Goal: Information Seeking & Learning: Learn about a topic

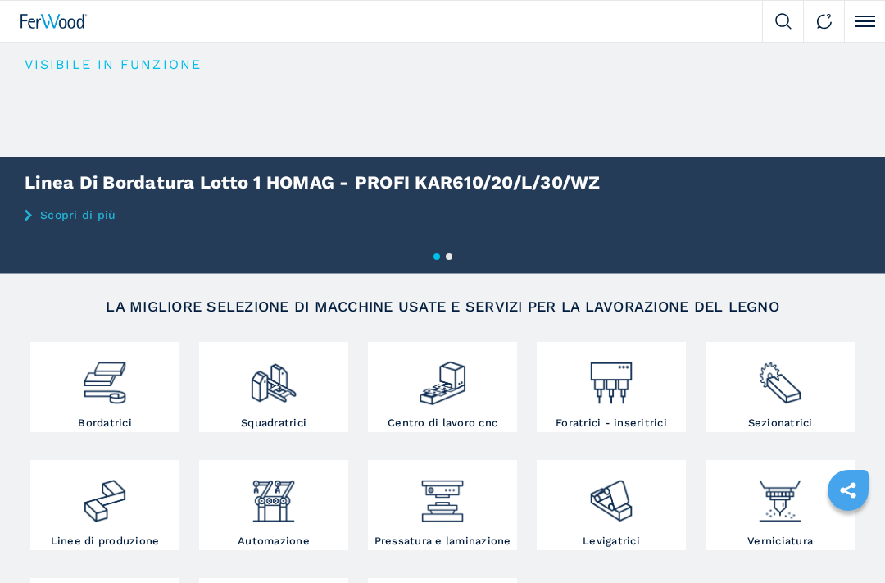
click at [51, 214] on link "Scopri di più" at bounding box center [442, 214] width 885 height 13
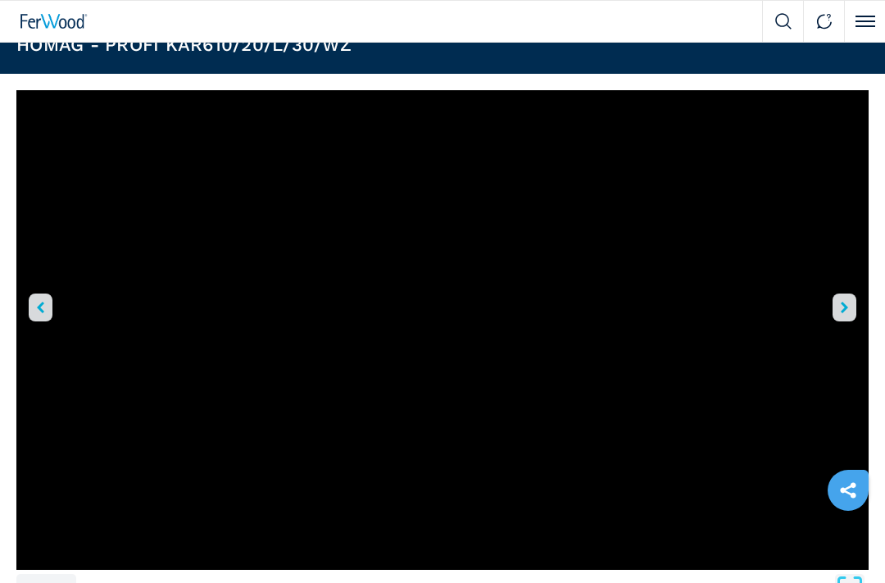
scroll to position [54, 0]
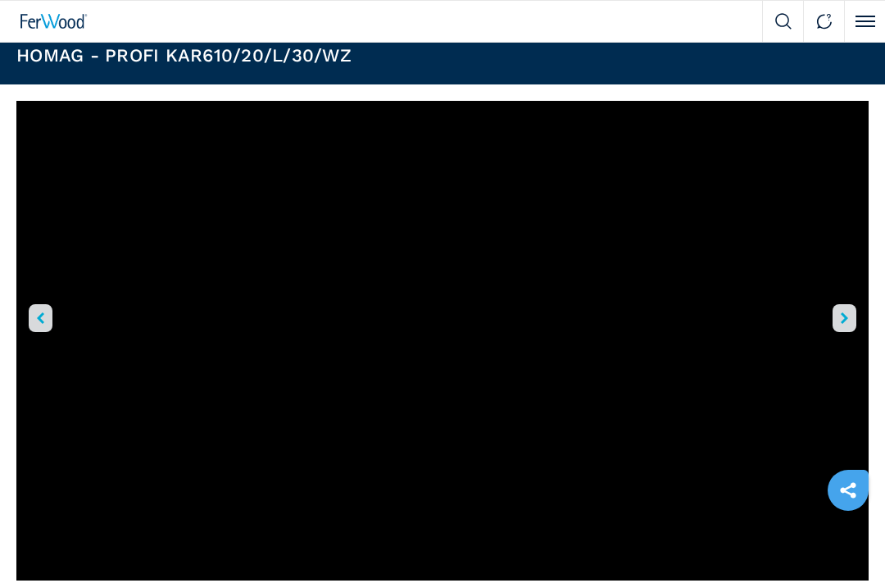
click at [853, 316] on button "right-button" at bounding box center [845, 318] width 24 height 28
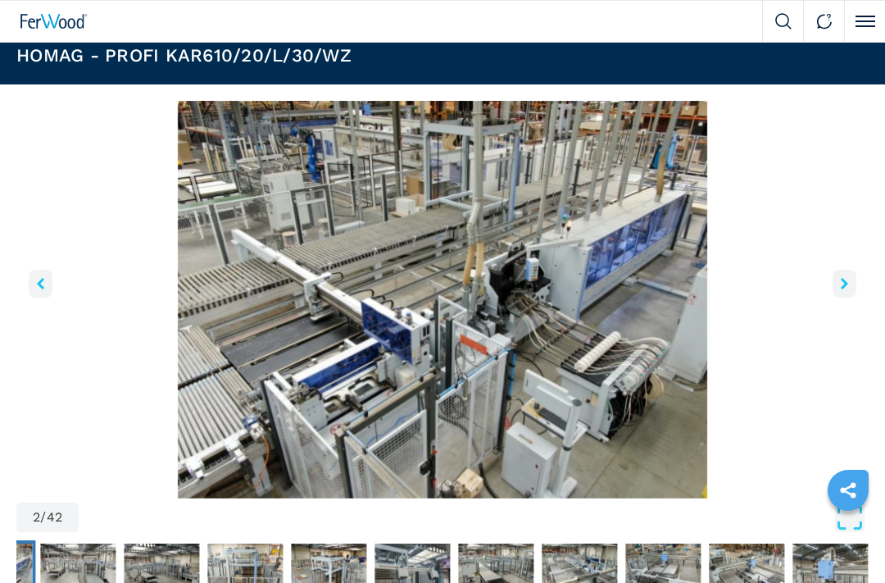
click at [44, 285] on icon "left-button" at bounding box center [40, 283] width 7 height 11
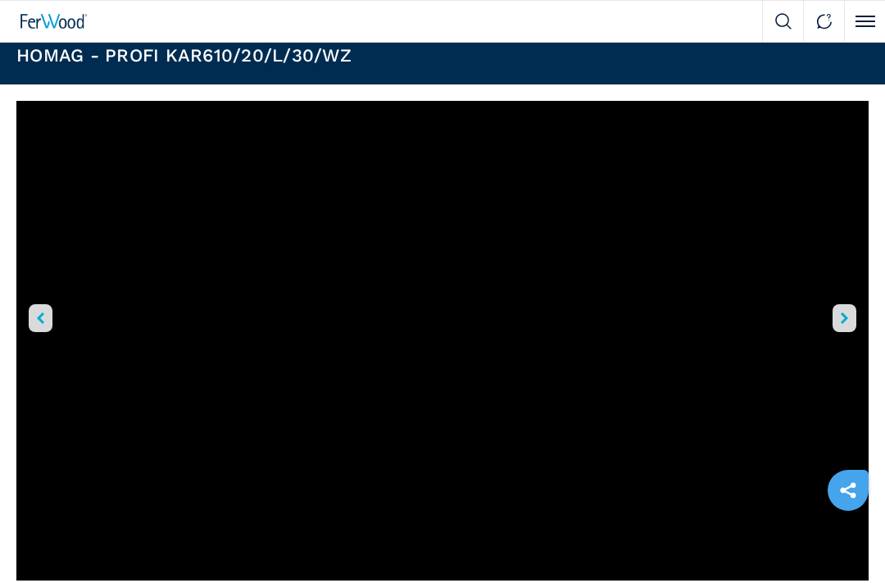
click at [849, 313] on button "right-button" at bounding box center [845, 318] width 24 height 28
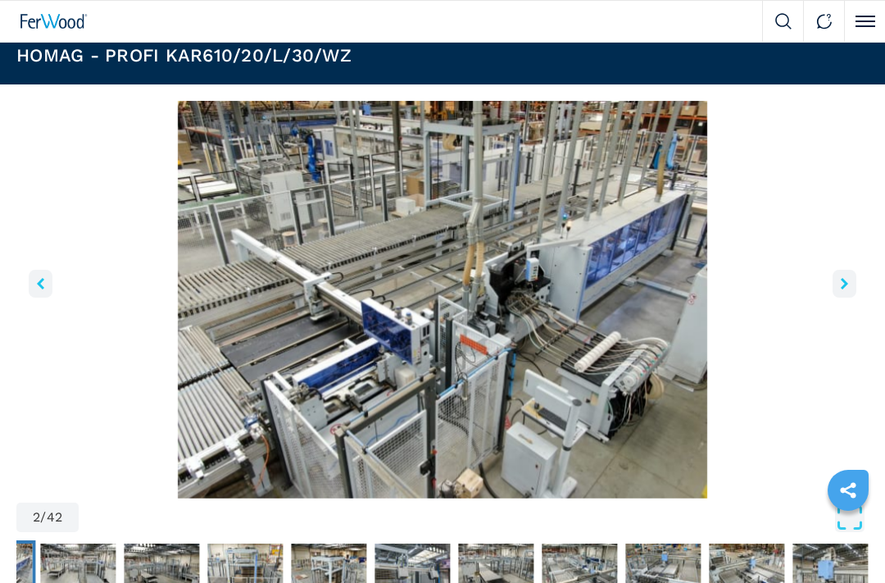
click at [840, 287] on button "right-button" at bounding box center [845, 284] width 24 height 28
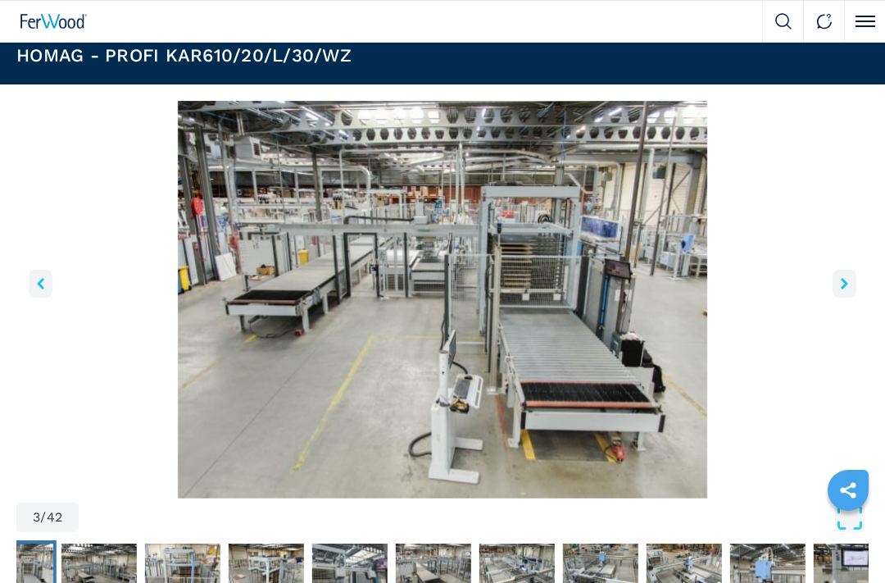
click at [856, 280] on button "right-button" at bounding box center [845, 284] width 24 height 28
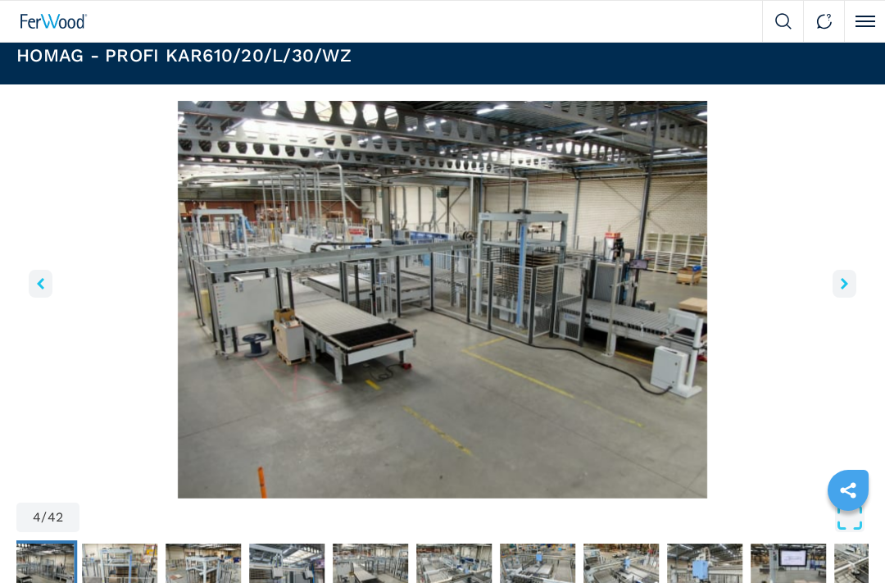
click at [27, 279] on img "Go to Slide 4" at bounding box center [442, 300] width 853 height 398
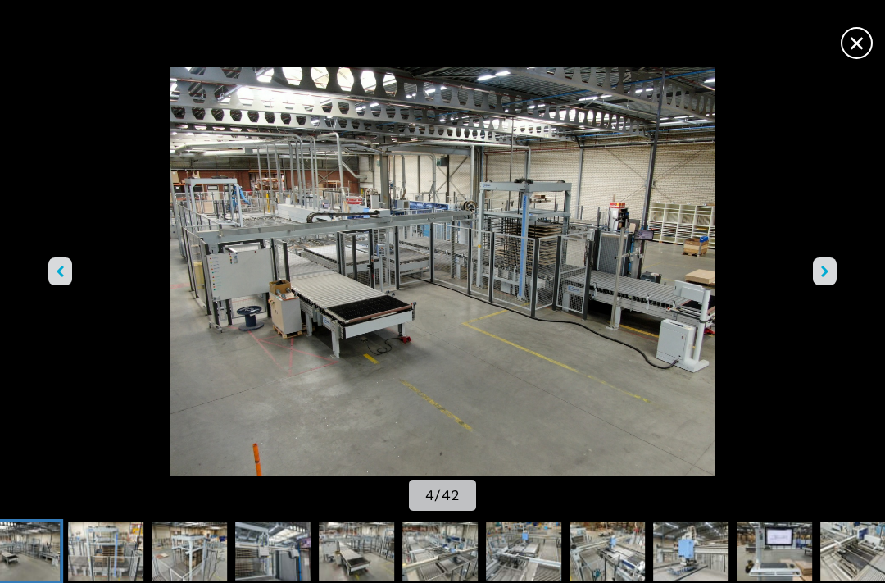
click at [47, 291] on div "Go to Slide 4" at bounding box center [442, 271] width 885 height 408
click at [52, 285] on button "left-button" at bounding box center [60, 271] width 24 height 28
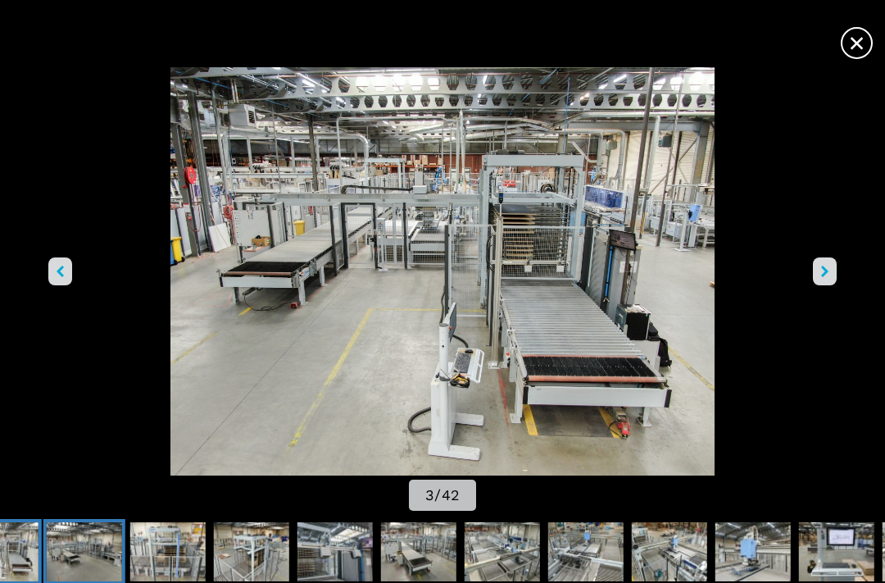
click at [68, 522] on img "Go to Slide 4" at bounding box center [84, 551] width 75 height 59
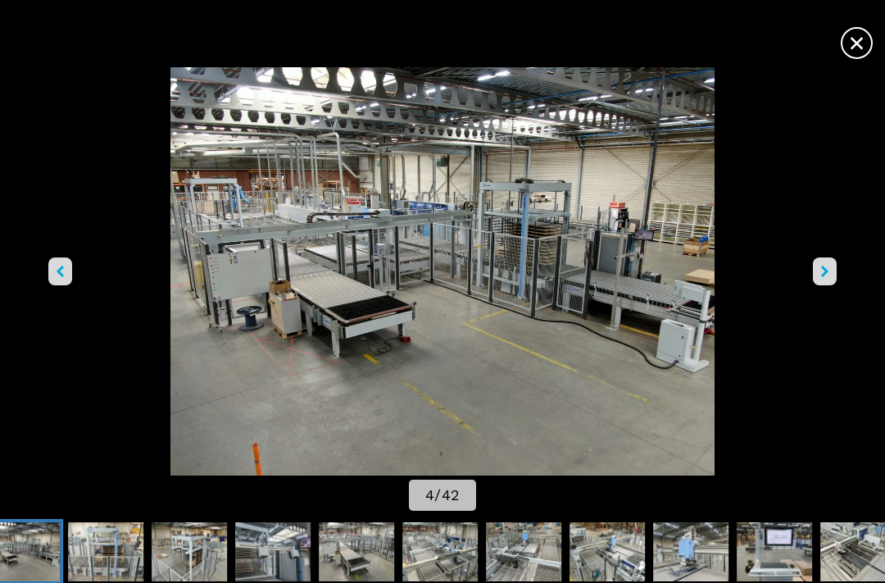
click at [833, 285] on button "right-button" at bounding box center [825, 271] width 24 height 28
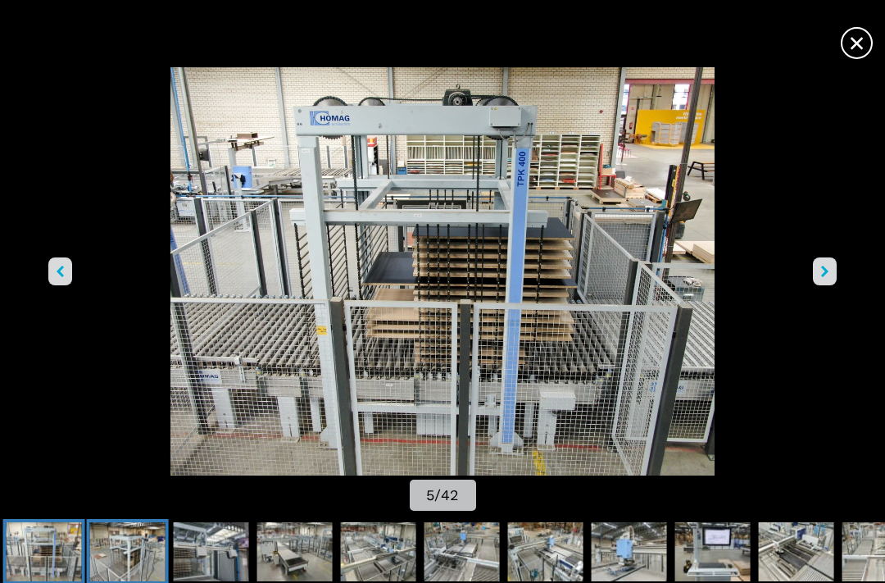
click at [126, 522] on img "Go to Slide 6" at bounding box center [127, 551] width 75 height 59
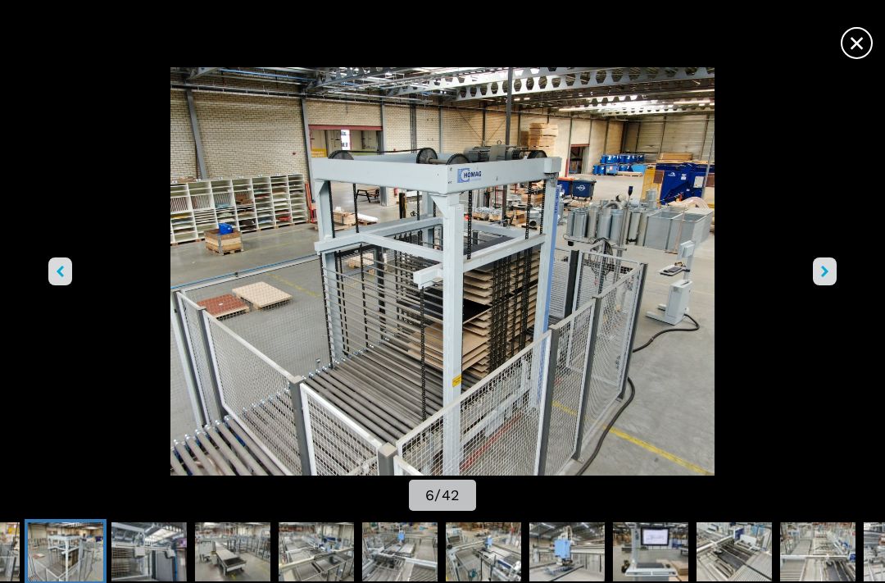
click at [856, 54] on span "×" at bounding box center [857, 39] width 29 height 29
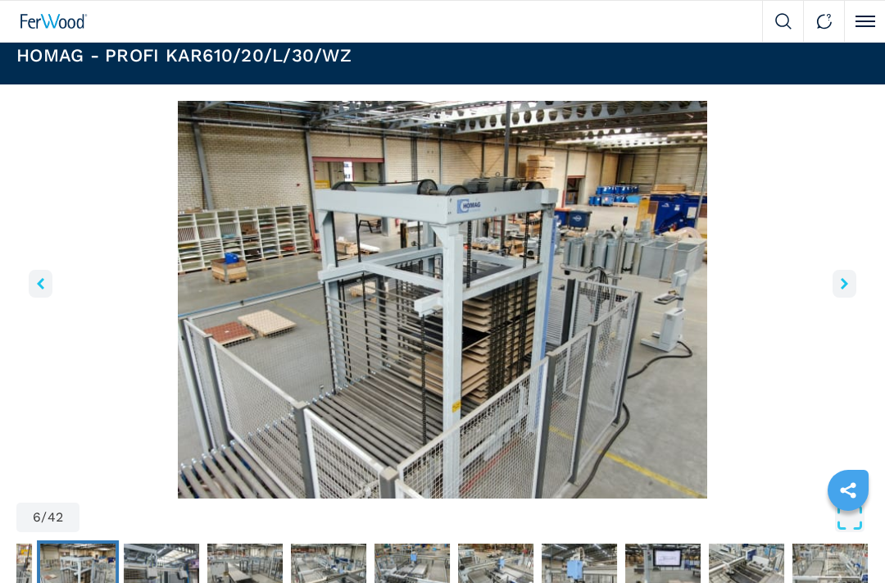
click at [48, 275] on button "left-button" at bounding box center [41, 284] width 24 height 28
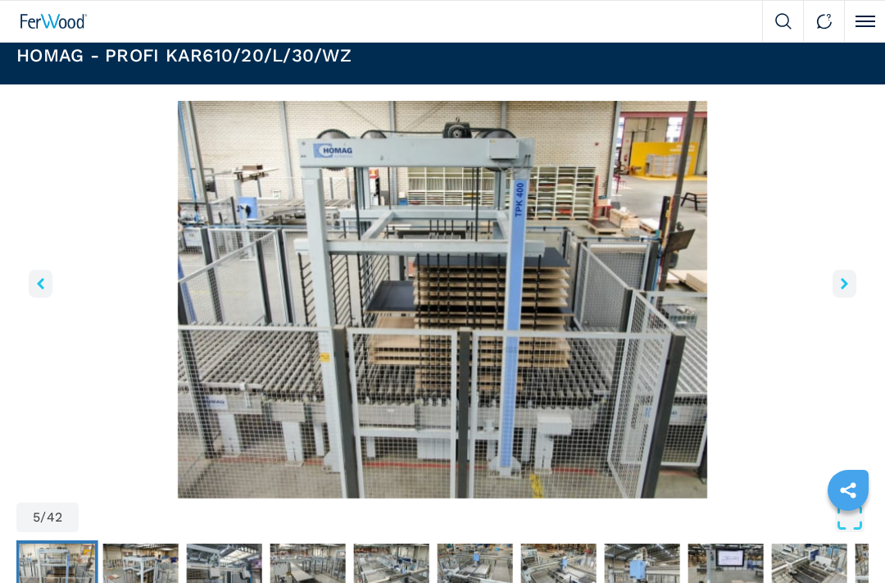
click at [38, 280] on icon "left-button" at bounding box center [40, 283] width 7 height 11
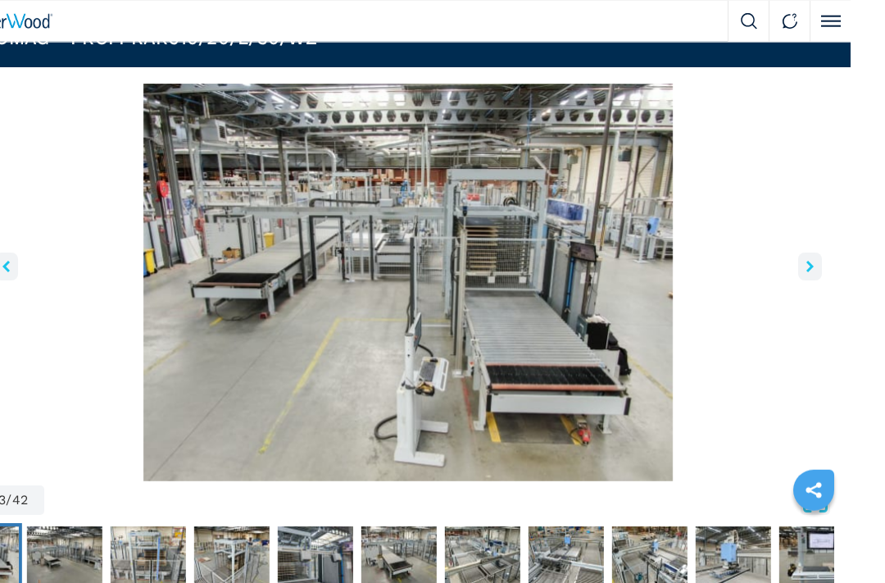
scroll to position [73, 0]
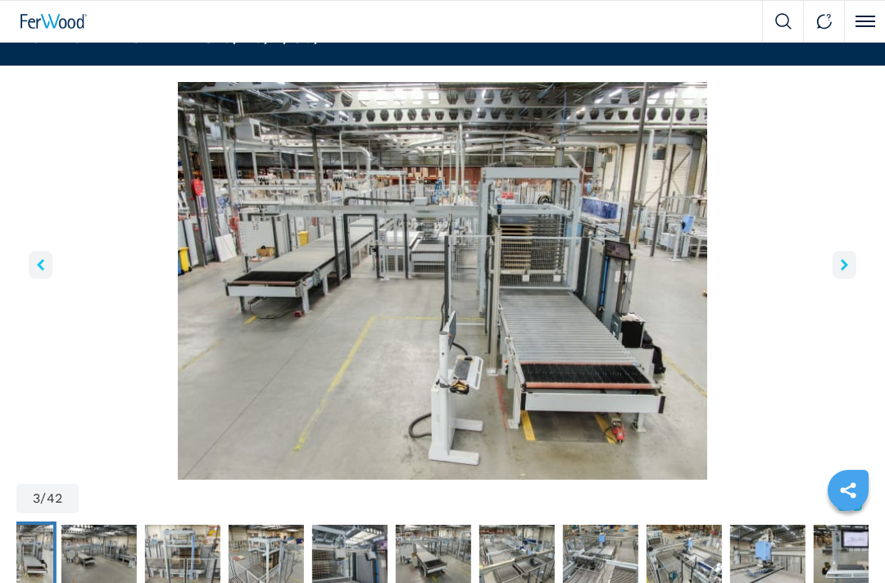
click at [845, 266] on icon "right-button" at bounding box center [844, 264] width 7 height 11
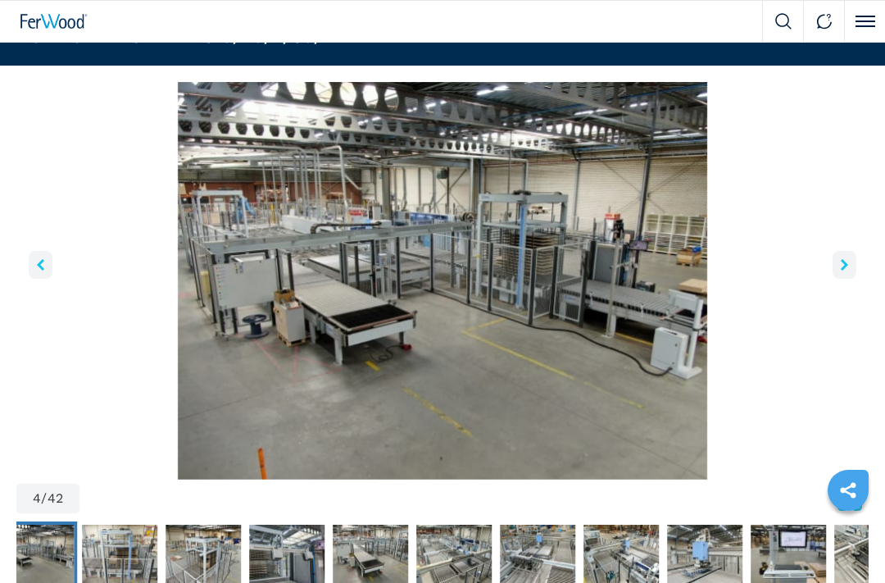
click at [847, 264] on icon "right-button" at bounding box center [844, 264] width 7 height 11
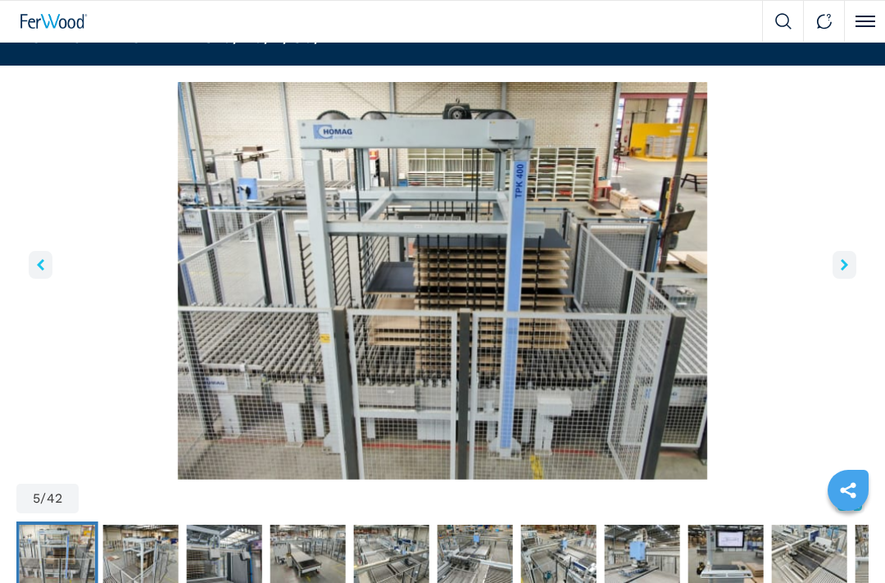
click at [857, 264] on img "Go to Slide 5" at bounding box center [442, 281] width 853 height 398
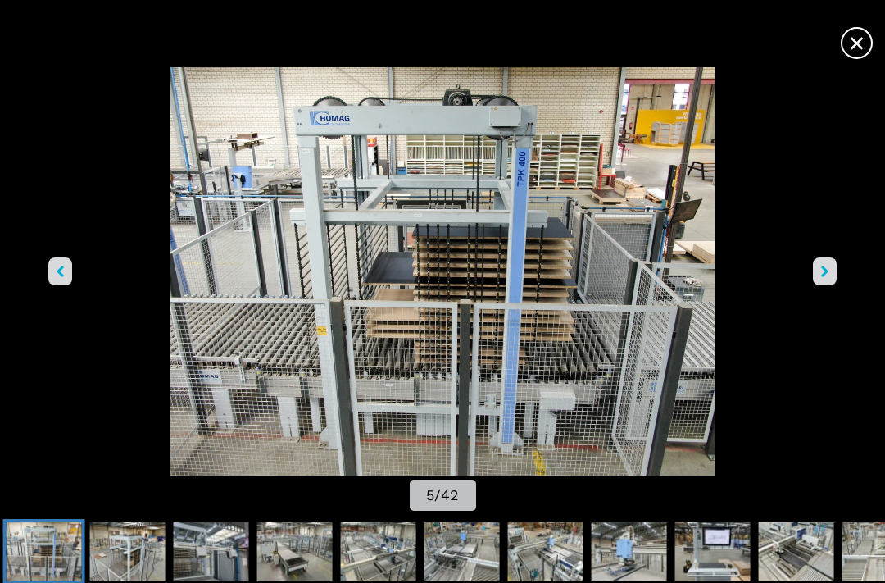
click at [836, 285] on button "right-button" at bounding box center [825, 271] width 24 height 28
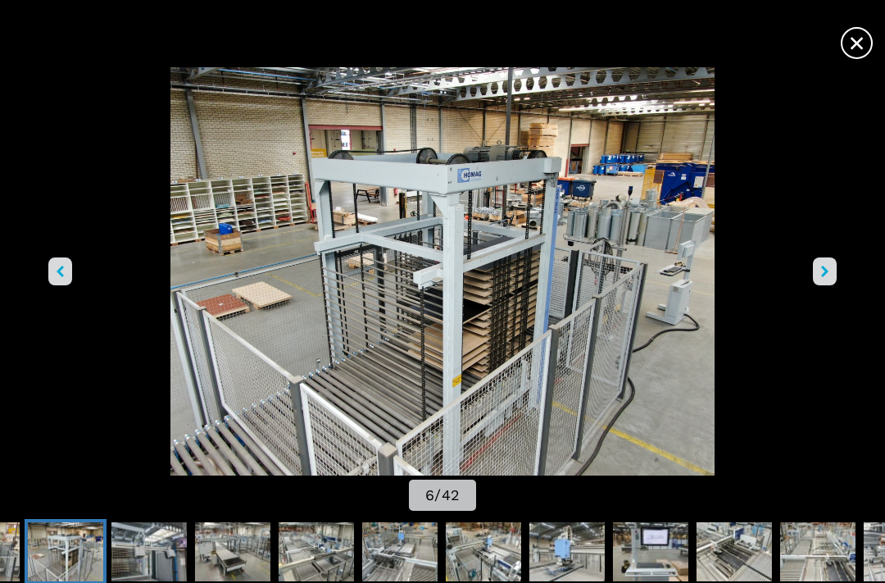
click at [859, 54] on span "×" at bounding box center [857, 39] width 29 height 29
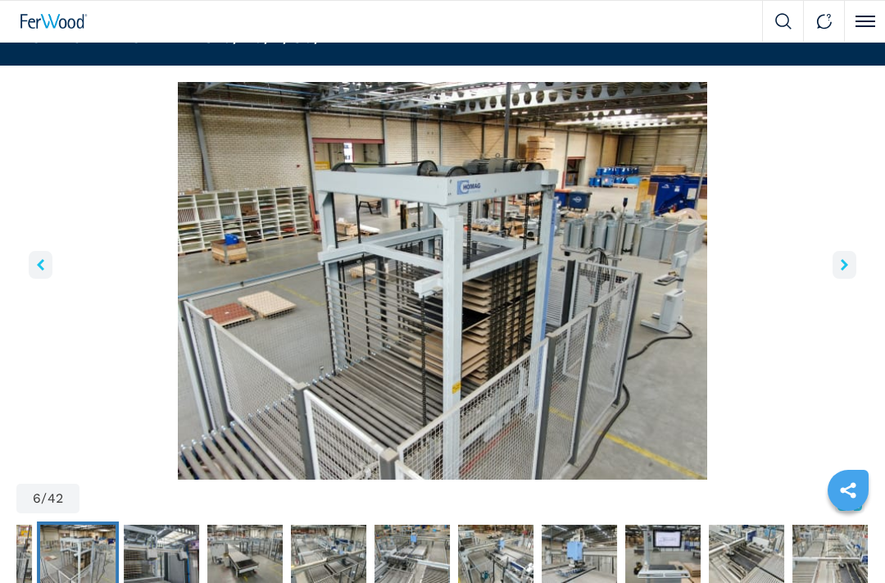
click at [844, 269] on icon "right-button" at bounding box center [844, 264] width 7 height 11
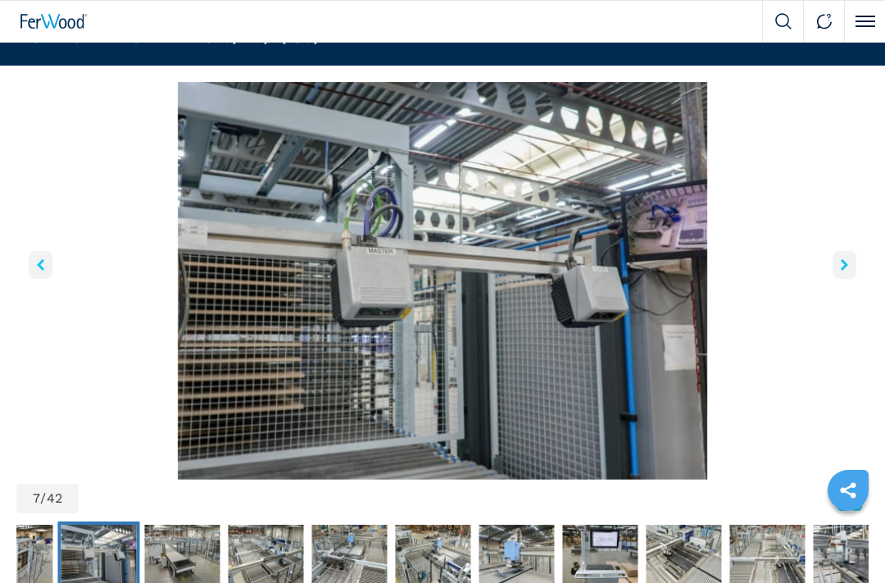
click at [849, 270] on button "right-button" at bounding box center [845, 265] width 24 height 28
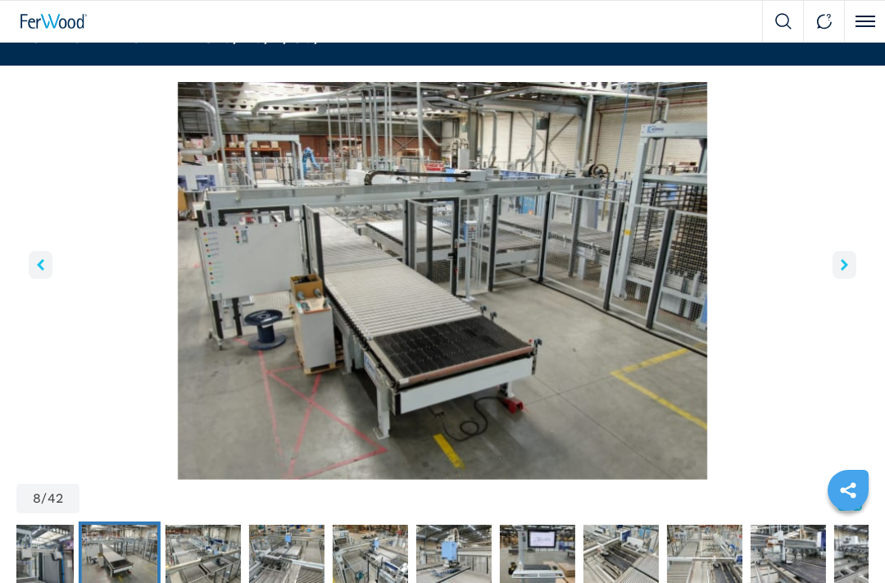
click at [849, 266] on button "right-button" at bounding box center [845, 265] width 24 height 28
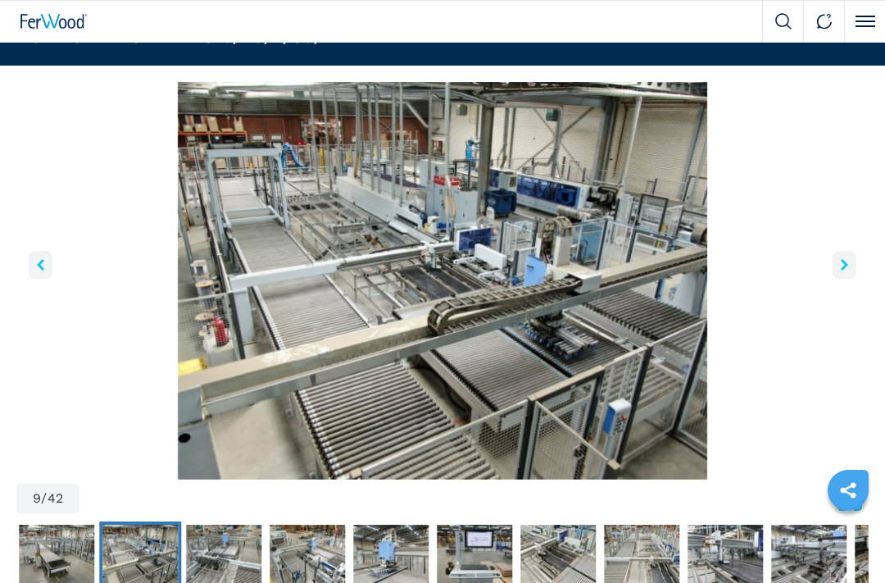
click at [850, 270] on button "right-button" at bounding box center [845, 265] width 24 height 28
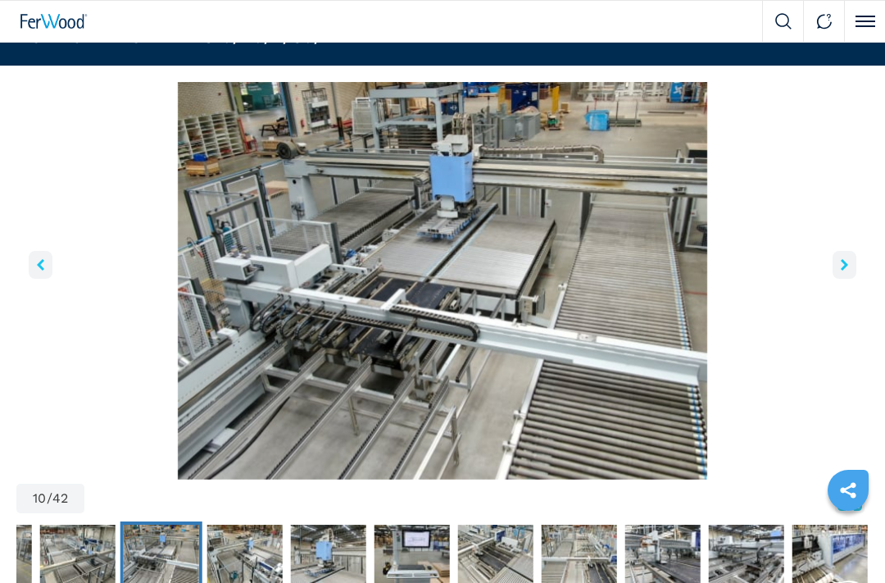
click at [857, 262] on img "Go to Slide 10" at bounding box center [442, 281] width 853 height 398
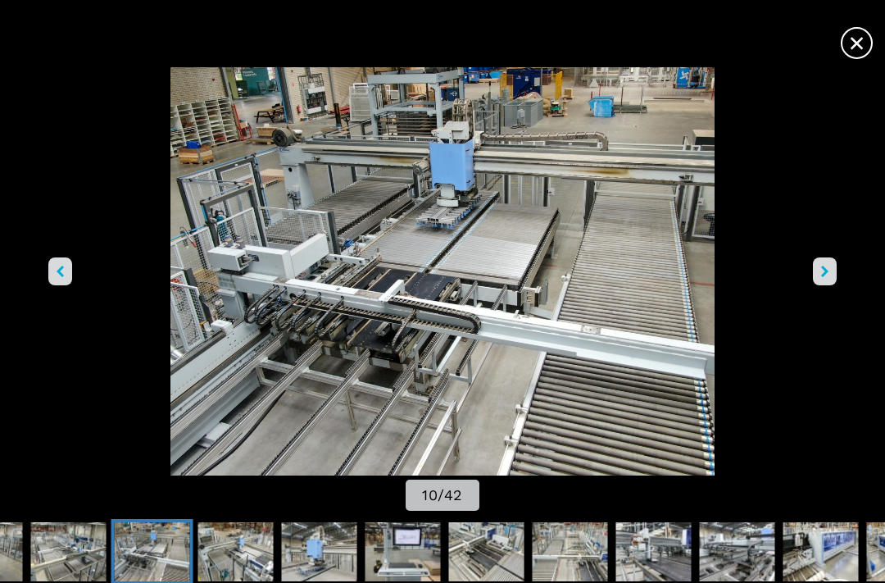
click at [871, 54] on span "×" at bounding box center [857, 39] width 29 height 29
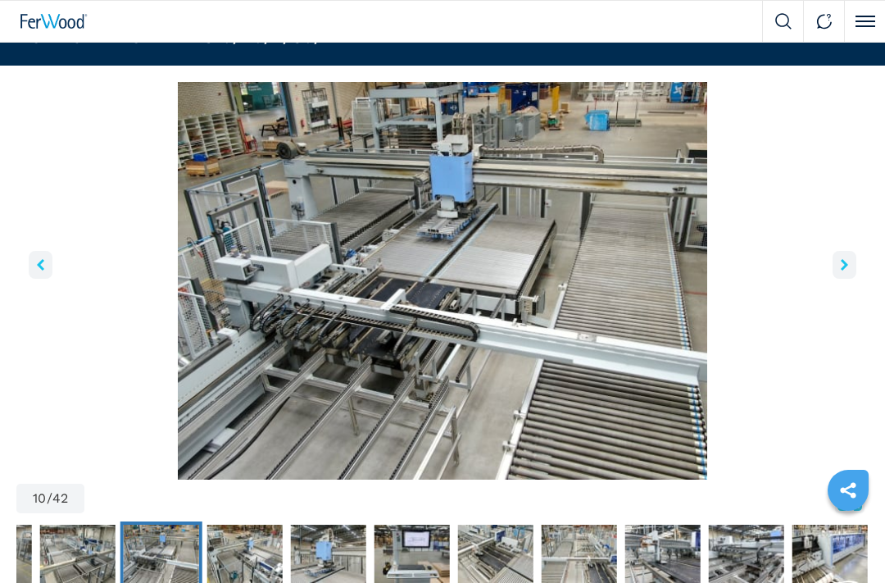
click at [851, 266] on button "right-button" at bounding box center [845, 265] width 24 height 28
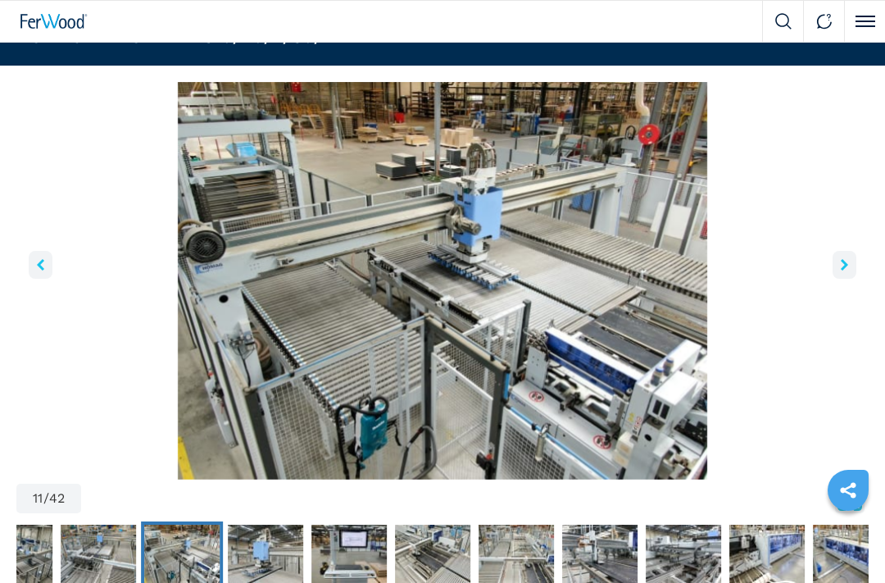
click at [846, 267] on icon "right-button" at bounding box center [844, 264] width 7 height 11
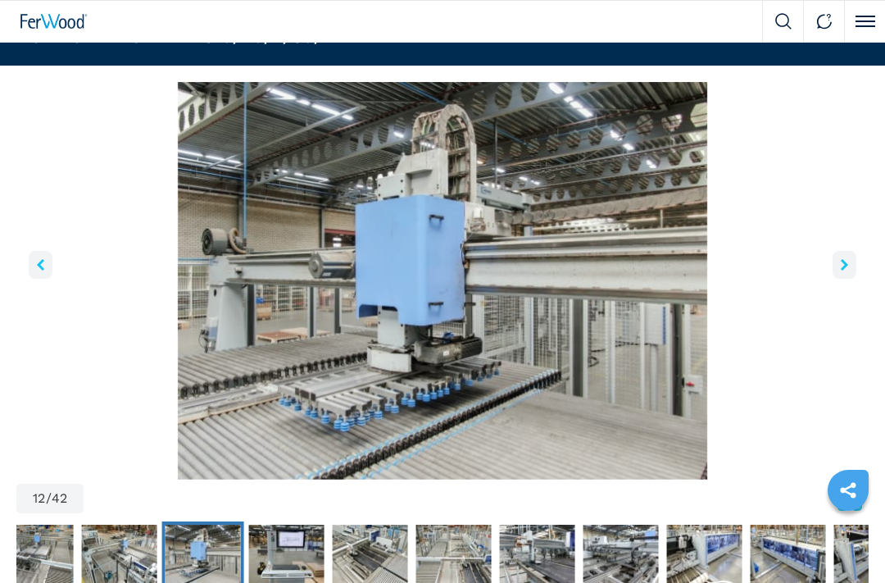
click at [840, 266] on button "right-button" at bounding box center [845, 265] width 24 height 28
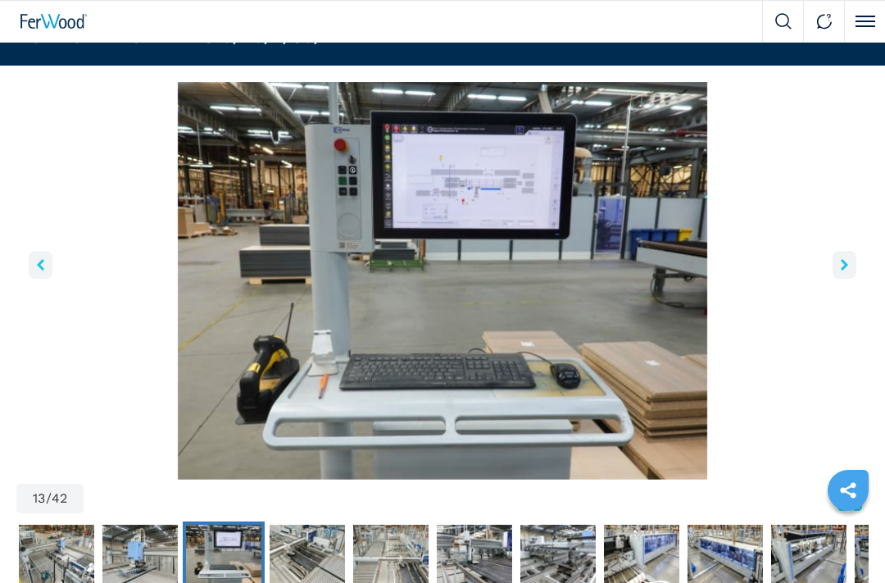
click at [840, 262] on button "right-button" at bounding box center [845, 265] width 24 height 28
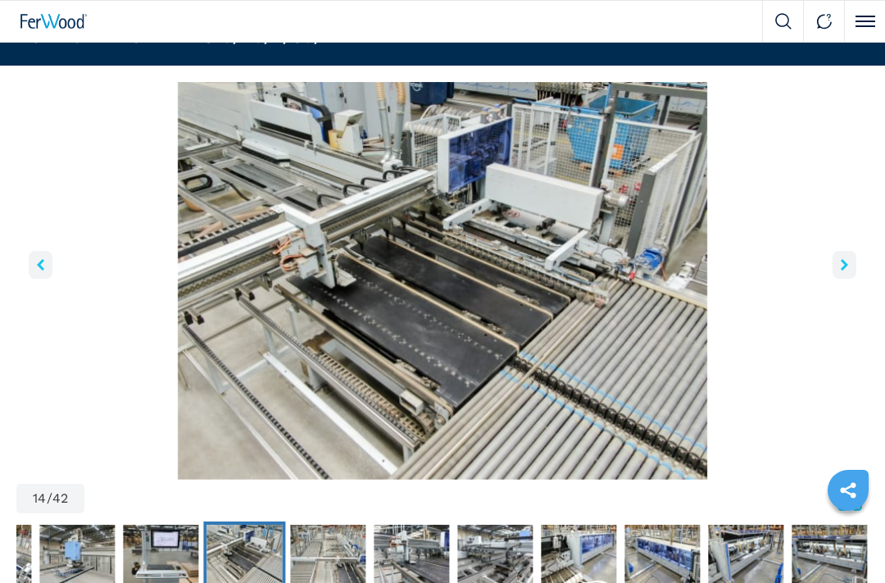
click at [856, 259] on button "right-button" at bounding box center [845, 265] width 24 height 28
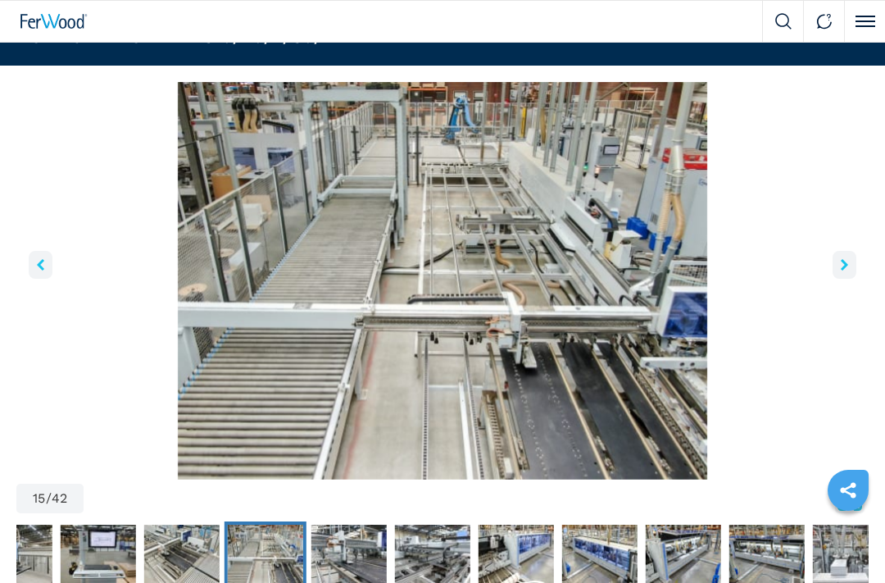
click at [843, 268] on icon "right-button" at bounding box center [844, 264] width 7 height 11
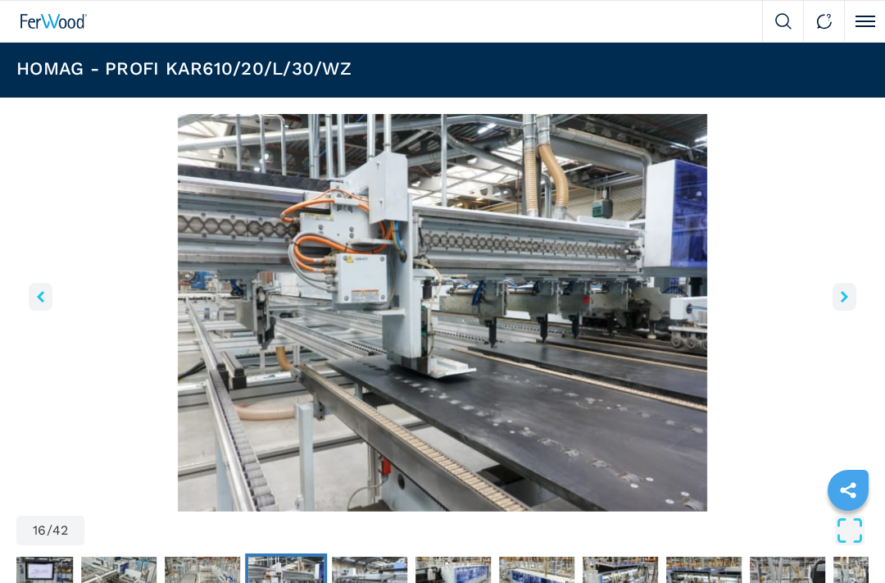
scroll to position [0, 0]
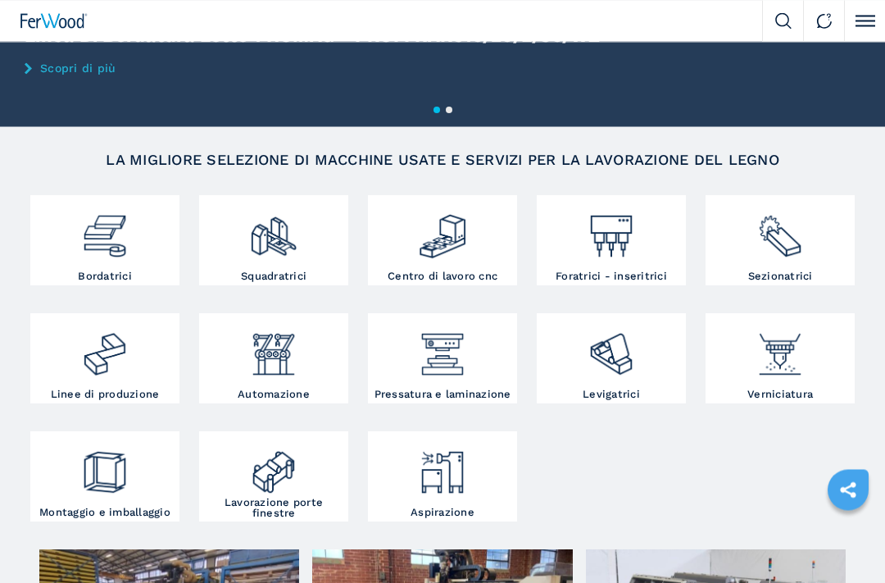
scroll to position [147, 0]
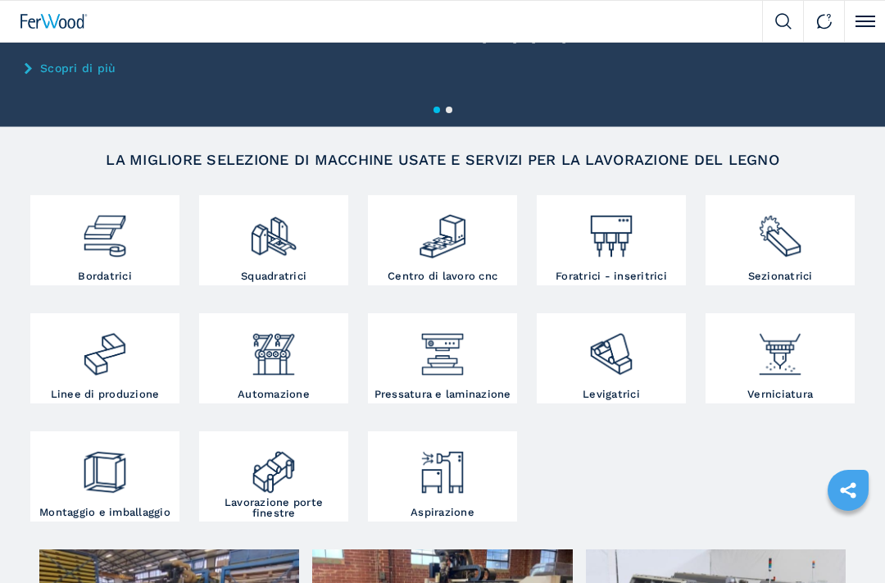
click at [765, 253] on img at bounding box center [780, 229] width 49 height 61
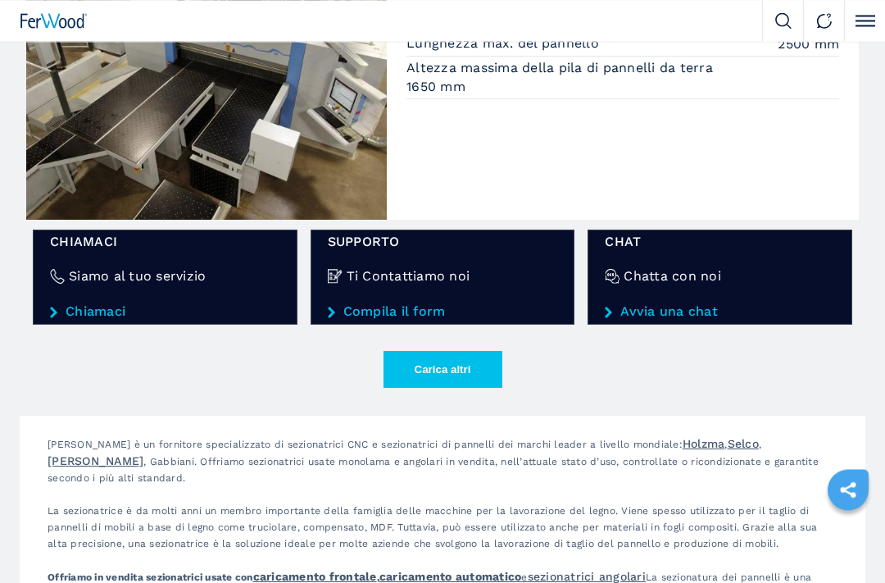
click at [423, 370] on button "Carica altri" at bounding box center [443, 370] width 119 height 37
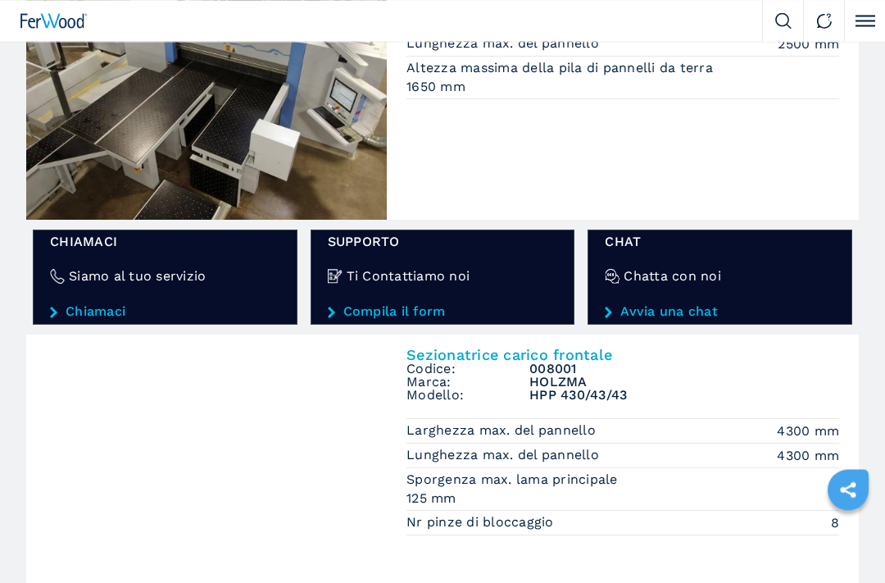
scroll to position [2498, 0]
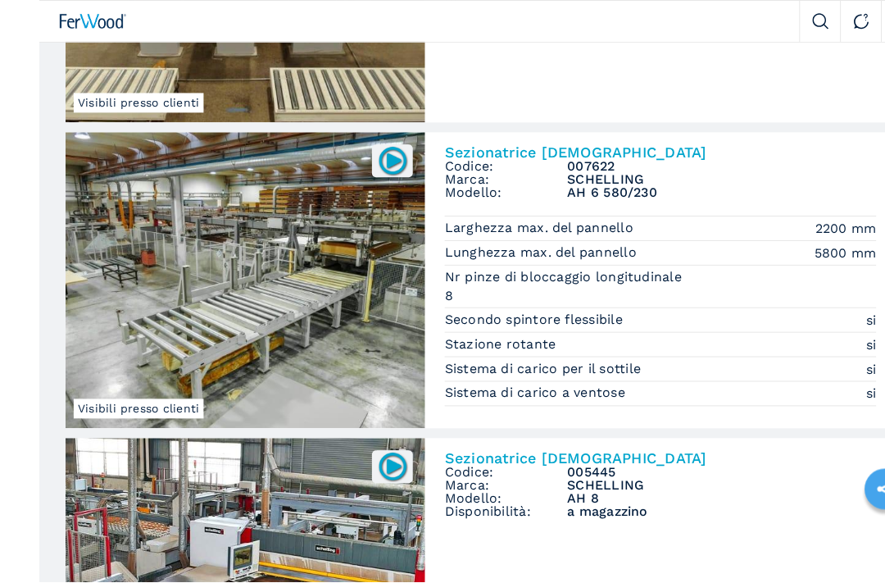
scroll to position [3621, 0]
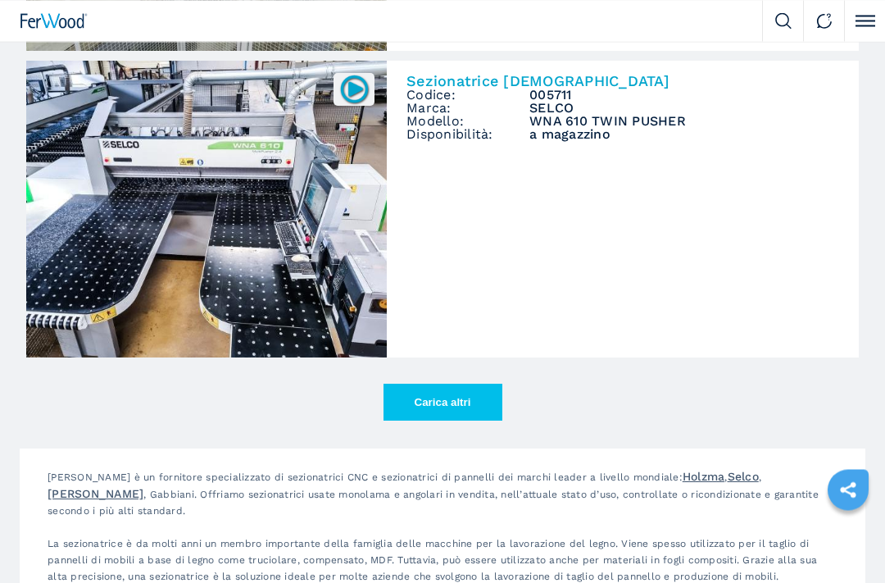
click at [439, 402] on button "Carica altri" at bounding box center [443, 403] width 119 height 37
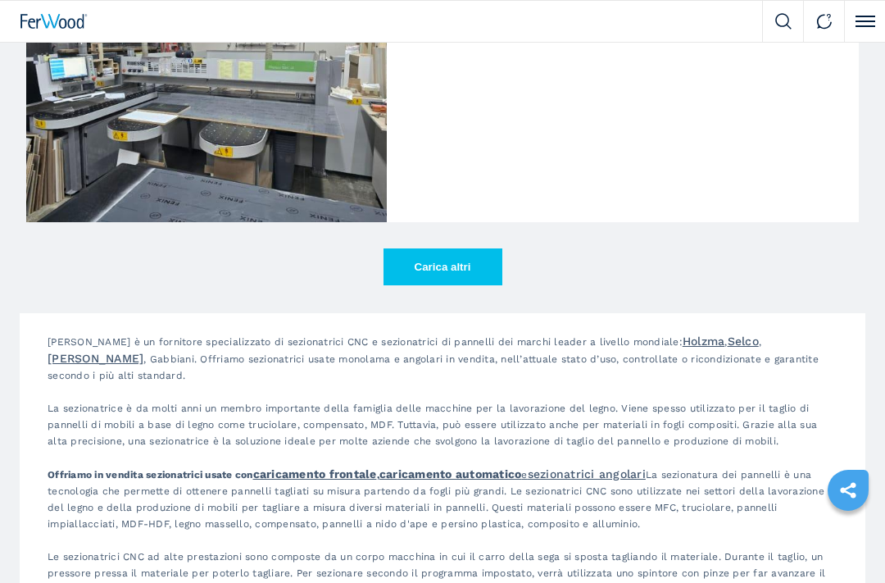
scroll to position [7540, 0]
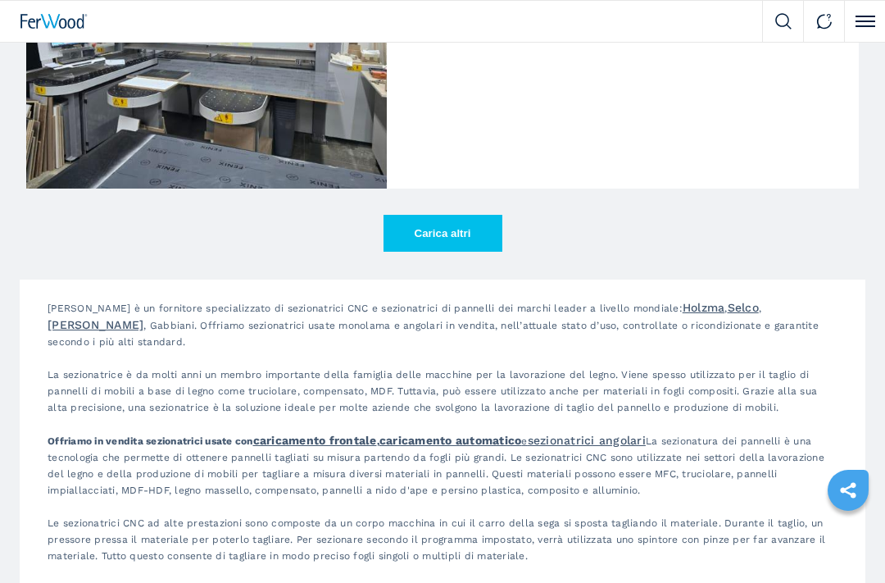
click at [425, 233] on button "Carica altri" at bounding box center [443, 233] width 119 height 37
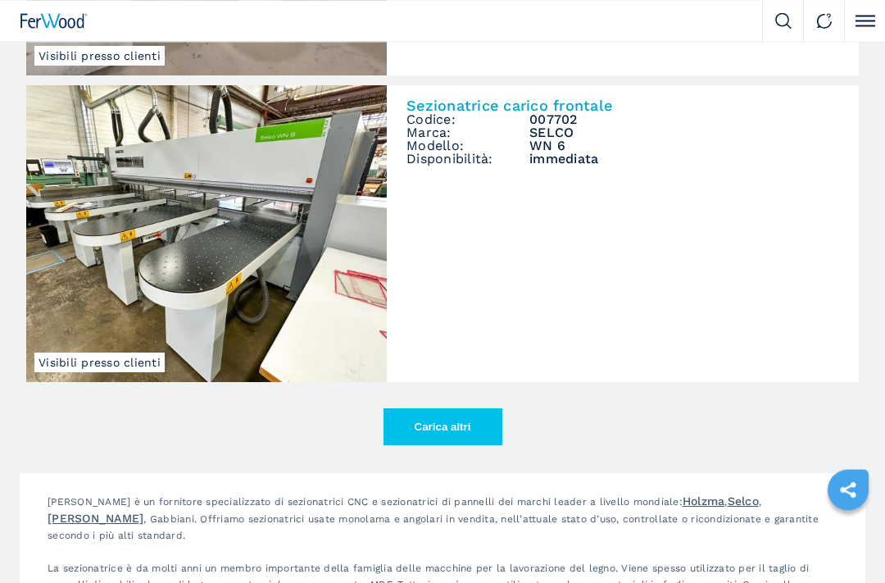
click at [449, 425] on button "Carica altri" at bounding box center [443, 427] width 119 height 37
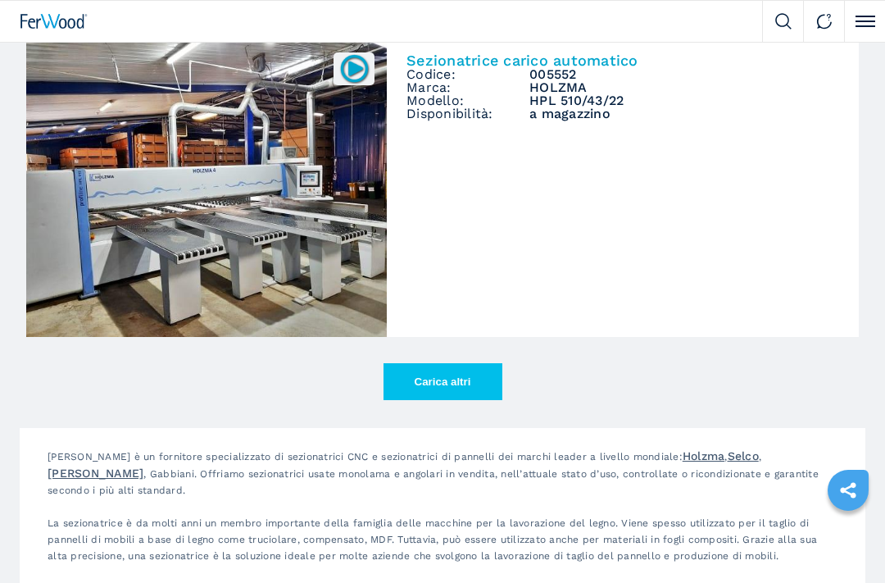
scroll to position [12297, 0]
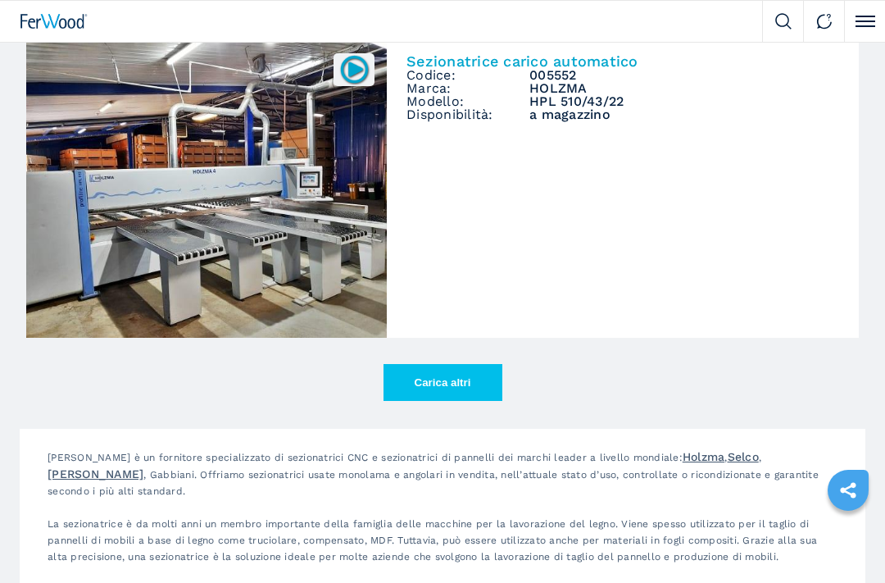
click at [419, 374] on button "Carica altri" at bounding box center [443, 382] width 119 height 37
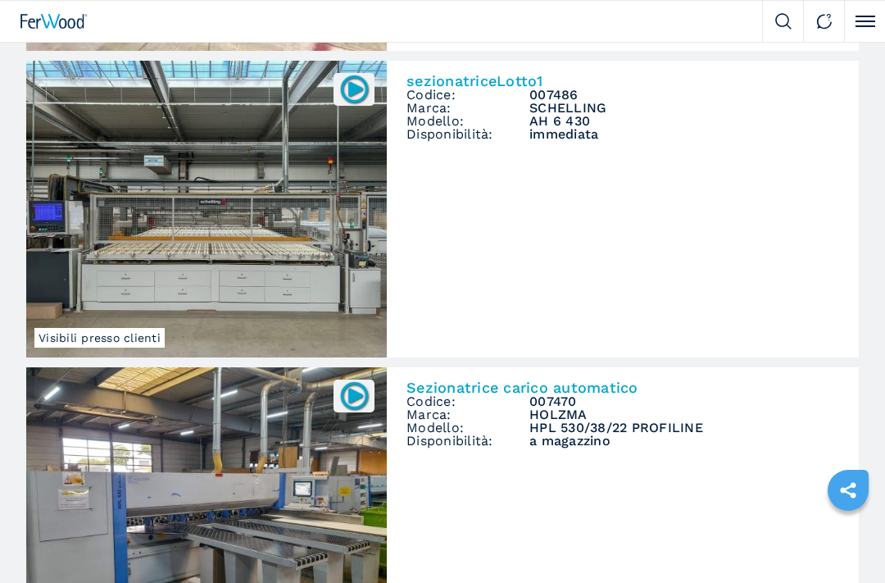
scroll to position [10742, 0]
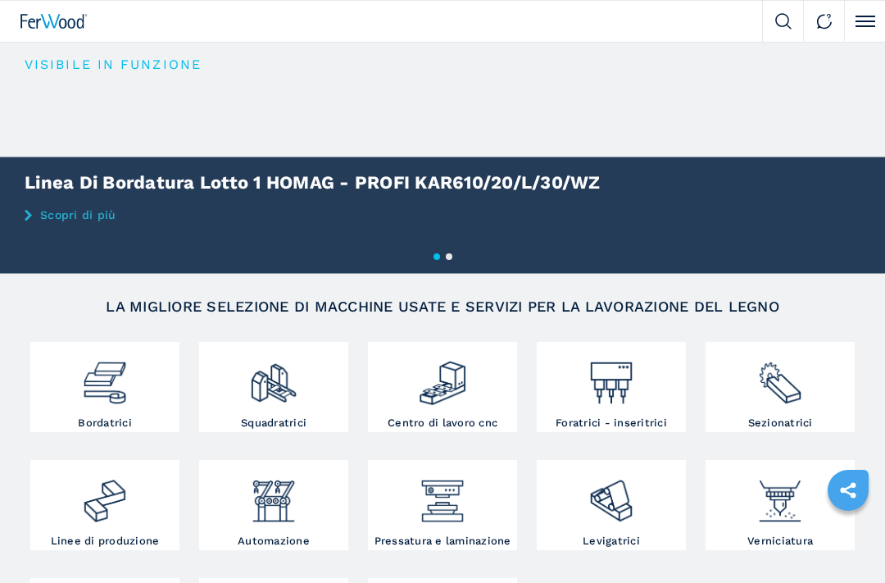
click at [88, 389] on img at bounding box center [104, 376] width 49 height 61
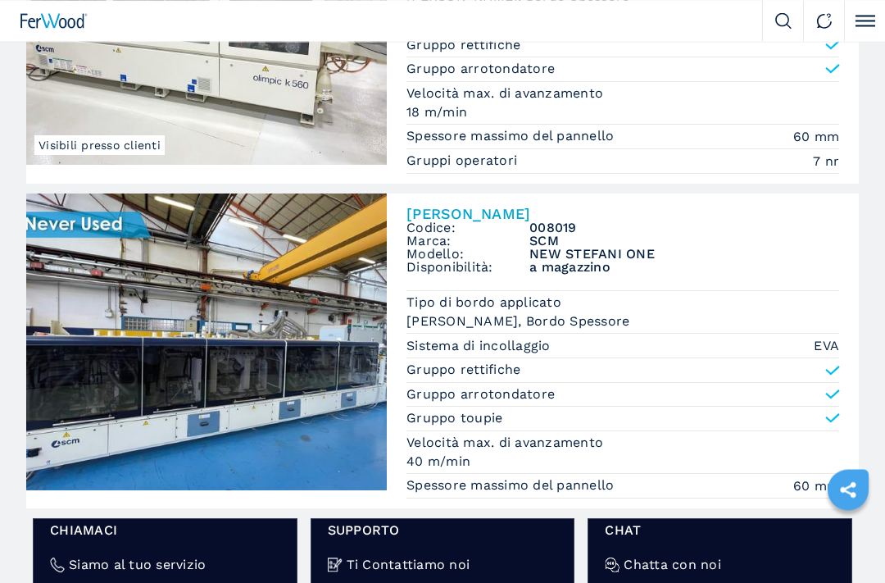
scroll to position [2405, 0]
click at [337, 236] on img at bounding box center [206, 341] width 361 height 297
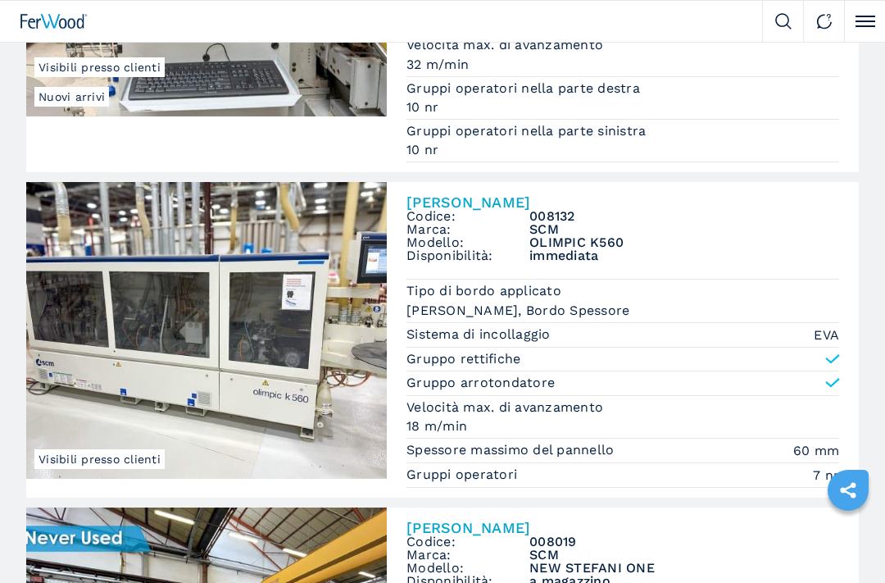
scroll to position [2186, 0]
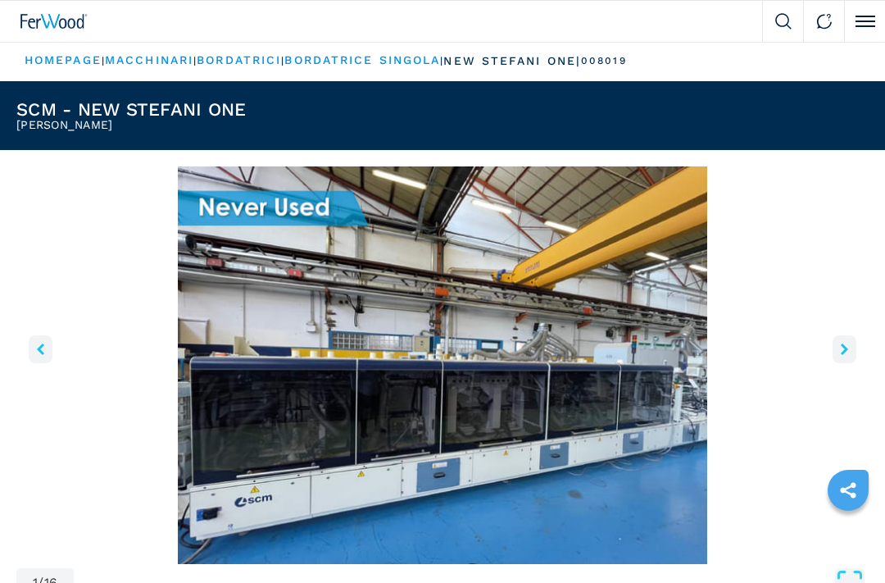
click at [848, 344] on icon "right-button" at bounding box center [844, 349] width 7 height 11
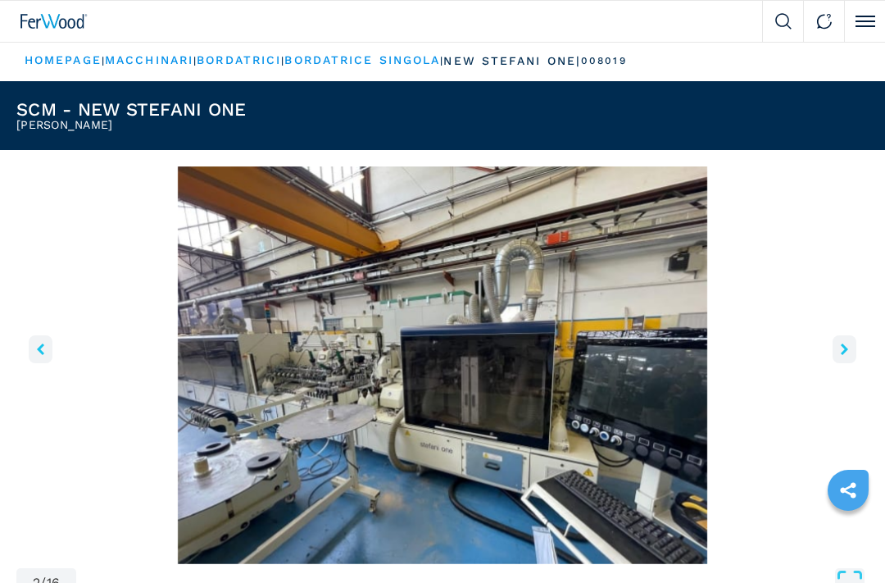
click at [840, 347] on button "right-button" at bounding box center [845, 349] width 24 height 28
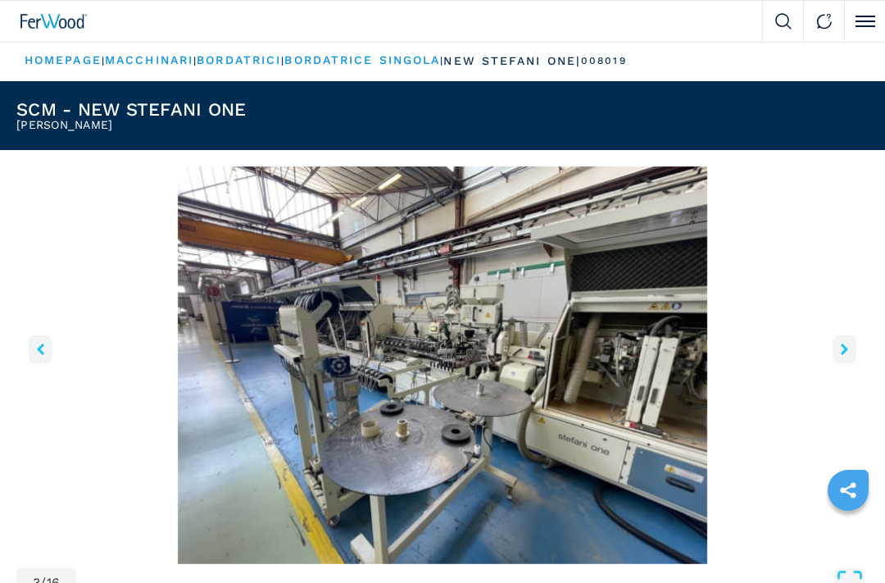
click at [851, 348] on button "right-button" at bounding box center [845, 349] width 24 height 28
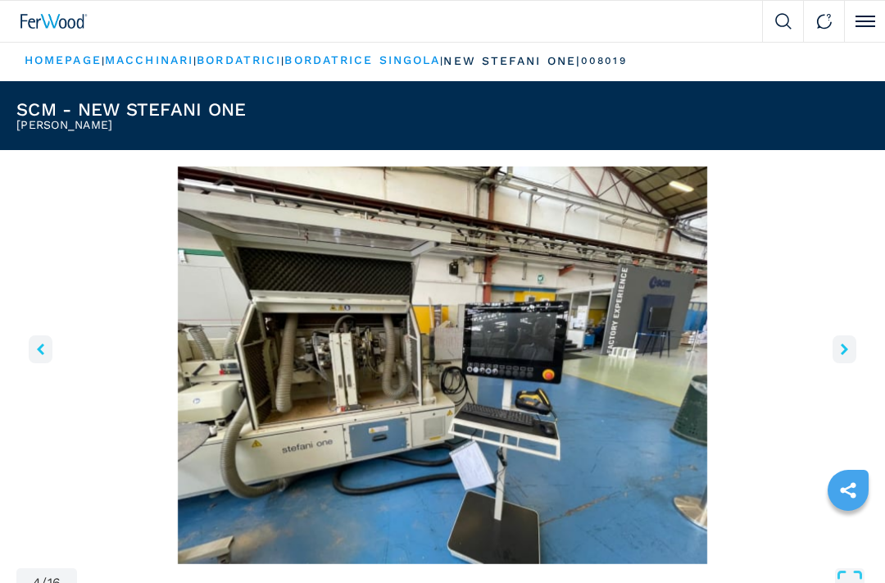
click at [847, 348] on icon "right-button" at bounding box center [844, 349] width 7 height 11
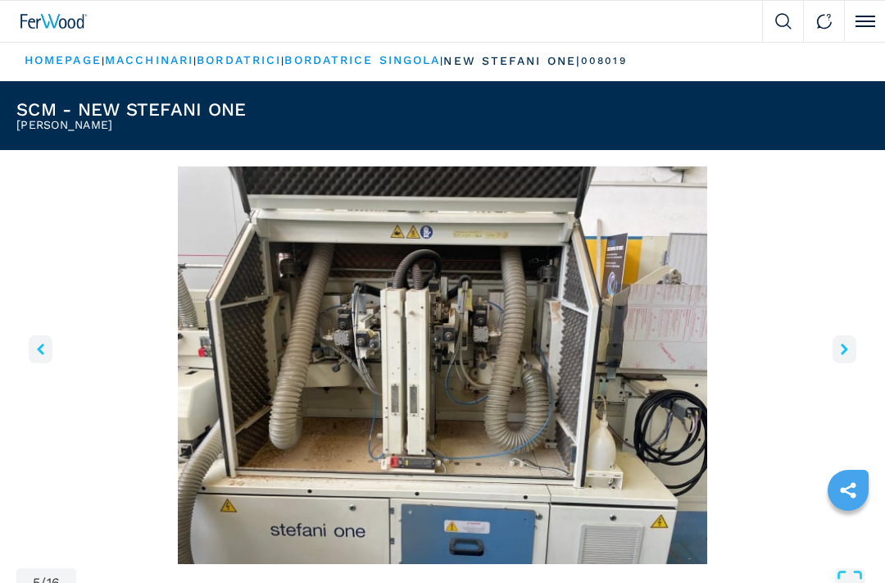
click at [844, 344] on icon "right-button" at bounding box center [844, 349] width 7 height 11
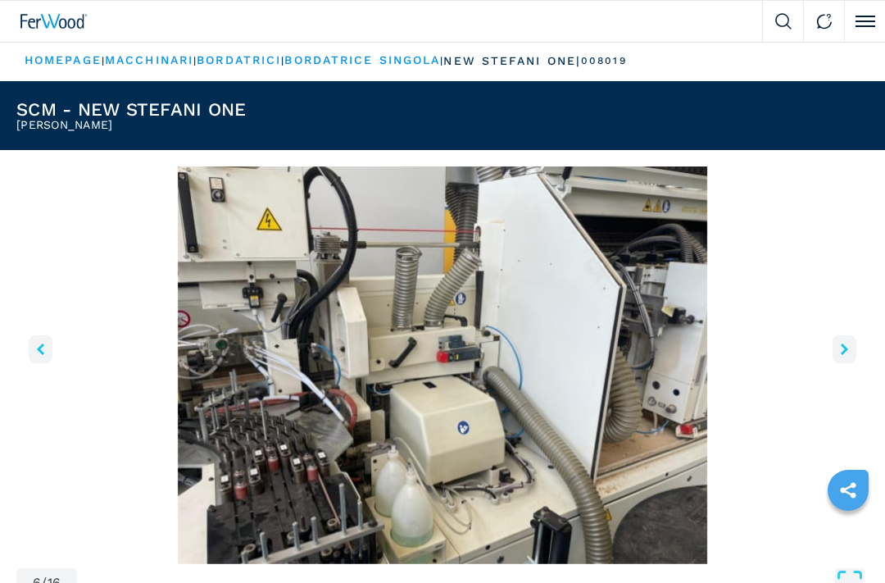
click at [844, 347] on icon "right-button" at bounding box center [844, 349] width 7 height 11
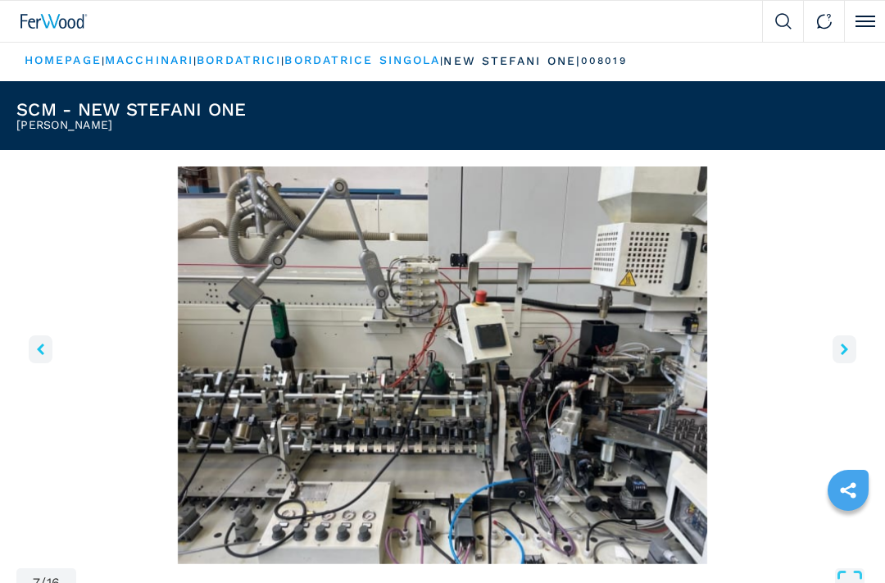
click at [847, 348] on icon "right-button" at bounding box center [844, 349] width 7 height 11
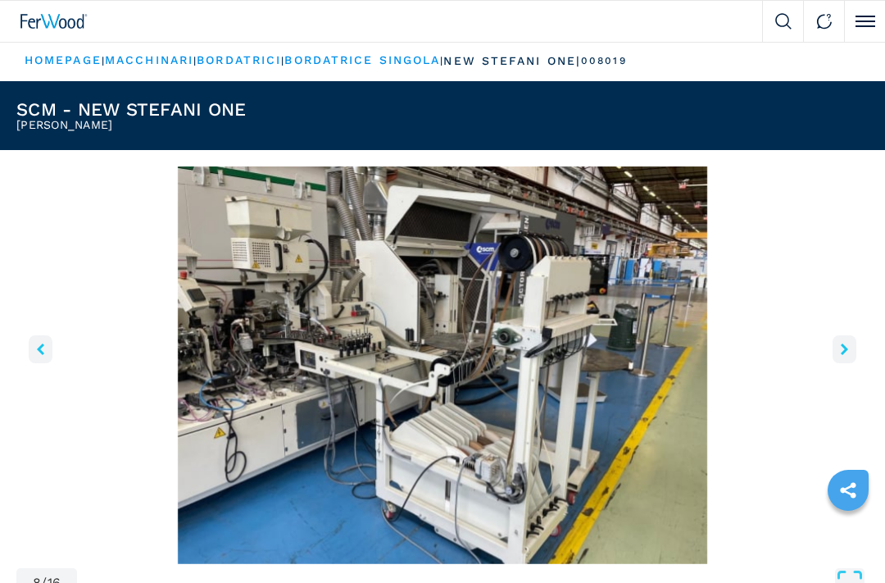
click at [848, 347] on icon "right-button" at bounding box center [844, 349] width 7 height 11
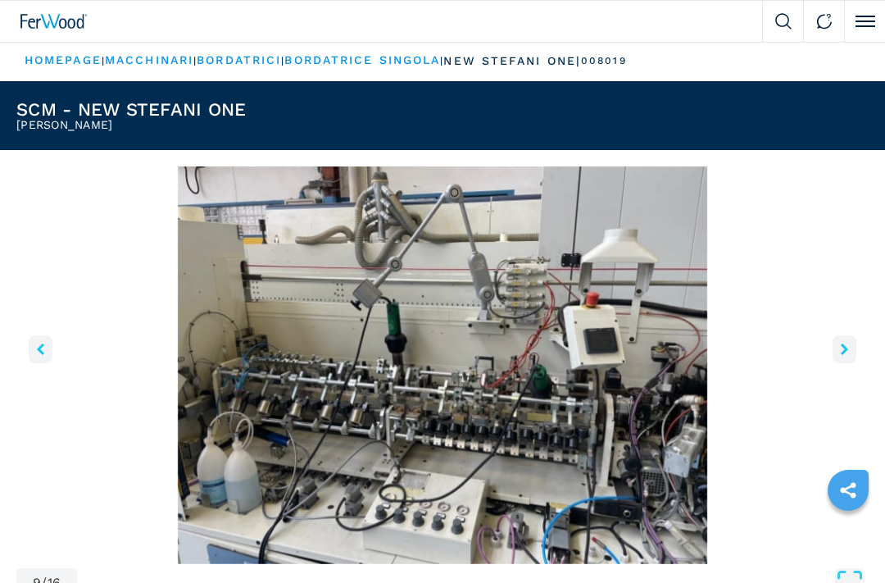
click at [838, 347] on button "right-button" at bounding box center [845, 349] width 24 height 28
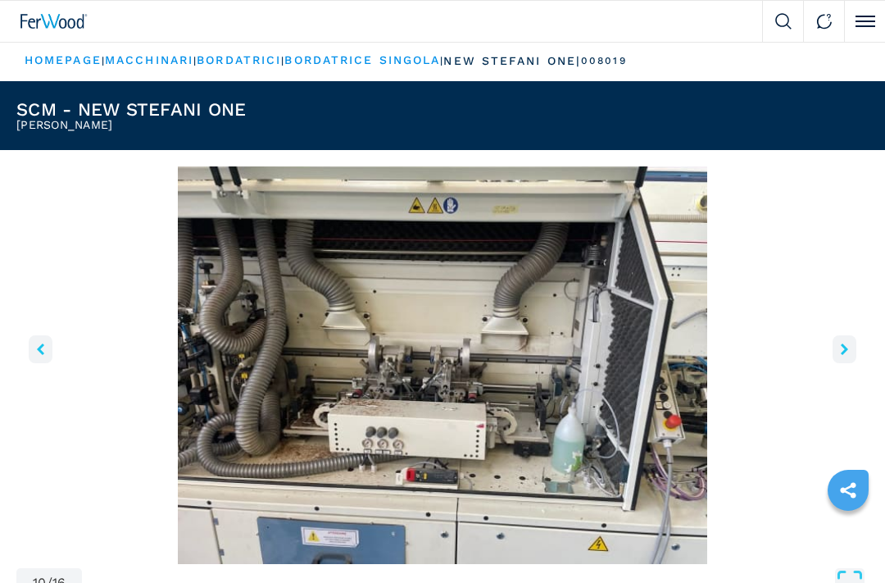
click at [845, 345] on icon "right-button" at bounding box center [844, 349] width 7 height 11
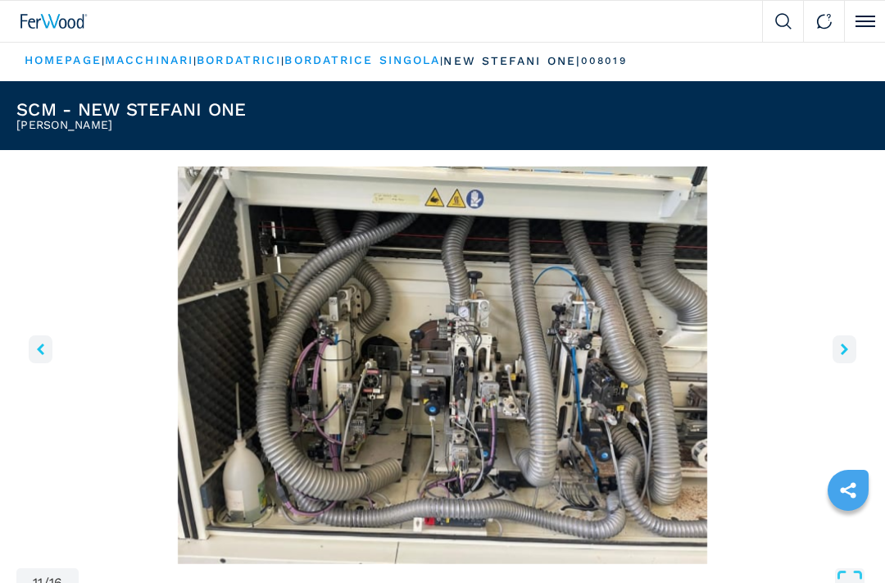
click at [841, 347] on icon "right-button" at bounding box center [844, 349] width 7 height 11
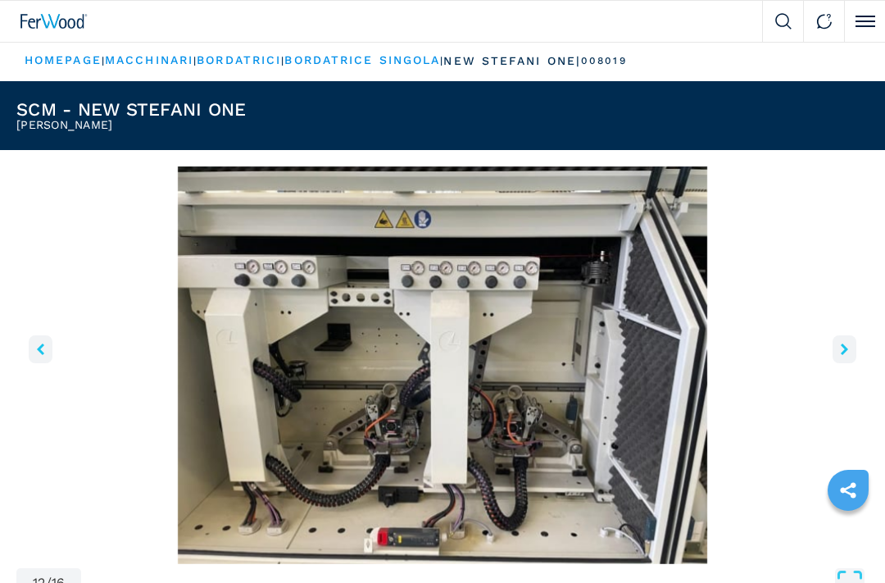
click at [849, 352] on button "right-button" at bounding box center [845, 349] width 24 height 28
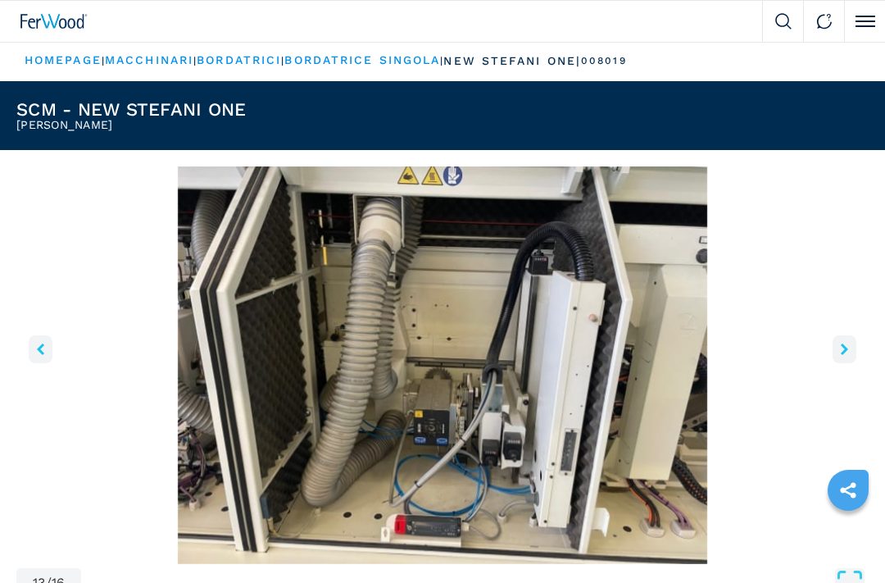
click at [847, 344] on icon "right-button" at bounding box center [844, 349] width 7 height 11
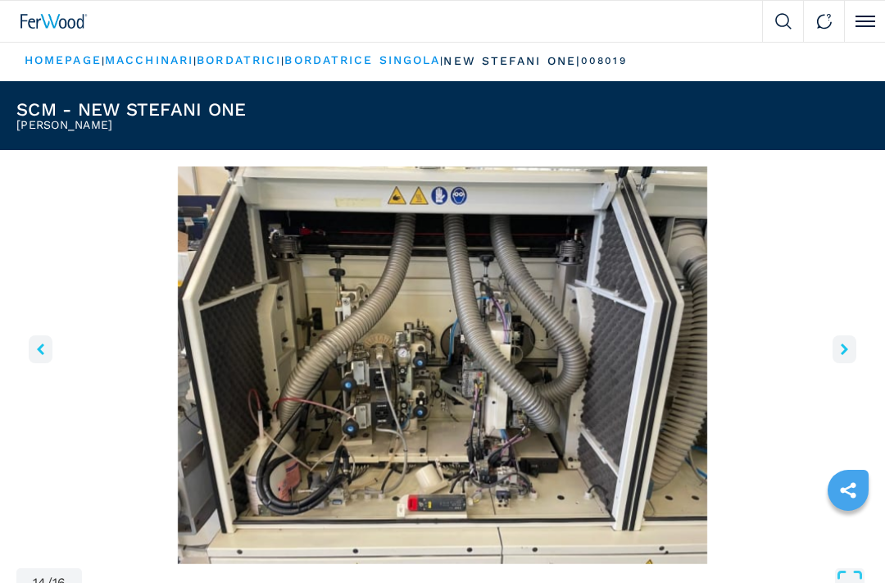
click at [847, 344] on icon "right-button" at bounding box center [844, 349] width 7 height 11
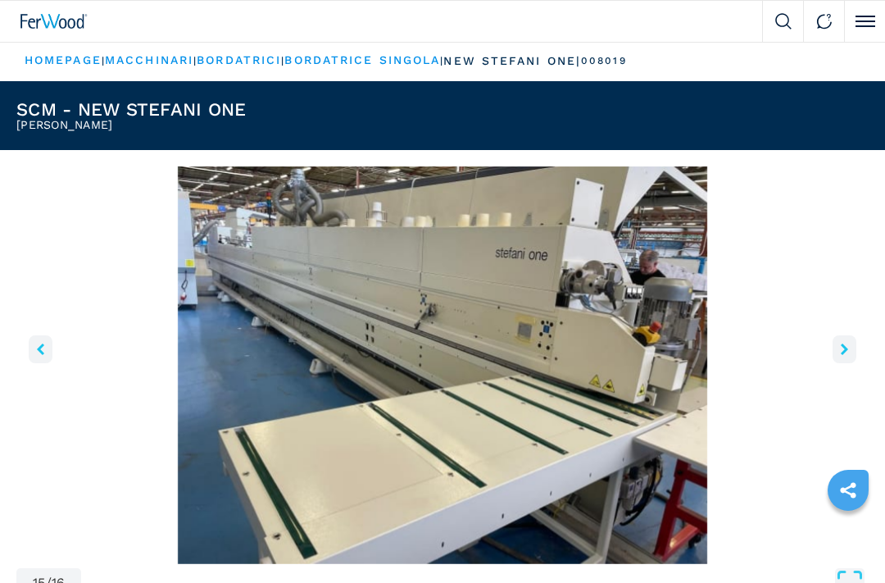
click at [852, 348] on button "right-button" at bounding box center [845, 349] width 24 height 28
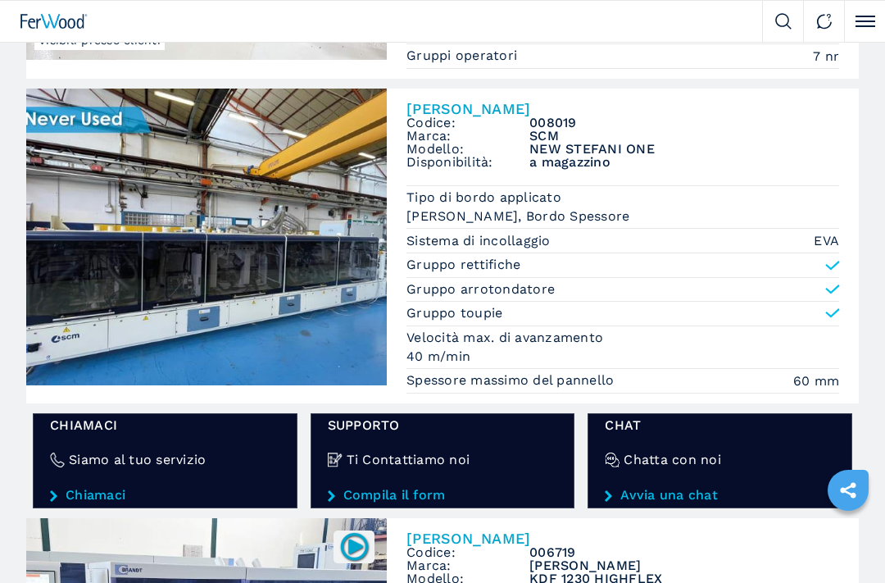
scroll to position [2525, 0]
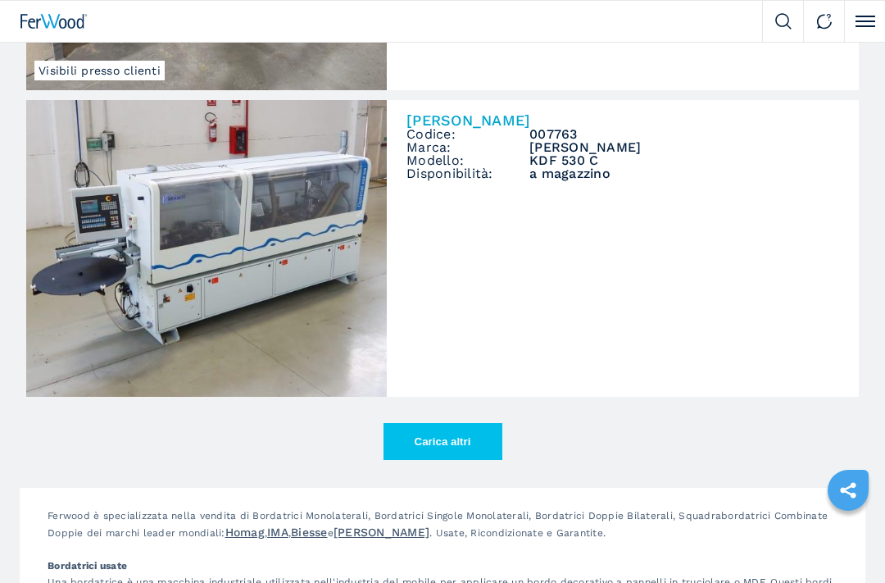
scroll to position [5131, 0]
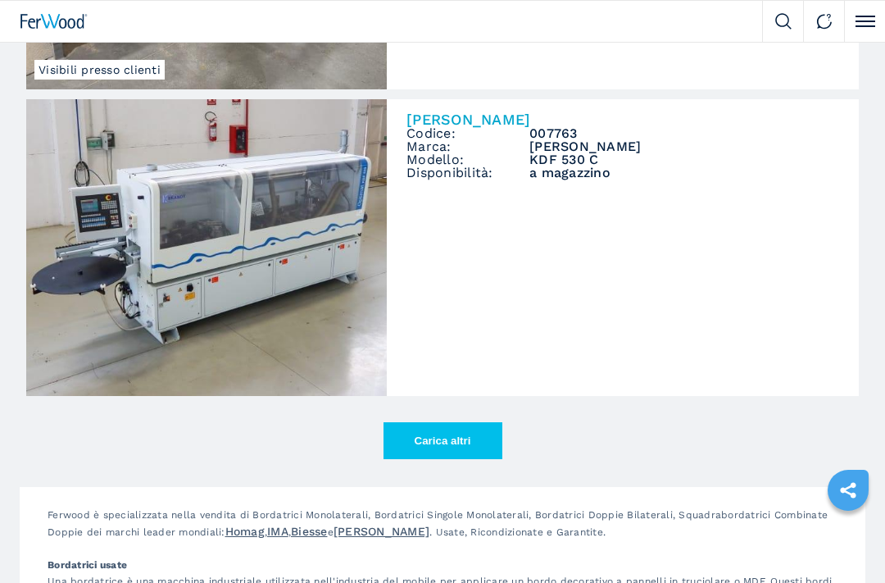
click at [448, 430] on button "Carica altri" at bounding box center [443, 440] width 119 height 37
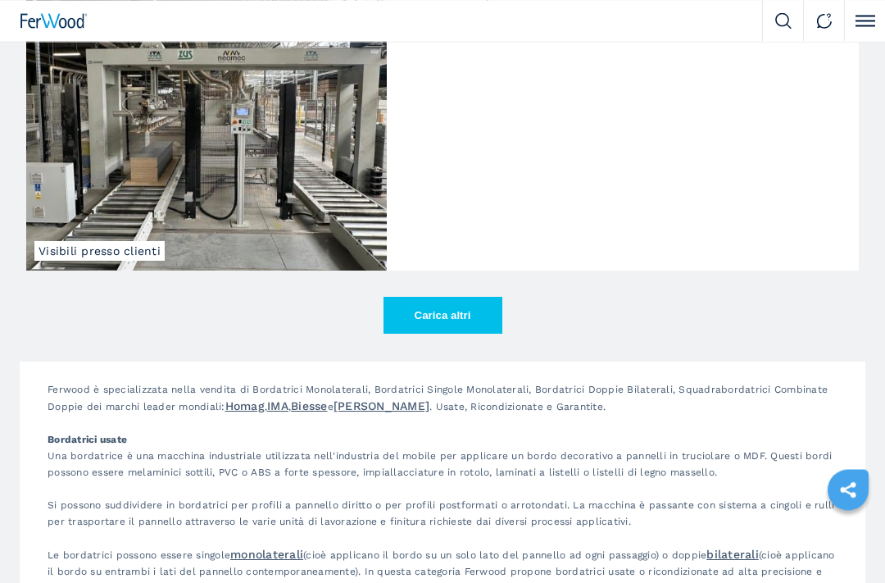
scroll to position [7710, 0]
click at [466, 297] on button "Carica altri" at bounding box center [443, 315] width 119 height 37
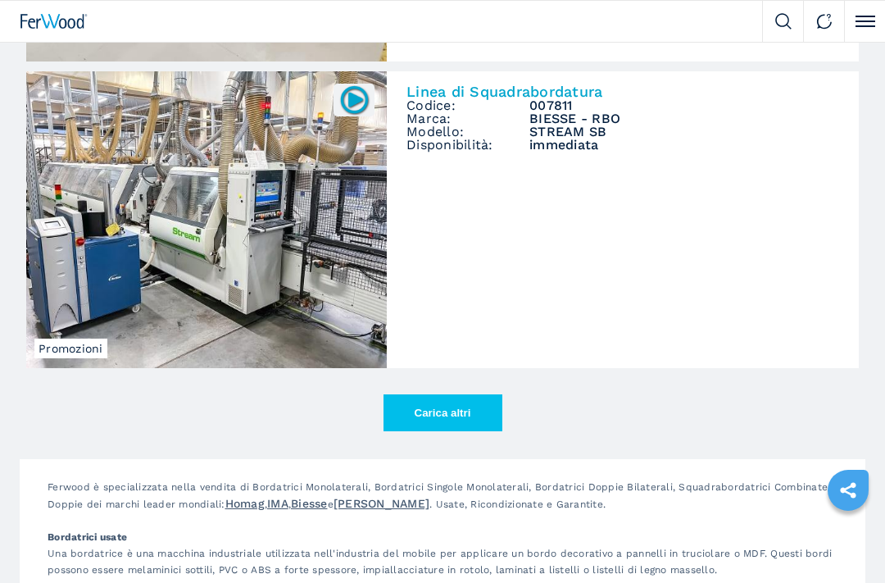
scroll to position [10086, 0]
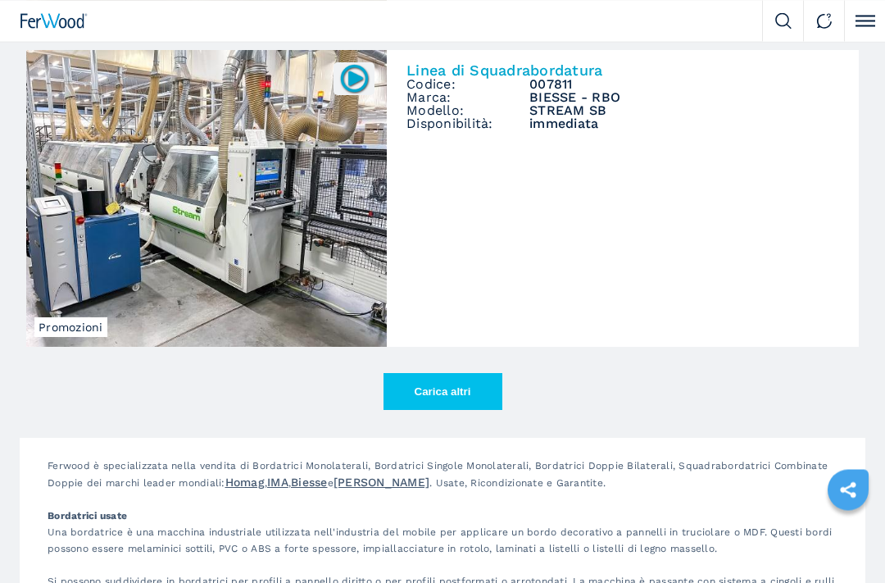
click at [445, 374] on button "Carica altri" at bounding box center [443, 392] width 119 height 37
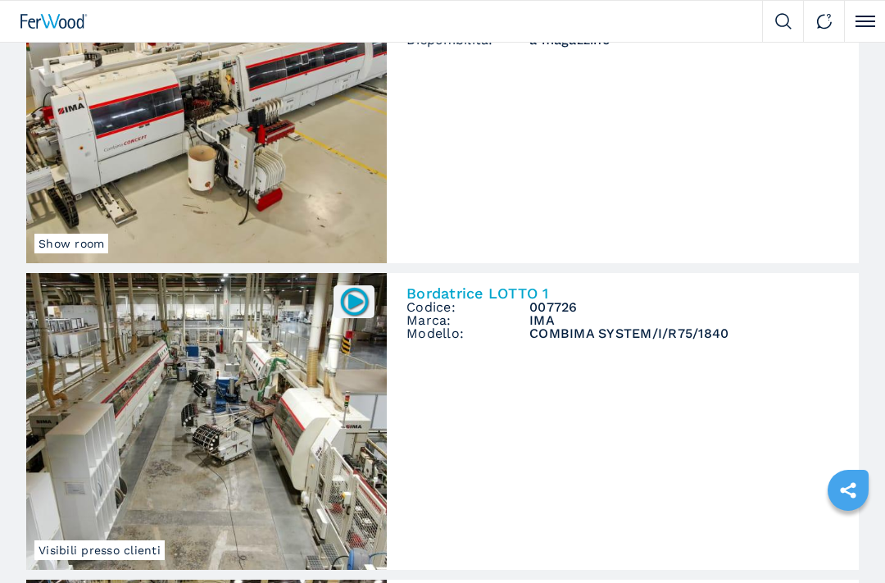
scroll to position [10482, 0]
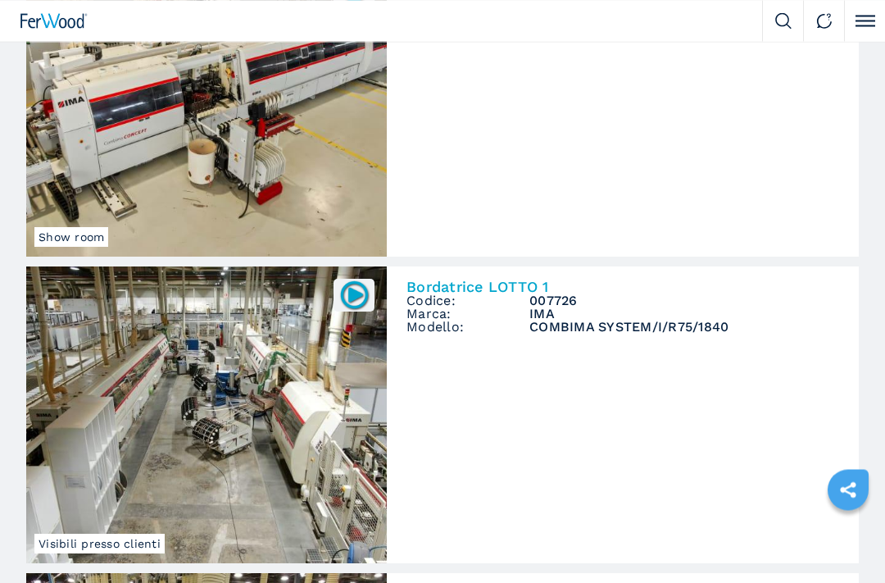
click at [279, 415] on img at bounding box center [206, 415] width 361 height 297
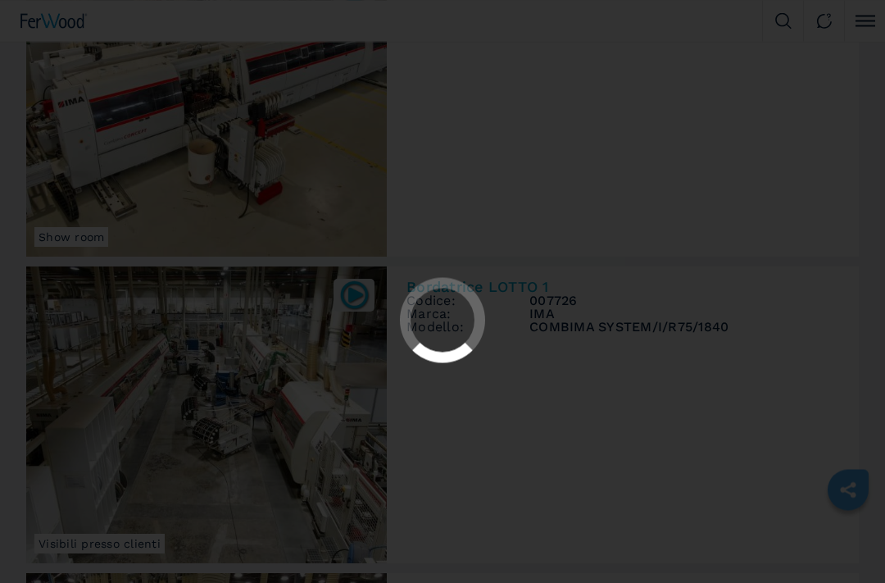
scroll to position [10483, 0]
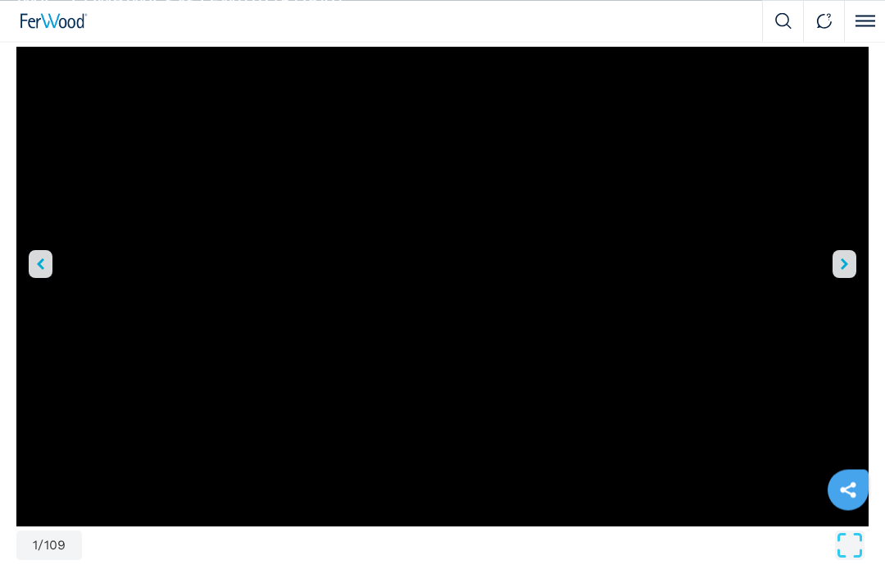
scroll to position [108, 0]
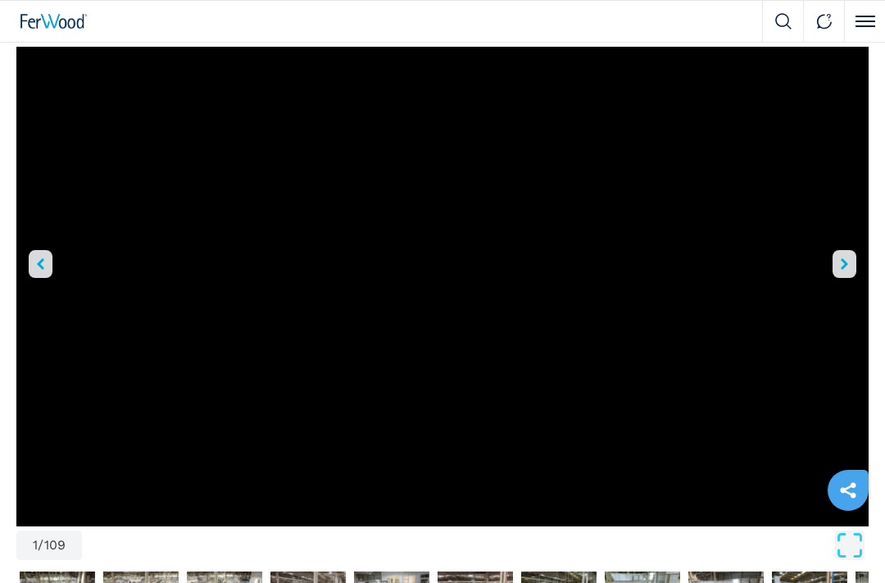
click at [849, 266] on button "right-button" at bounding box center [845, 264] width 24 height 28
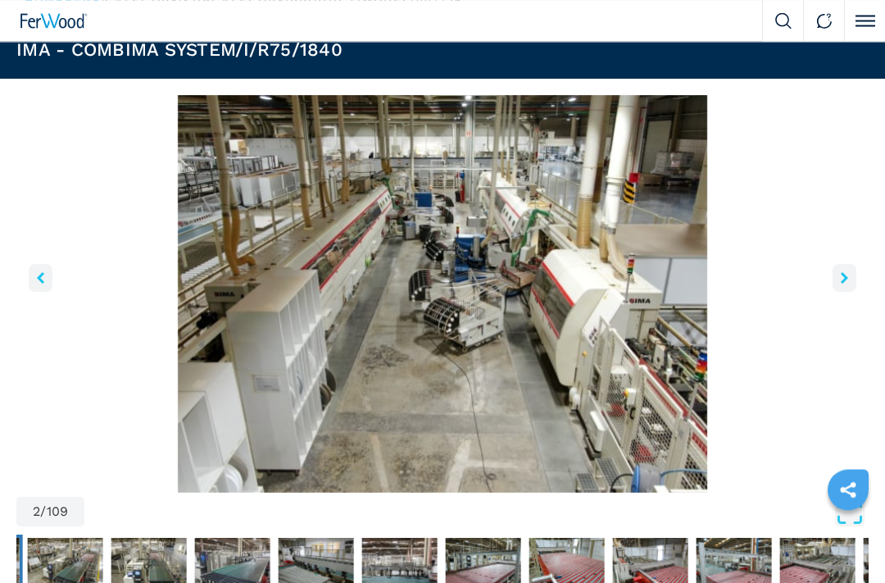
scroll to position [60, 0]
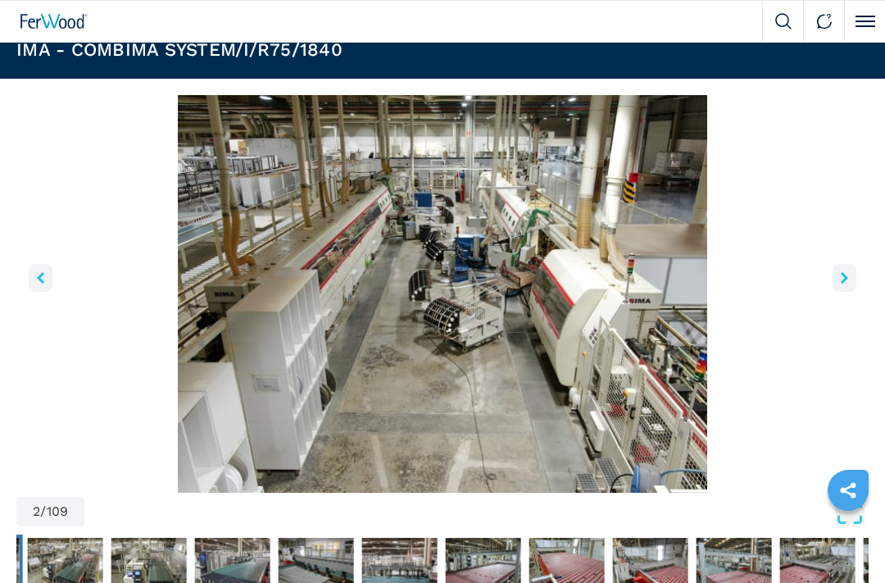
click at [846, 266] on button "right-button" at bounding box center [845, 278] width 24 height 28
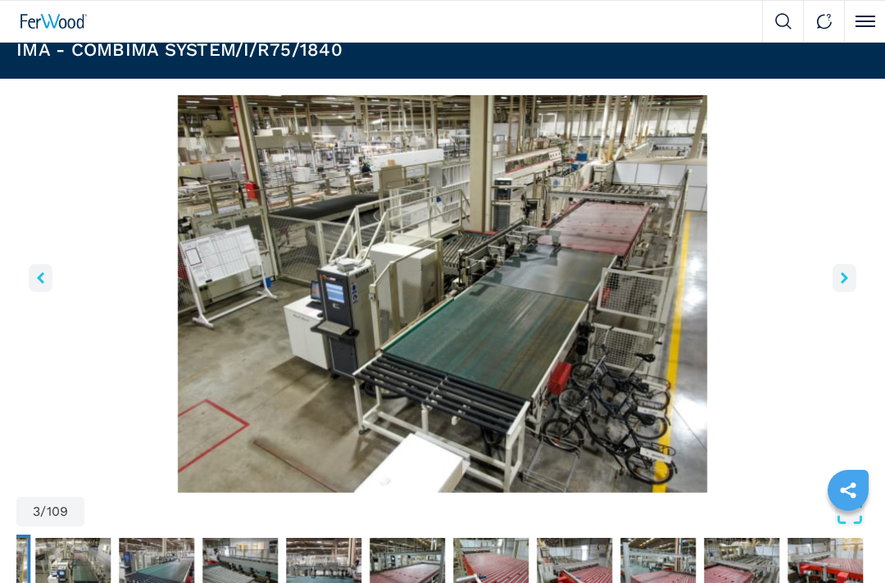
click at [842, 272] on icon "right-button" at bounding box center [844, 277] width 7 height 11
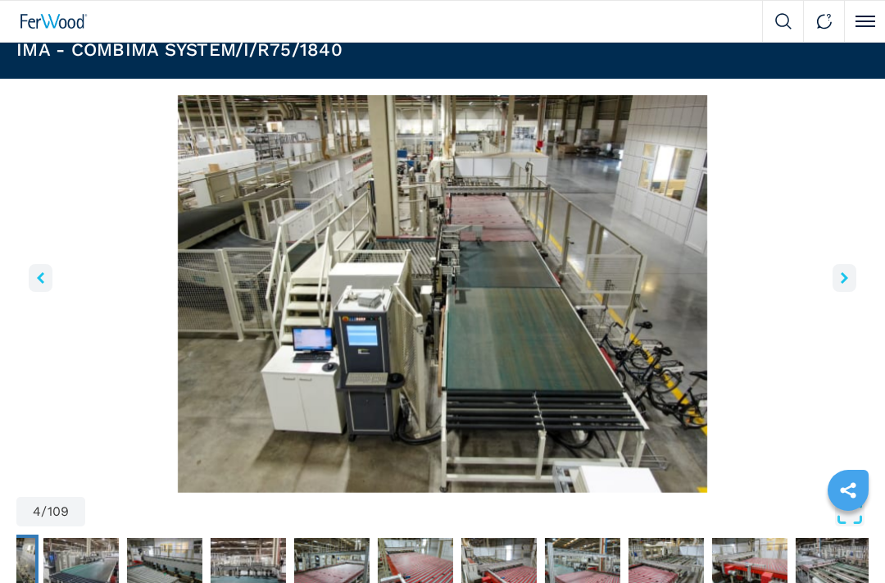
click at [835, 278] on button "right-button" at bounding box center [845, 278] width 24 height 28
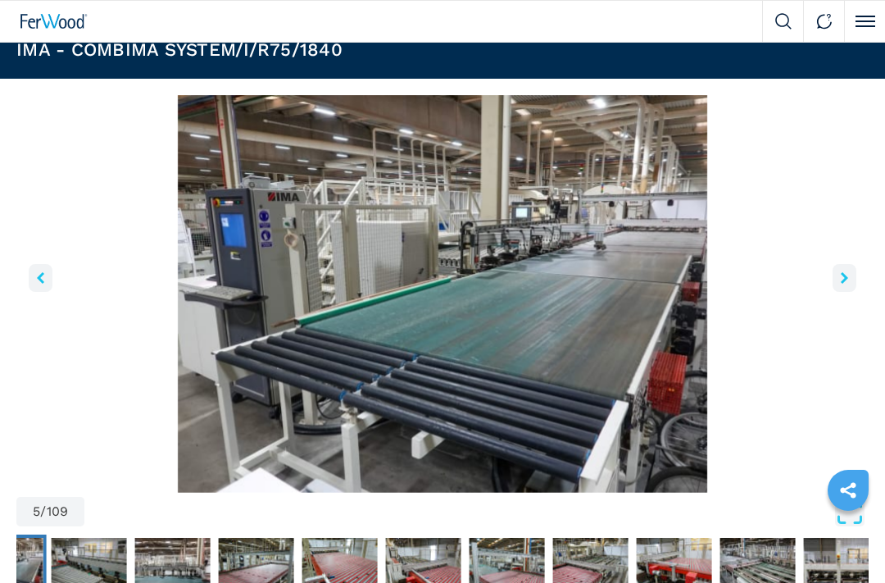
click at [841, 272] on icon "right-button" at bounding box center [844, 277] width 7 height 11
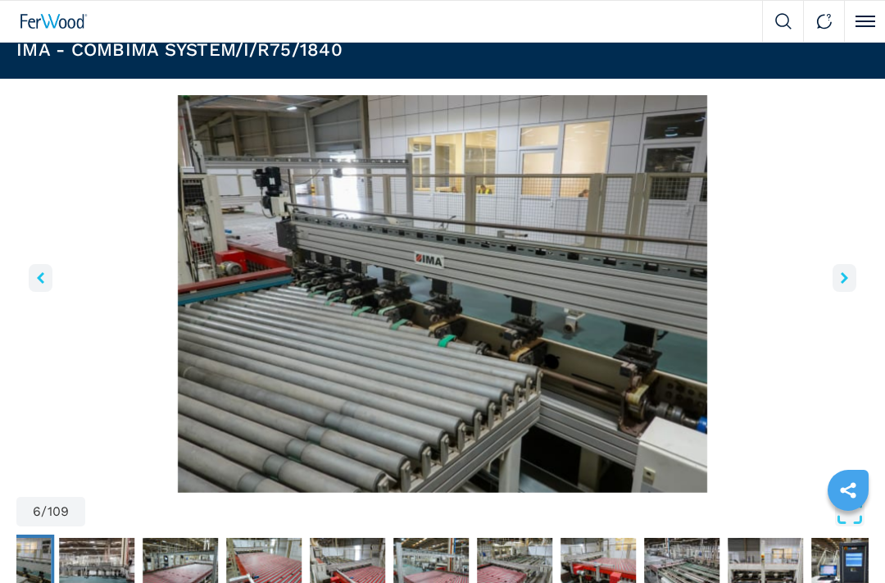
click at [840, 276] on button "right-button" at bounding box center [845, 278] width 24 height 28
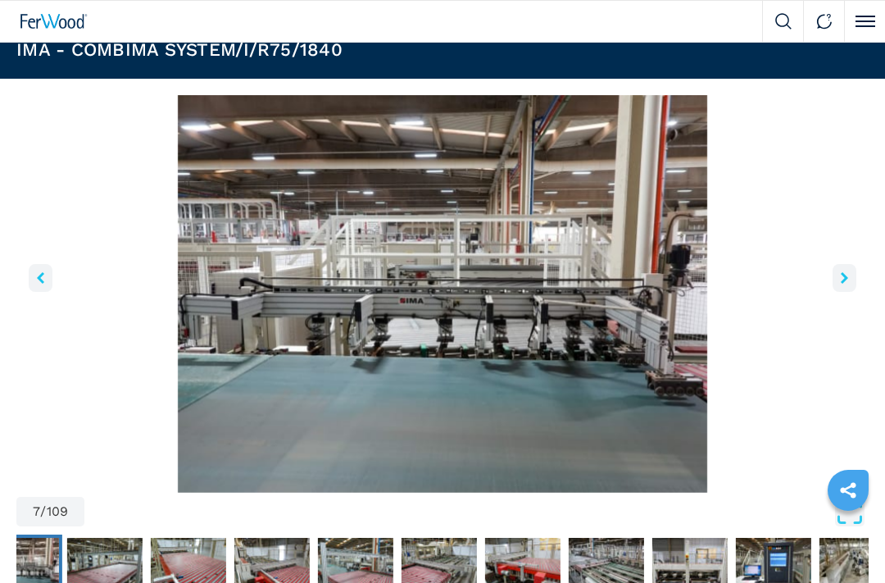
click at [842, 274] on icon "right-button" at bounding box center [844, 277] width 7 height 11
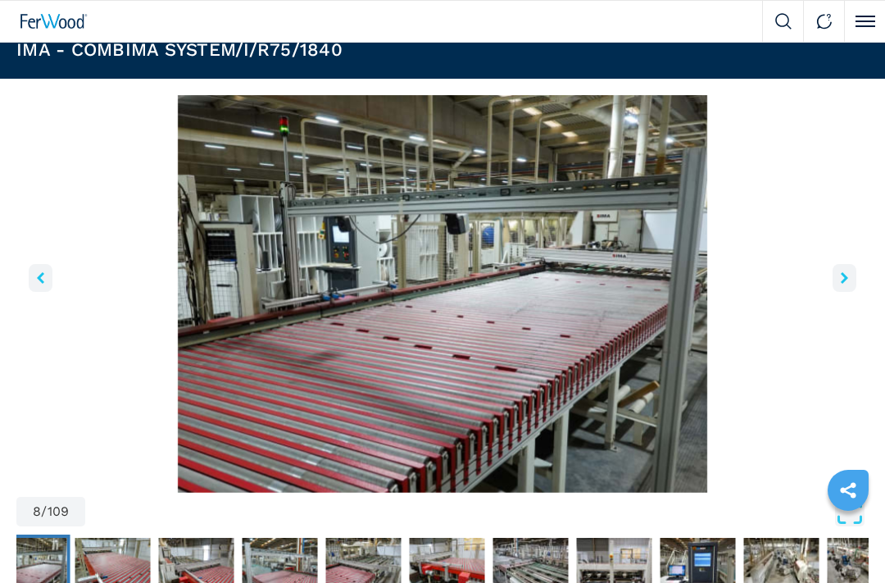
click at [837, 274] on button "right-button" at bounding box center [845, 278] width 24 height 28
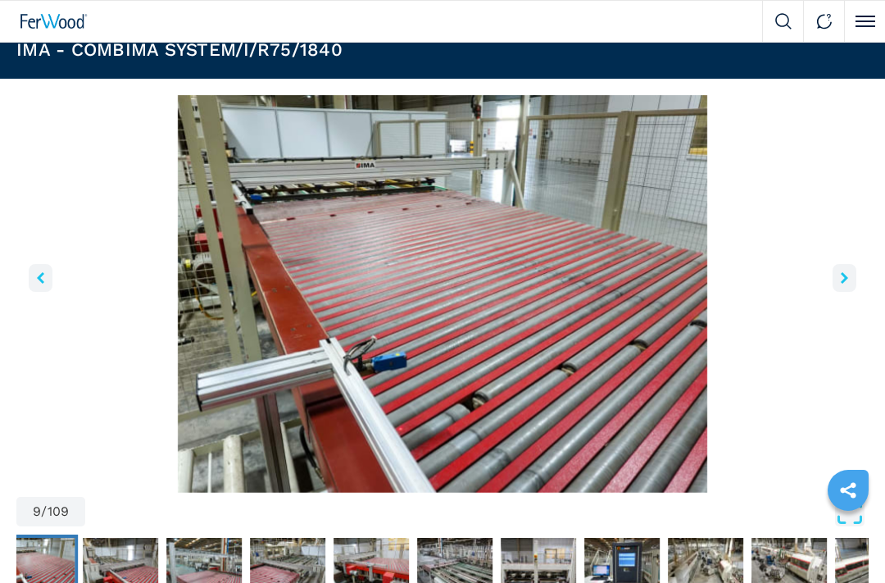
click at [837, 274] on button "right-button" at bounding box center [845, 278] width 24 height 28
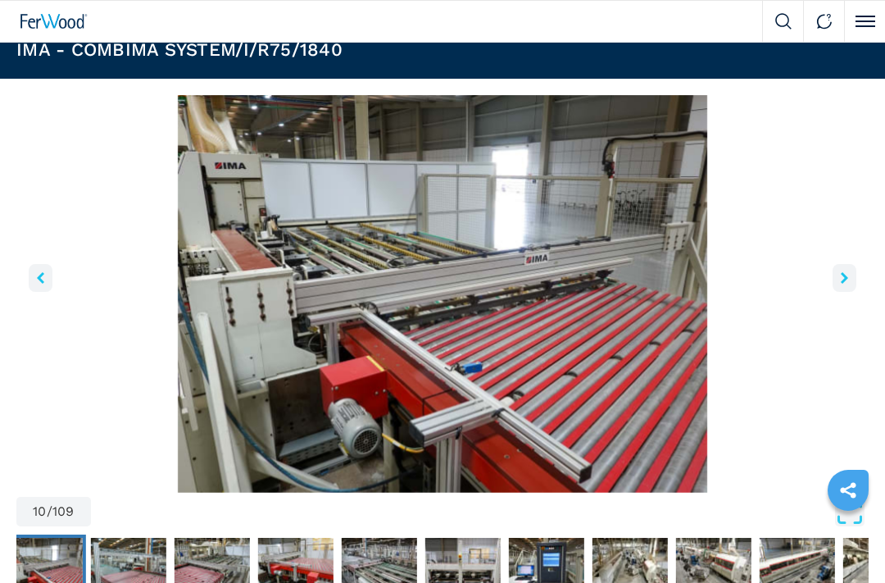
click at [843, 274] on icon "right-button" at bounding box center [844, 277] width 7 height 11
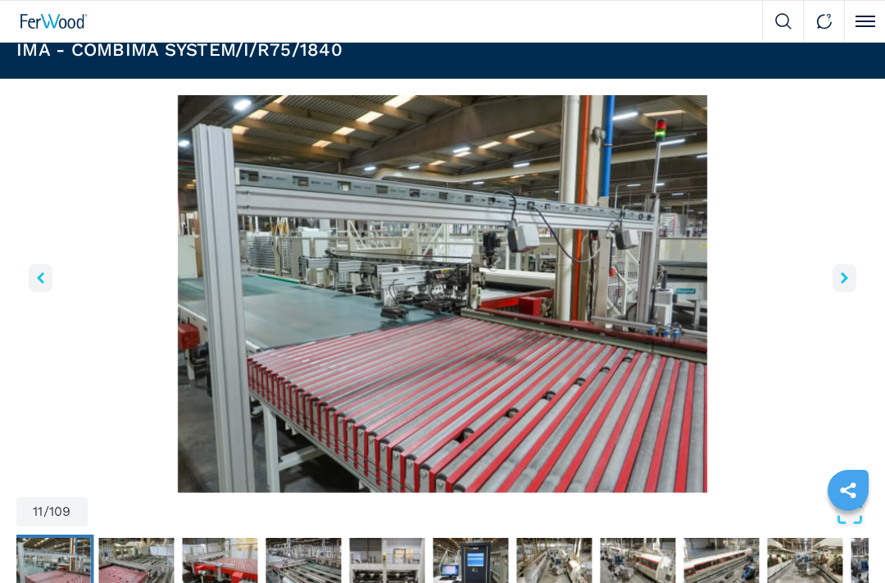
click at [832, 278] on img "Go to Slide 11" at bounding box center [442, 294] width 853 height 398
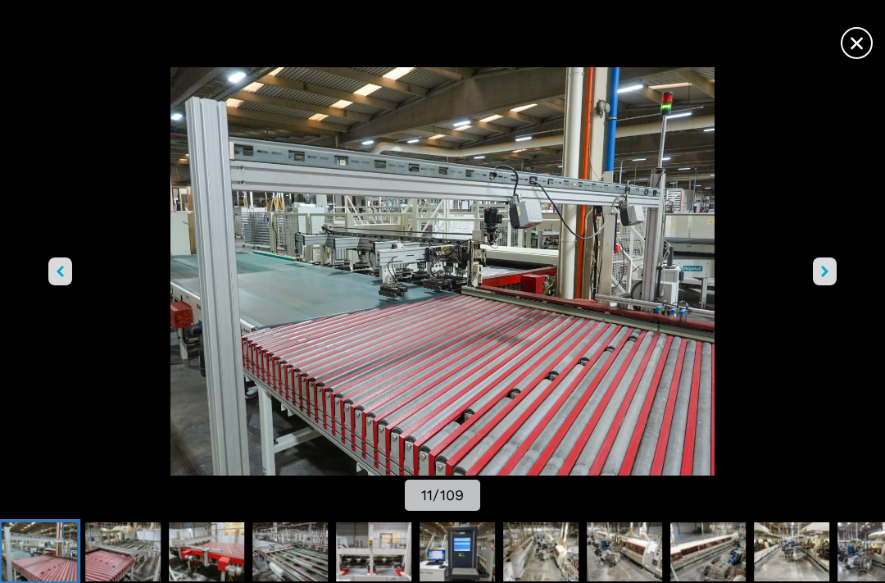
click at [825, 285] on button "right-button" at bounding box center [825, 271] width 24 height 28
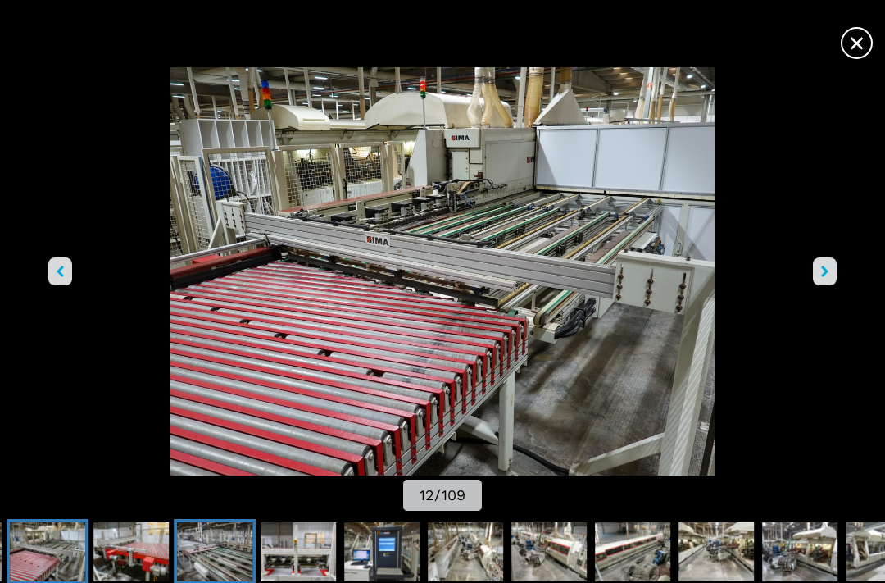
click at [193, 522] on img "Go to Slide 14" at bounding box center [214, 551] width 75 height 59
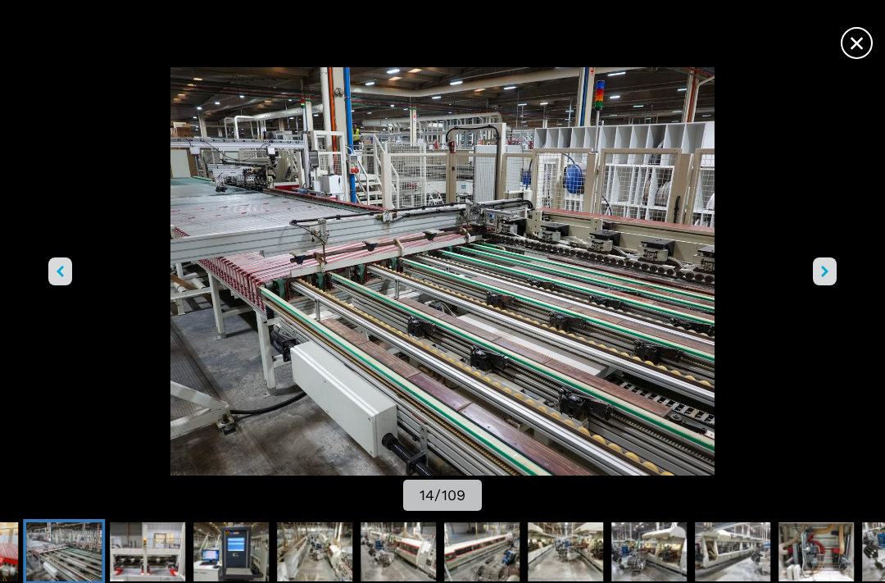
click at [62, 277] on icon "left-button" at bounding box center [60, 271] width 7 height 11
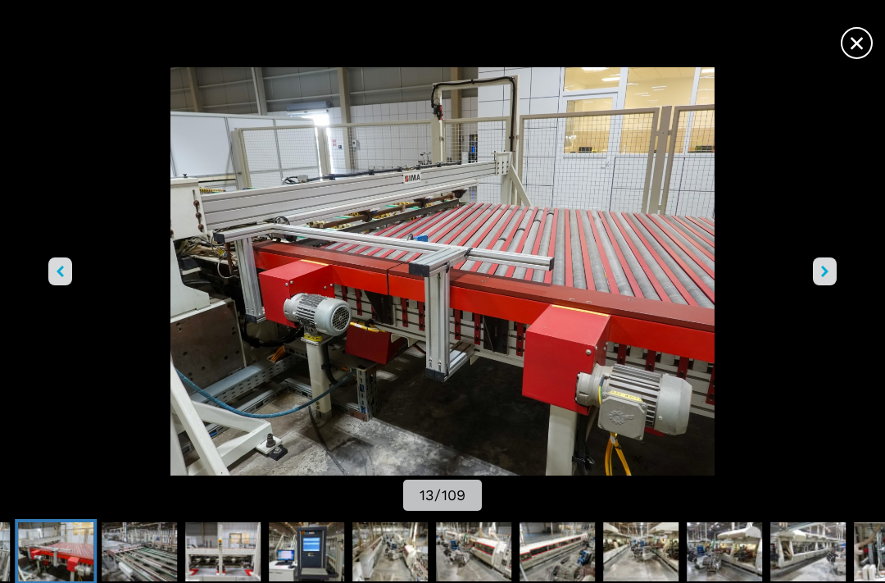
click at [54, 285] on button "left-button" at bounding box center [60, 271] width 24 height 28
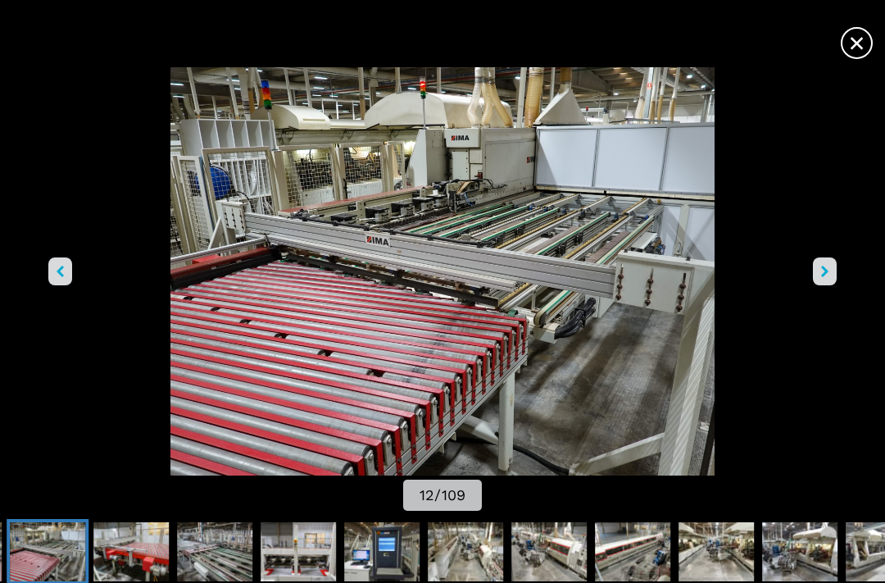
click at [47, 298] on div "Go to Slide 12" at bounding box center [442, 271] width 885 height 408
click at [49, 522] on img "Go to Slide 12" at bounding box center [47, 551] width 75 height 59
click at [851, 54] on span "×" at bounding box center [857, 39] width 29 height 29
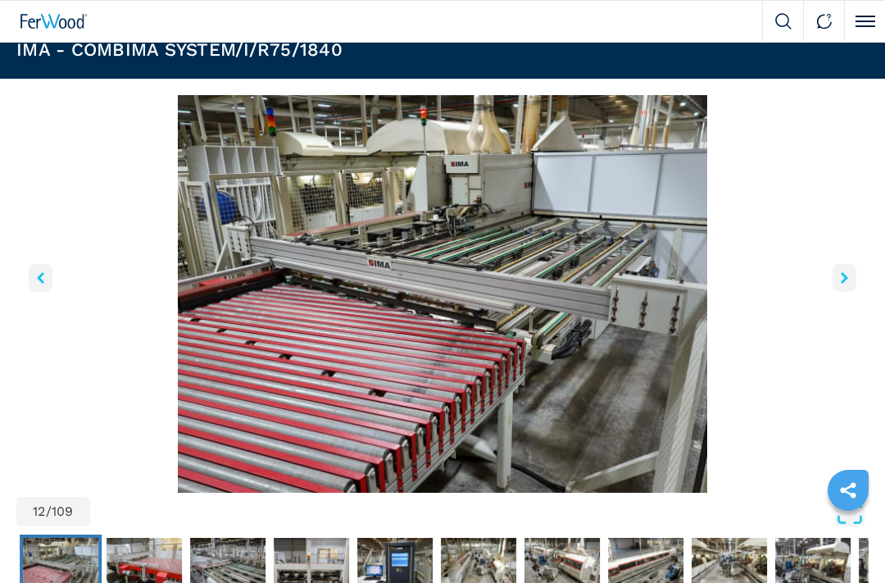
click at [849, 278] on button "right-button" at bounding box center [845, 278] width 24 height 28
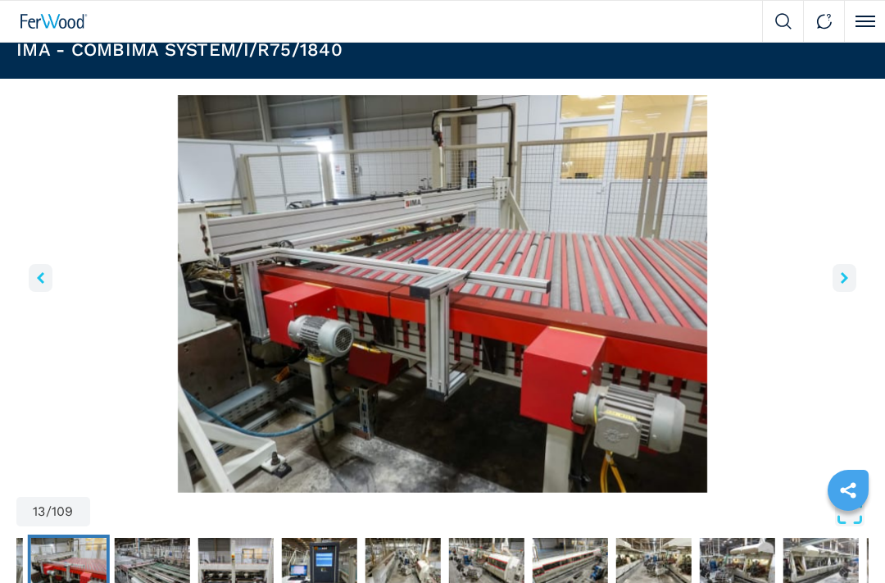
click at [839, 270] on button "right-button" at bounding box center [845, 278] width 24 height 28
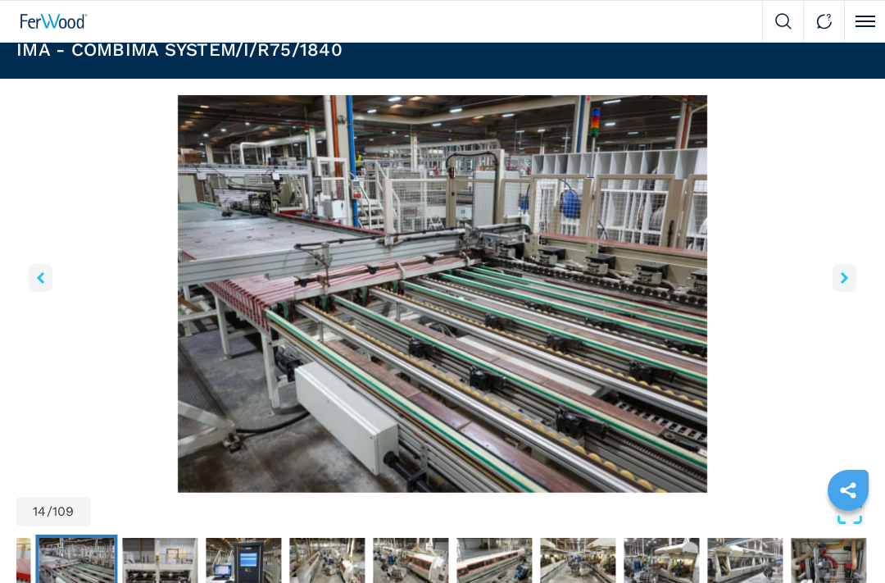
click at [838, 278] on button "right-button" at bounding box center [845, 278] width 24 height 28
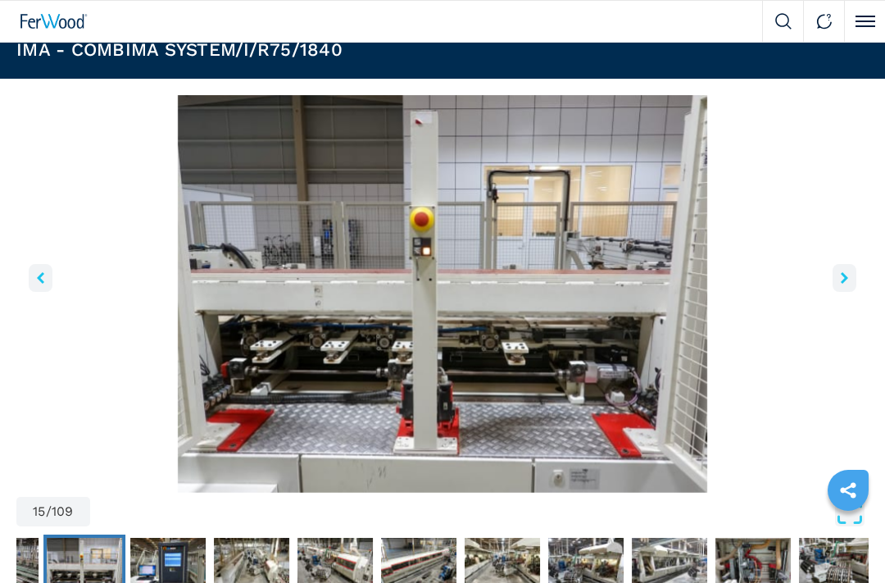
click at [846, 272] on icon "right-button" at bounding box center [844, 277] width 7 height 11
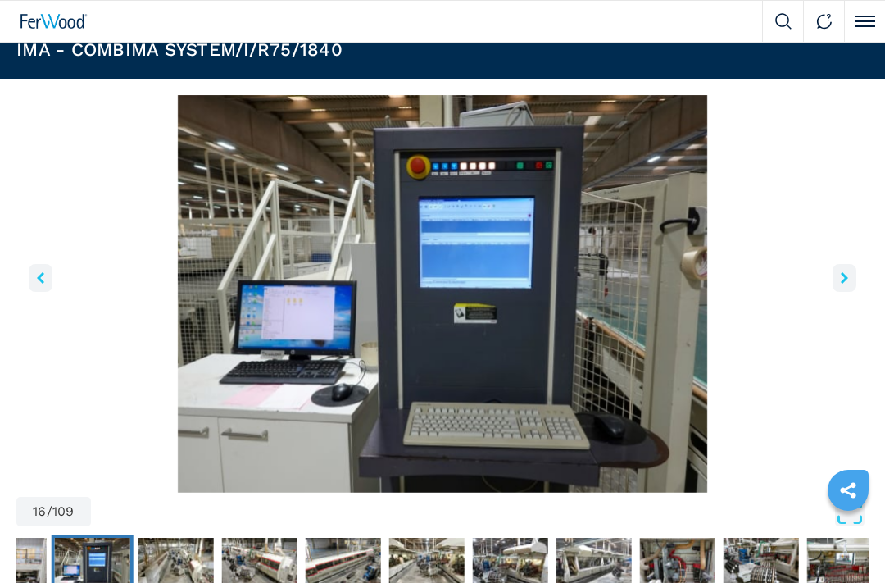
click at [847, 272] on icon "right-button" at bounding box center [844, 277] width 7 height 11
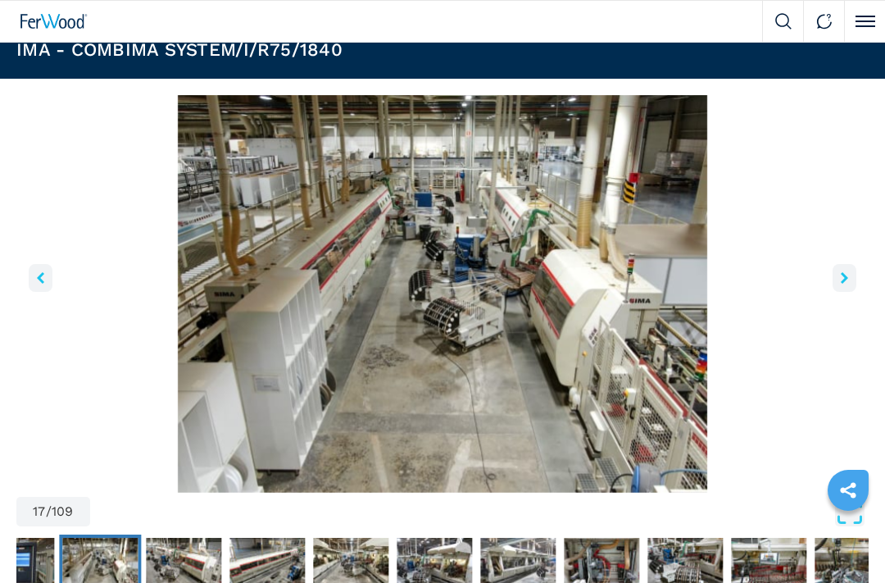
click at [850, 272] on button "right-button" at bounding box center [845, 278] width 24 height 28
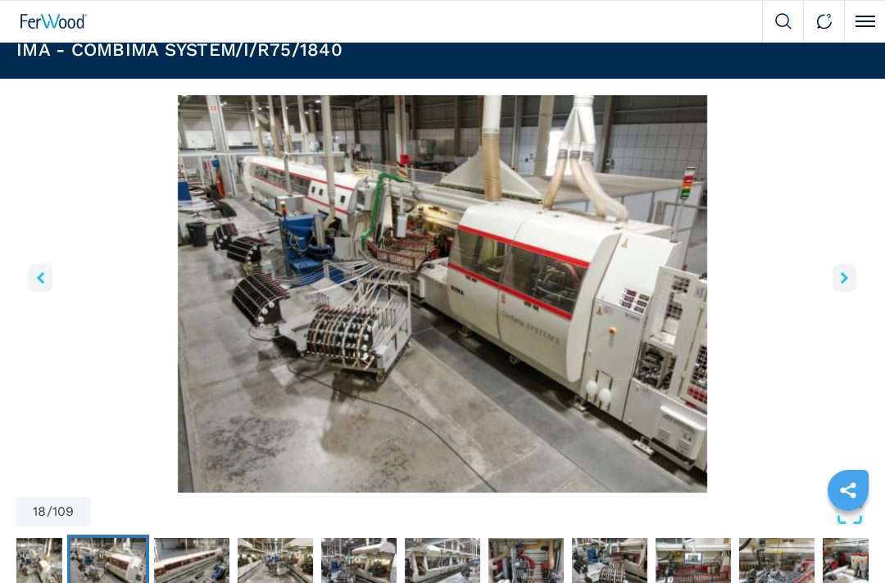
click at [846, 273] on icon "right-button" at bounding box center [844, 277] width 7 height 11
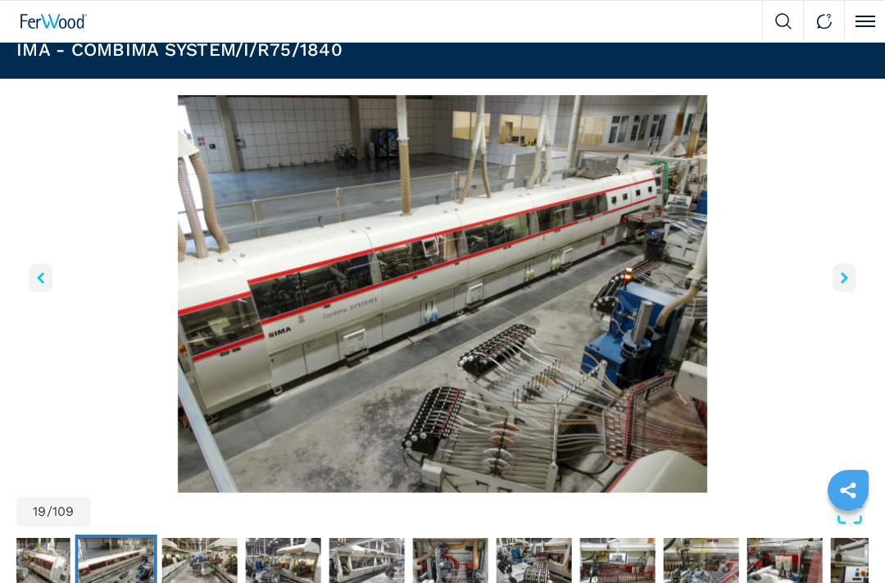
click at [839, 270] on button "right-button" at bounding box center [845, 278] width 24 height 28
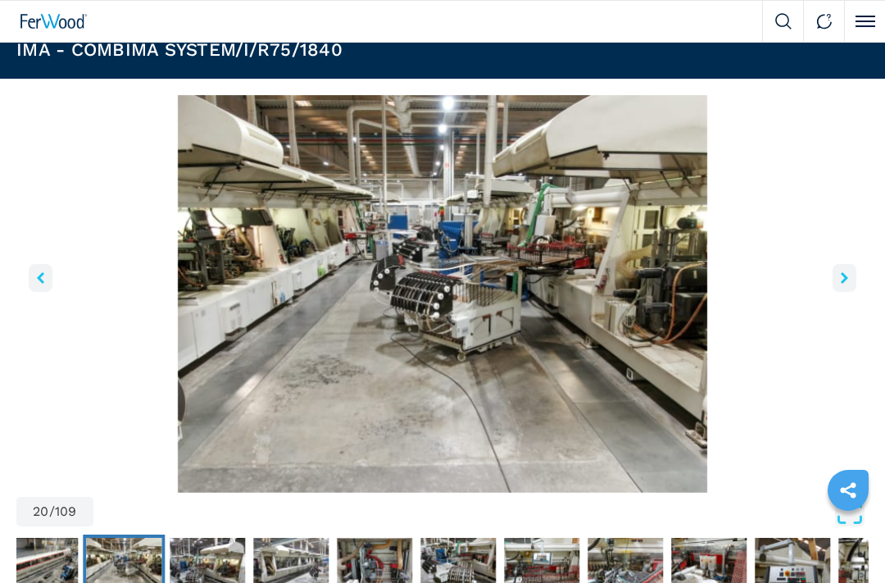
click at [836, 270] on button "right-button" at bounding box center [845, 278] width 24 height 28
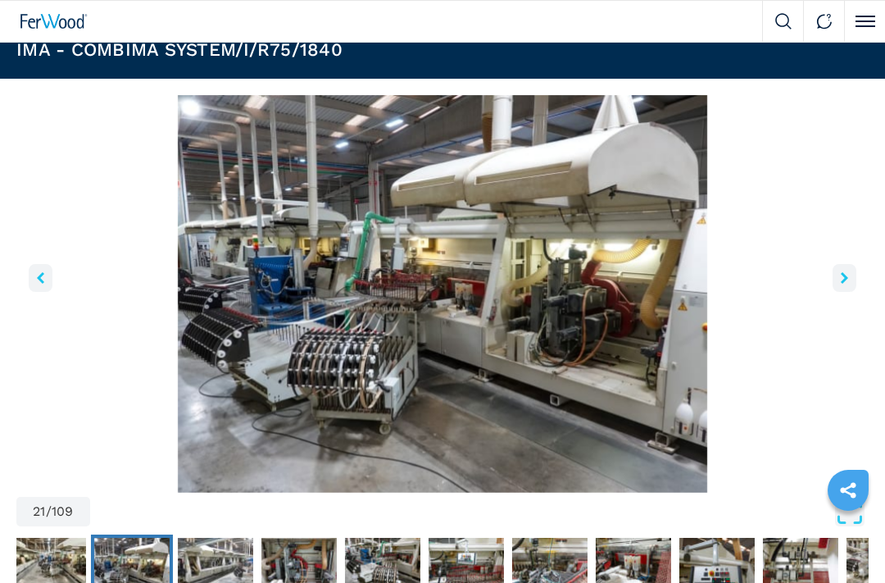
click at [841, 272] on icon "right-button" at bounding box center [844, 277] width 7 height 11
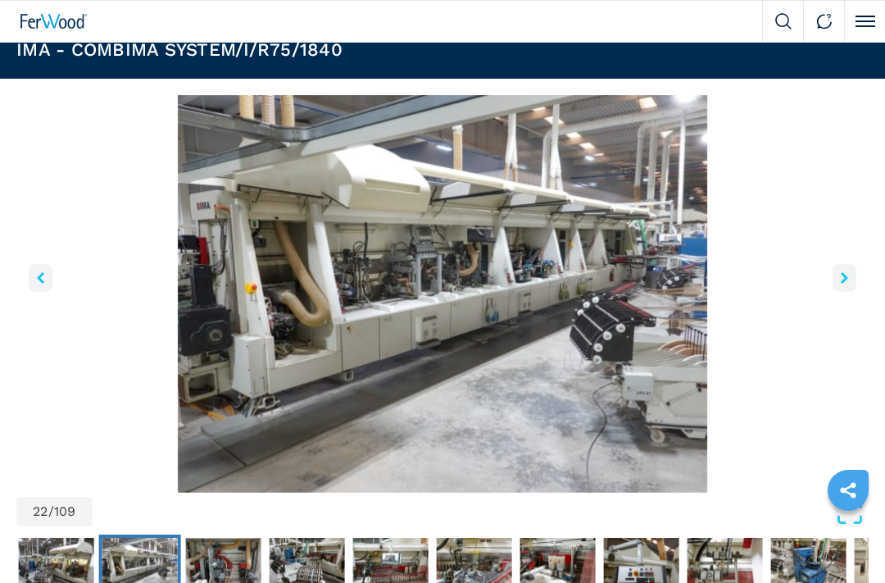
click at [841, 275] on icon "right-button" at bounding box center [844, 277] width 7 height 11
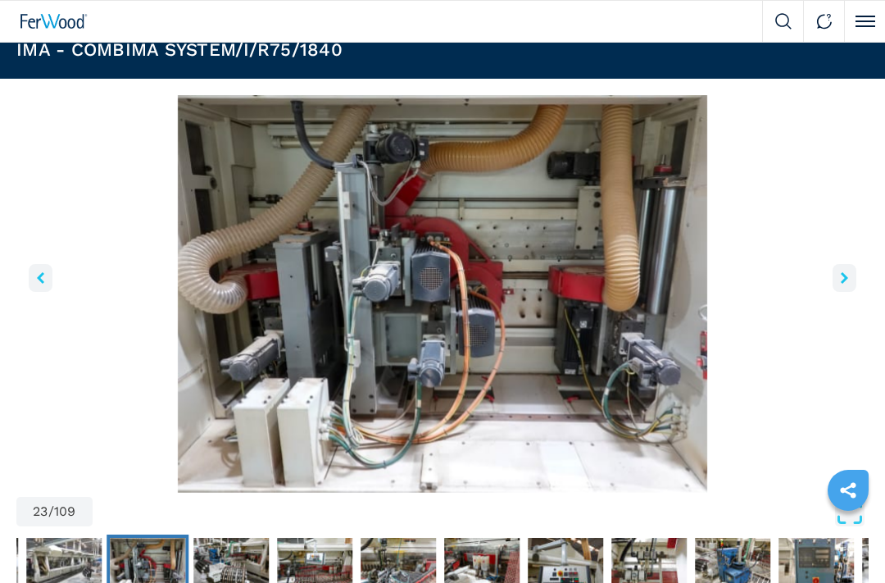
click at [842, 275] on icon "right-button" at bounding box center [844, 277] width 7 height 11
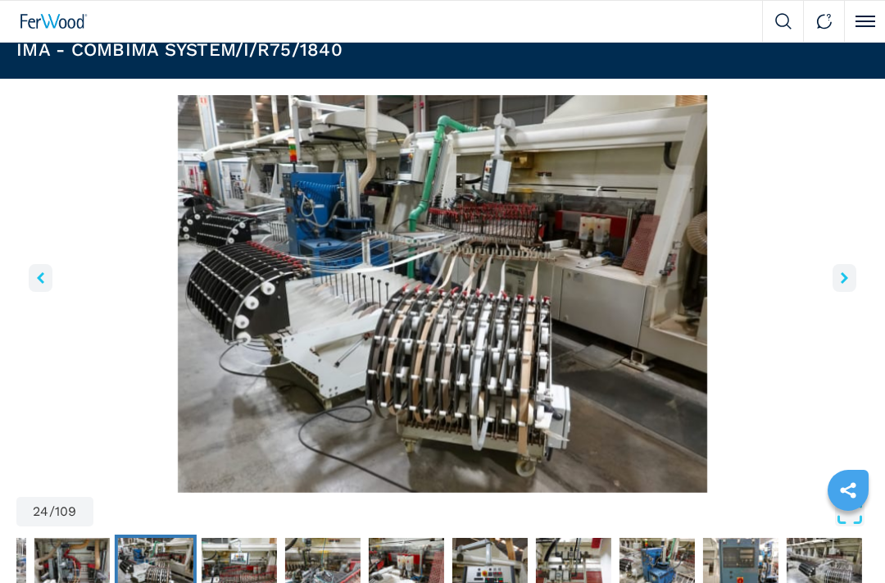
click at [850, 274] on button "right-button" at bounding box center [845, 278] width 24 height 28
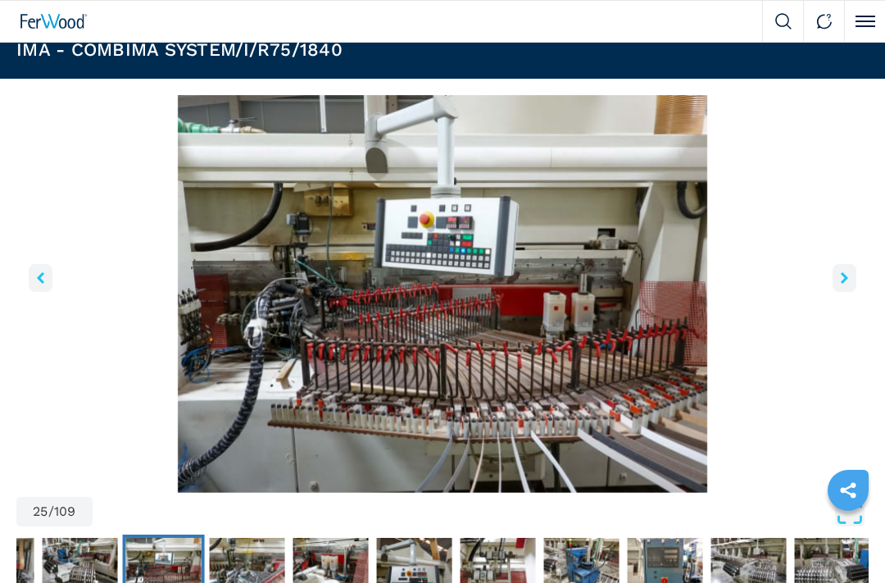
click at [840, 275] on button "right-button" at bounding box center [845, 278] width 24 height 28
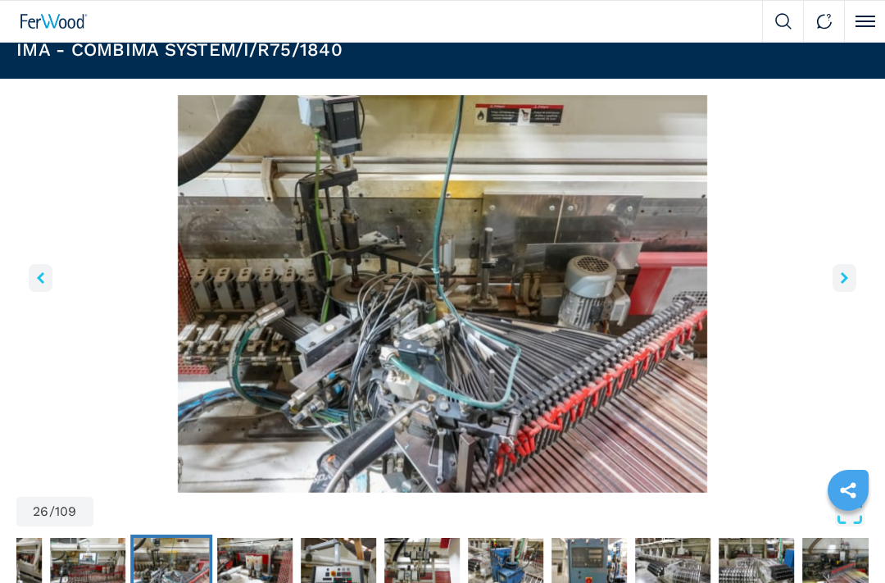
click at [844, 270] on button "right-button" at bounding box center [845, 278] width 24 height 28
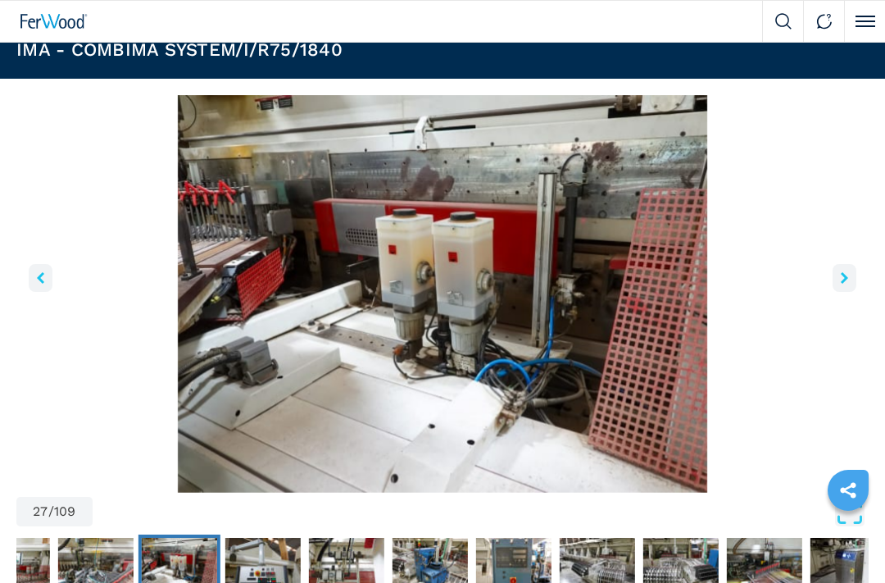
click at [841, 271] on button "right-button" at bounding box center [845, 278] width 24 height 28
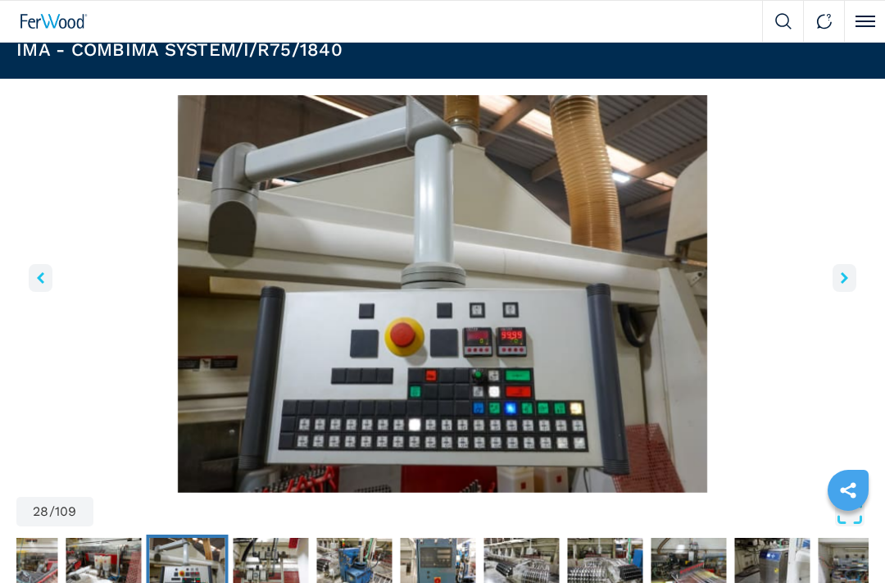
click at [842, 270] on button "right-button" at bounding box center [845, 278] width 24 height 28
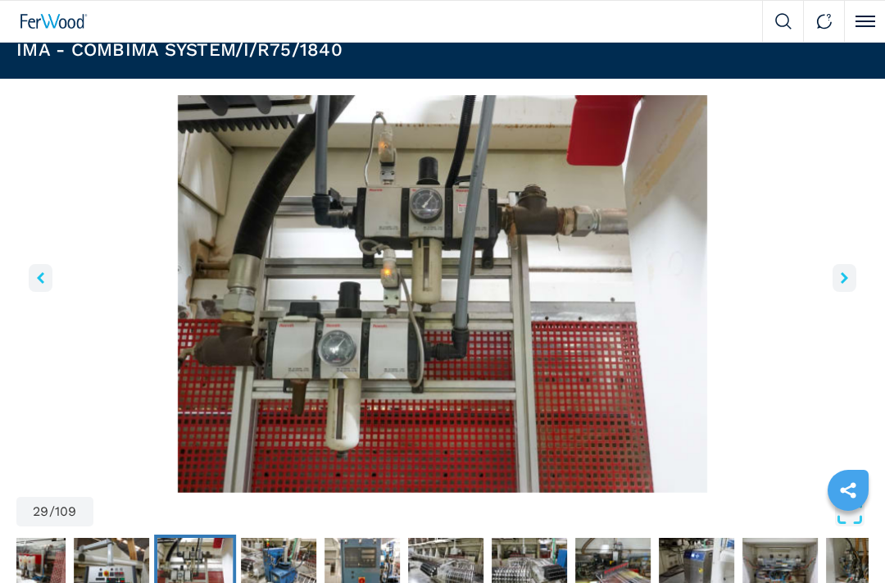
click at [836, 272] on button "right-button" at bounding box center [845, 278] width 24 height 28
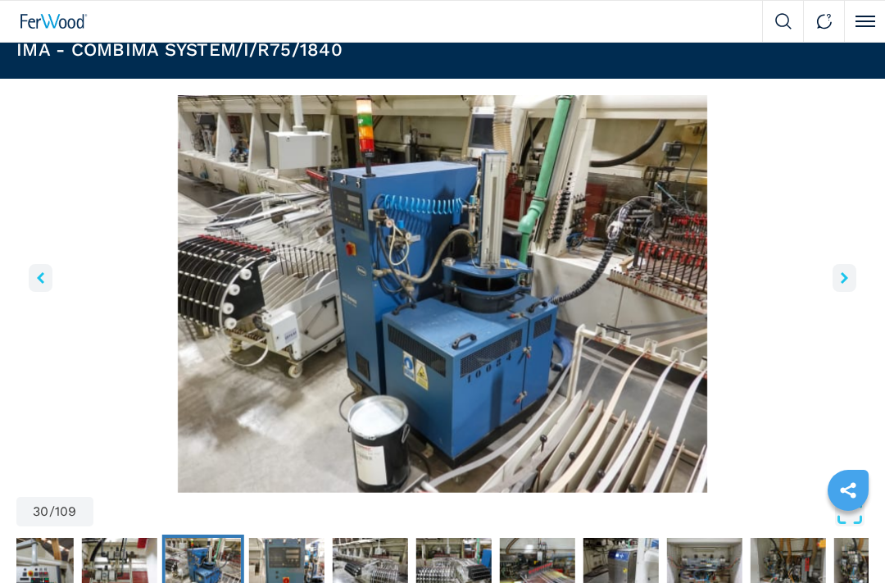
click at [844, 275] on icon "right-button" at bounding box center [844, 277] width 7 height 11
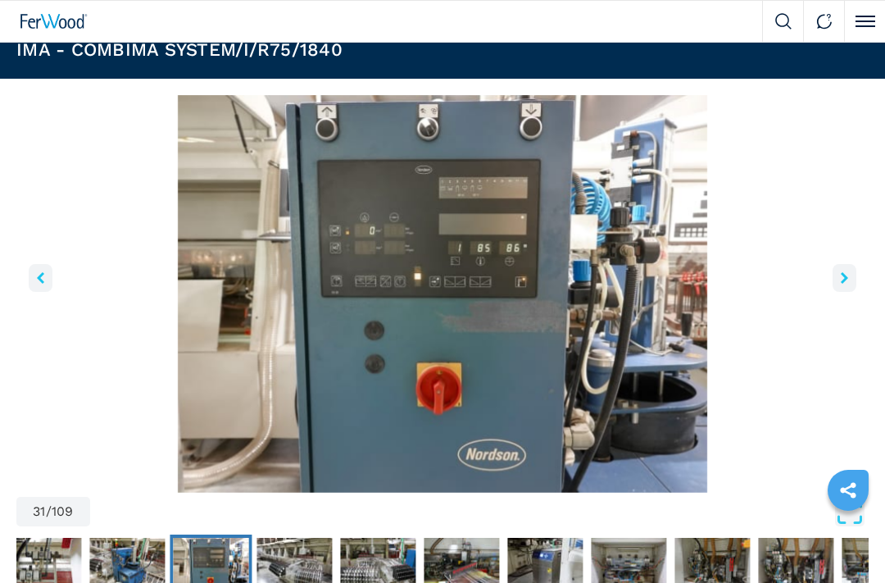
click at [847, 272] on icon "right-button" at bounding box center [844, 277] width 7 height 11
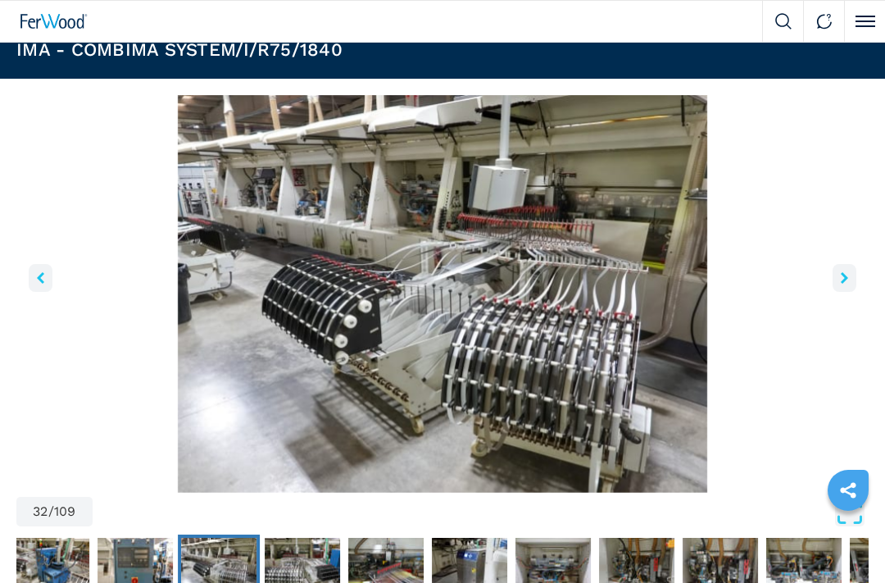
click at [845, 275] on icon "right-button" at bounding box center [844, 277] width 7 height 11
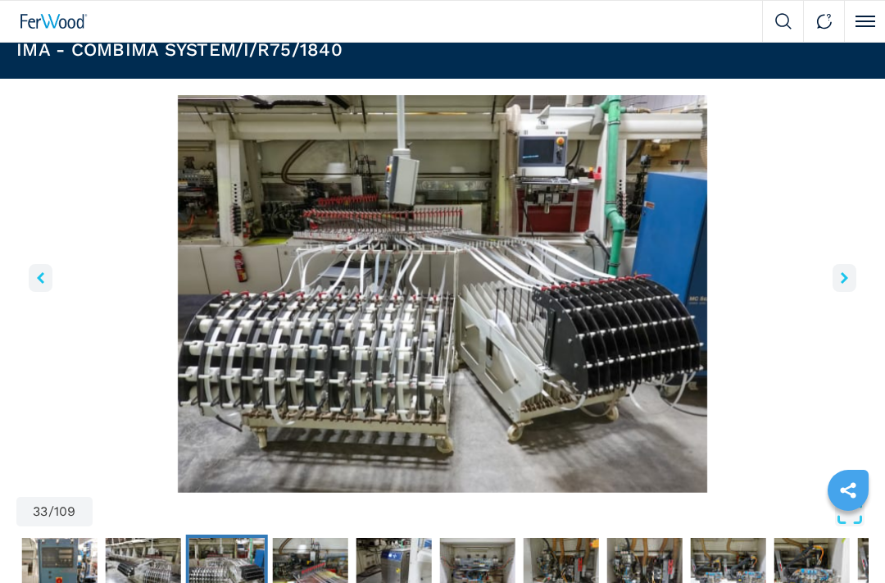
click at [843, 275] on icon "right-button" at bounding box center [844, 277] width 7 height 11
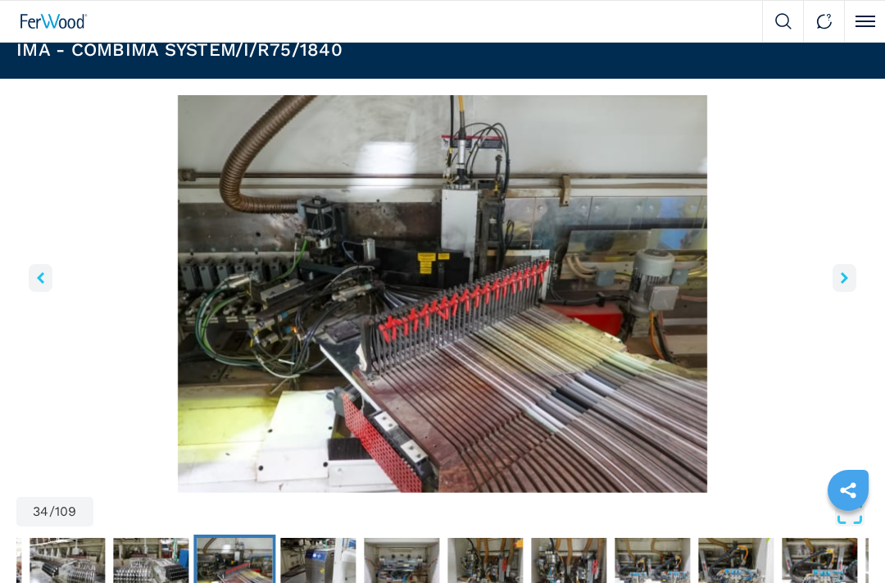
click at [842, 274] on icon "right-button" at bounding box center [844, 277] width 7 height 11
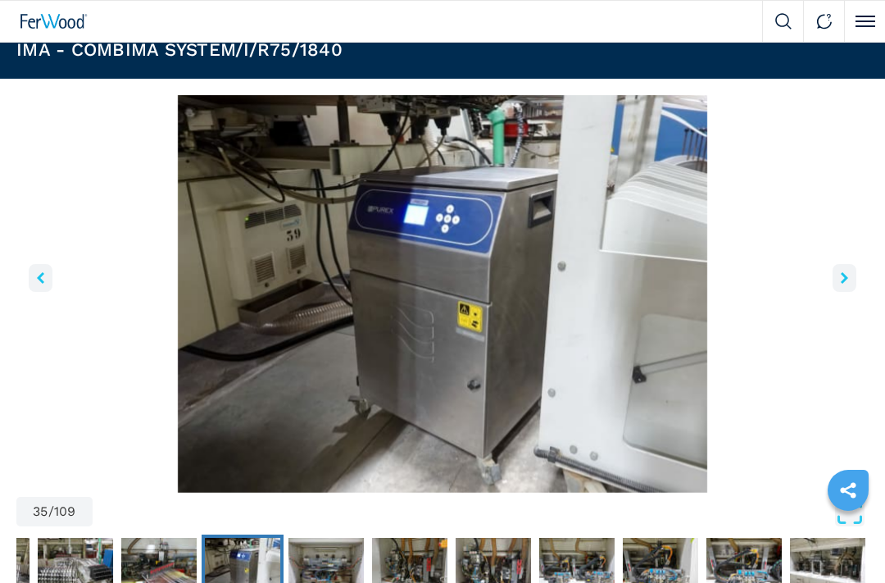
click at [843, 273] on icon "right-button" at bounding box center [844, 277] width 7 height 11
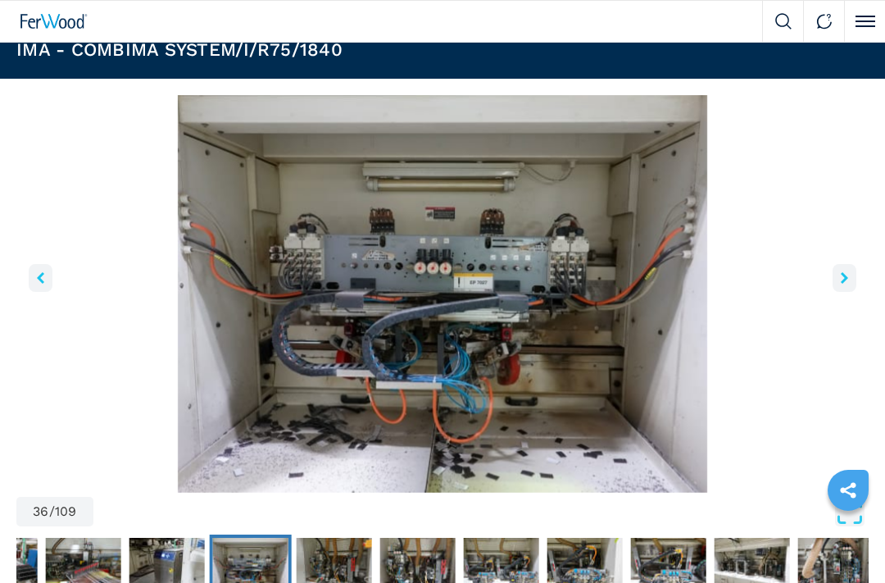
click at [845, 272] on icon "right-button" at bounding box center [844, 277] width 7 height 11
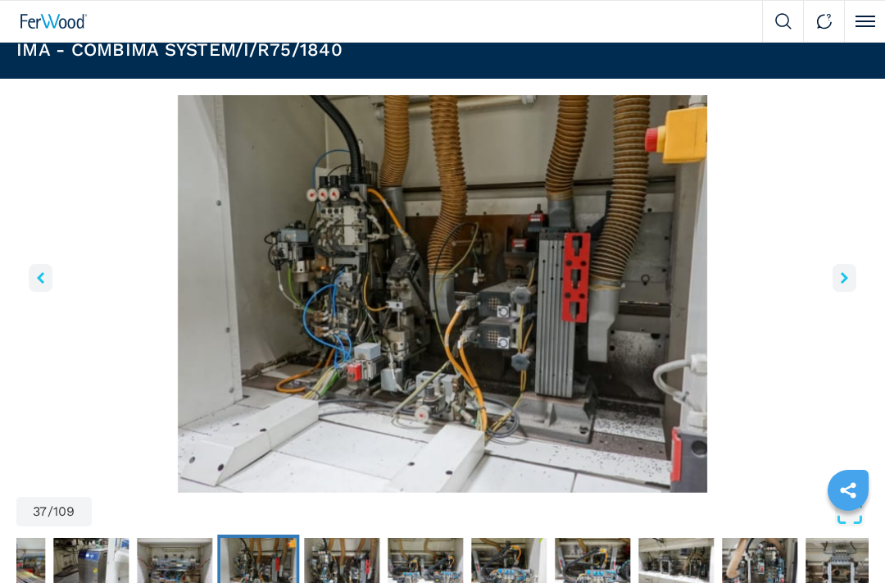
click at [846, 271] on button "right-button" at bounding box center [845, 278] width 24 height 28
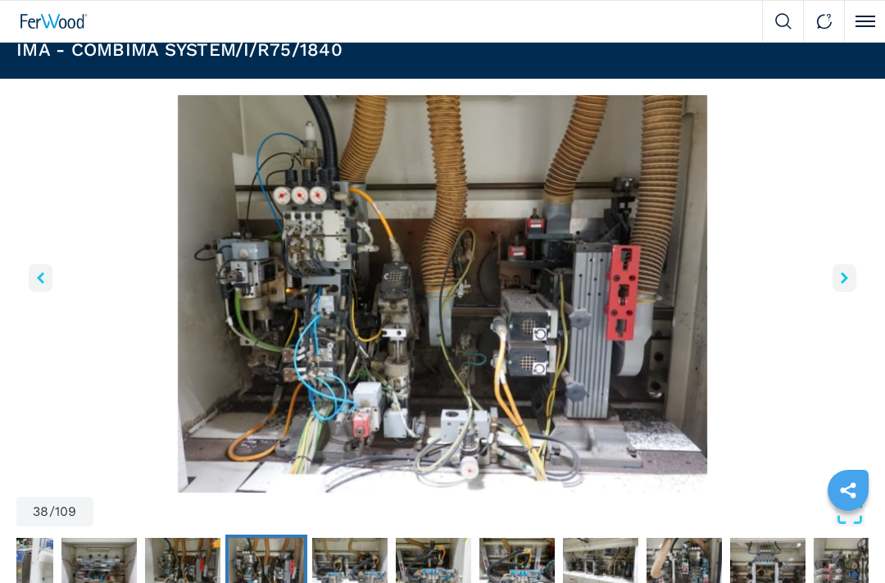
click at [844, 272] on icon "right-button" at bounding box center [844, 277] width 7 height 11
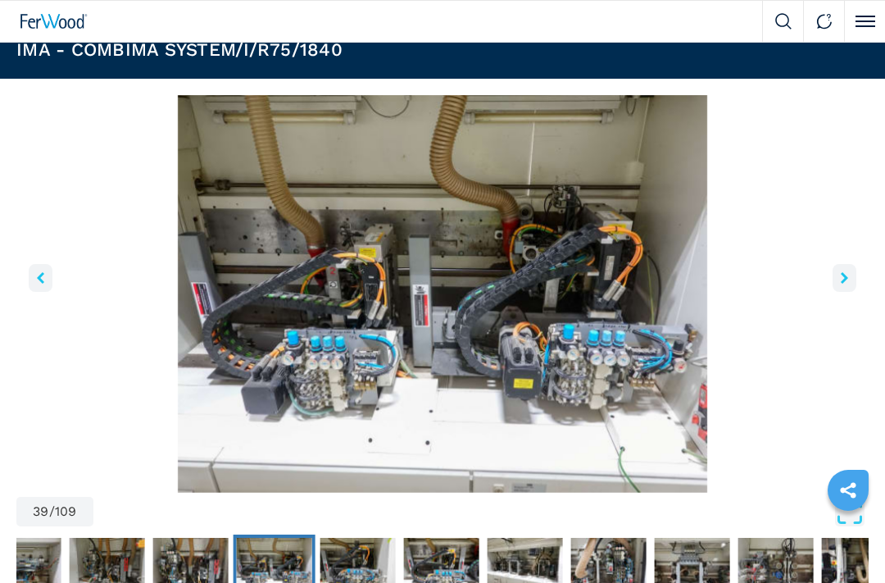
click at [837, 276] on button "right-button" at bounding box center [845, 278] width 24 height 28
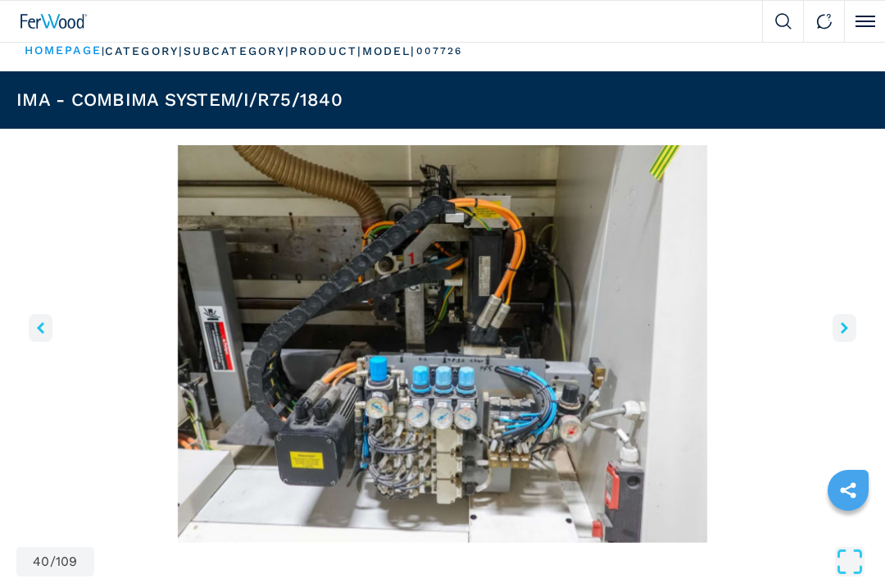
scroll to position [0, 0]
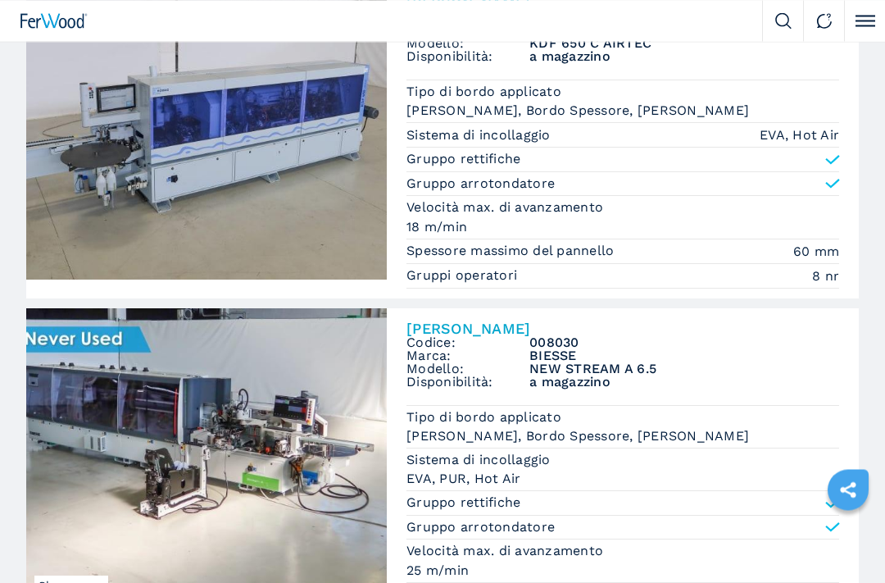
scroll to position [3459, 0]
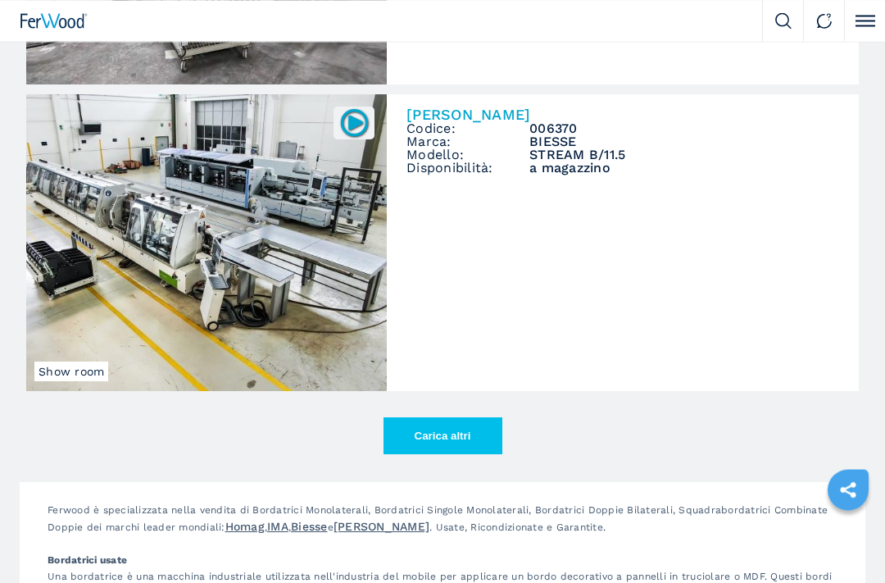
scroll to position [12493, 0]
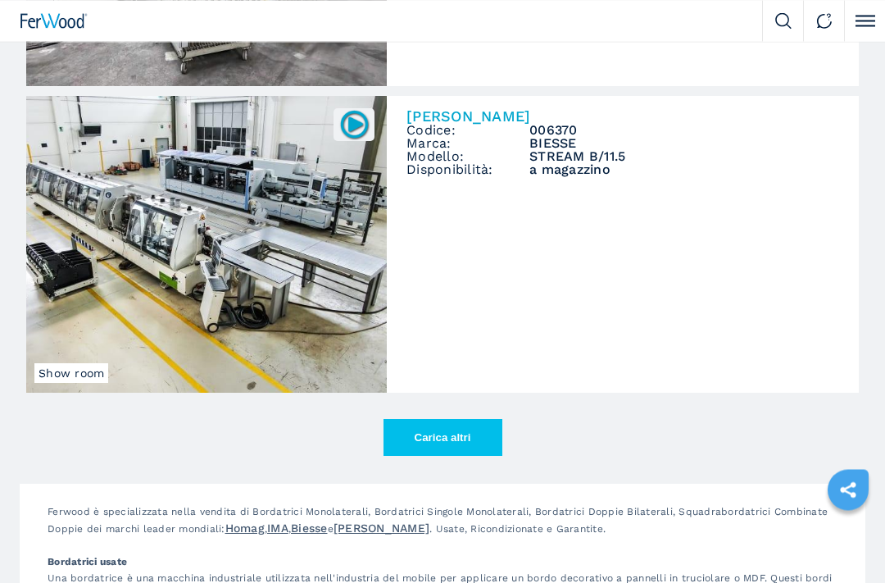
click at [442, 420] on button "Carica altri" at bounding box center [443, 438] width 119 height 37
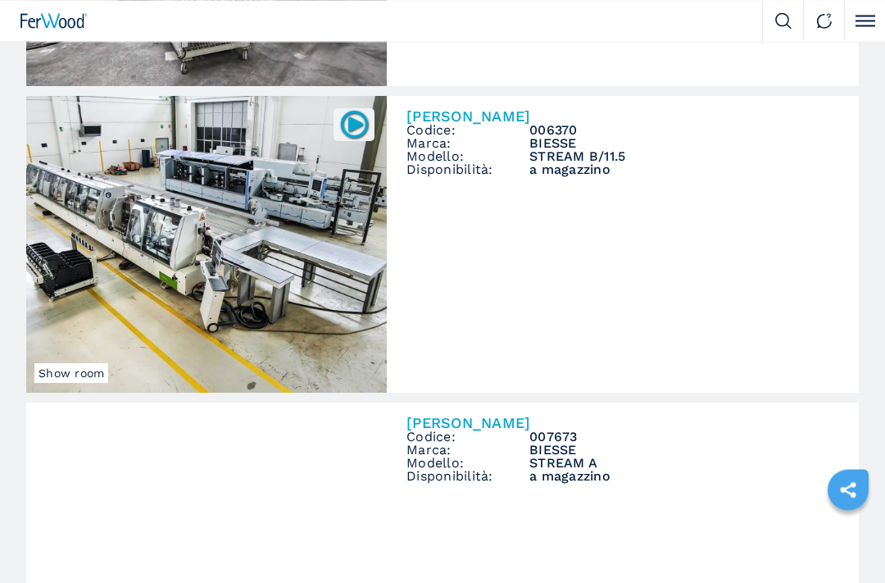
scroll to position [12493, 0]
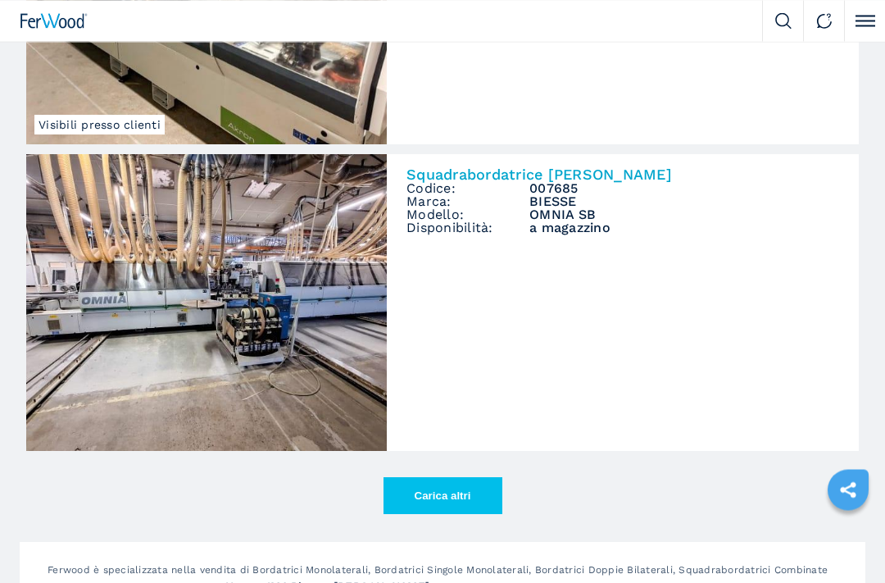
scroll to position [14888, 0]
click at [442, 477] on button "Carica altri" at bounding box center [443, 495] width 119 height 37
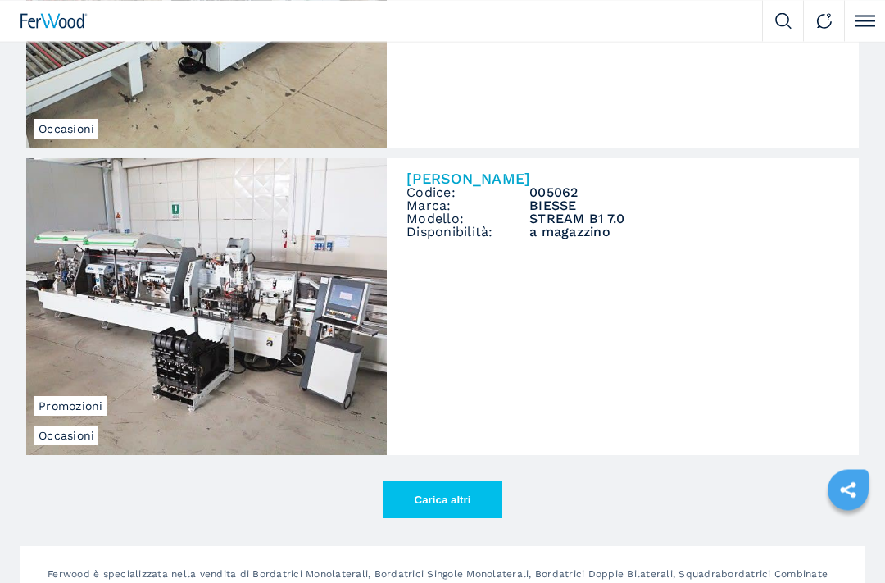
scroll to position [17343, 0]
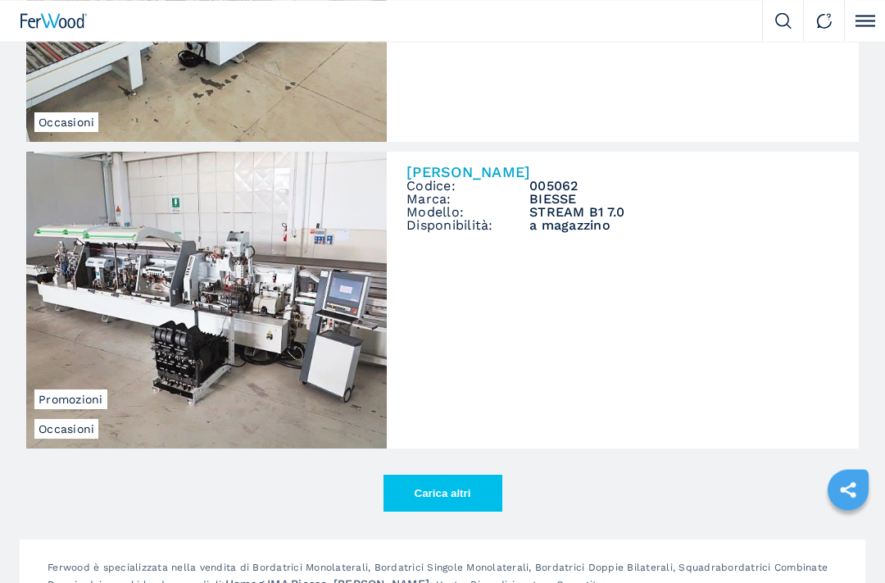
click at [457, 485] on button "Carica altri" at bounding box center [443, 494] width 119 height 37
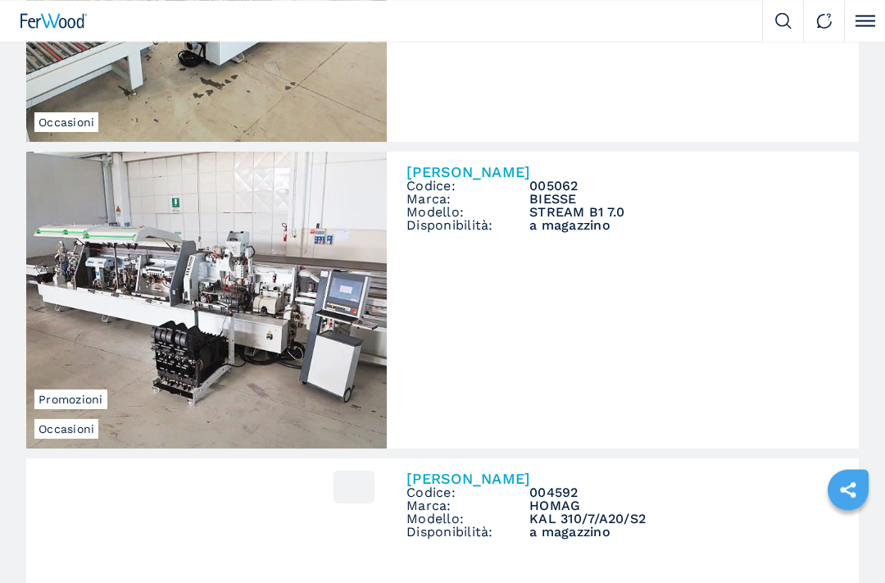
scroll to position [17344, 0]
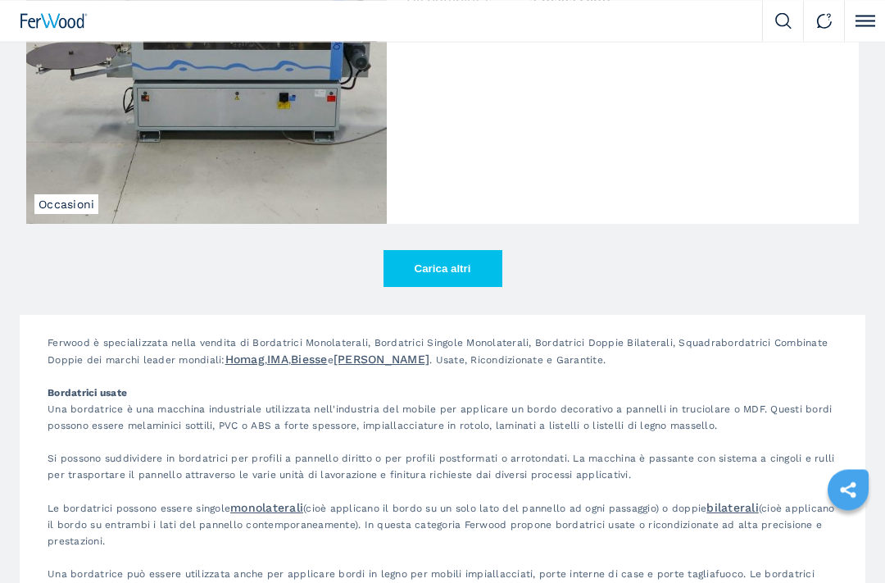
click at [444, 251] on button "Carica altri" at bounding box center [443, 269] width 119 height 37
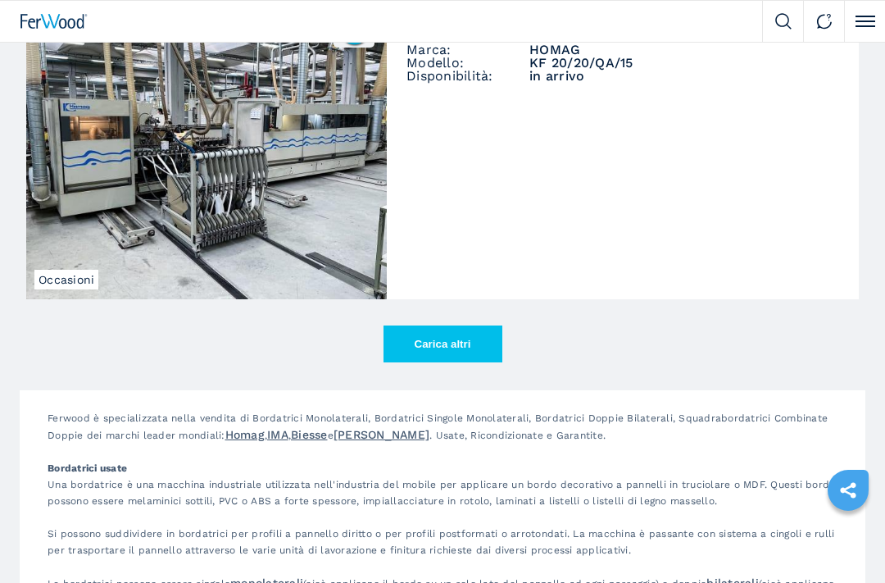
scroll to position [22427, 0]
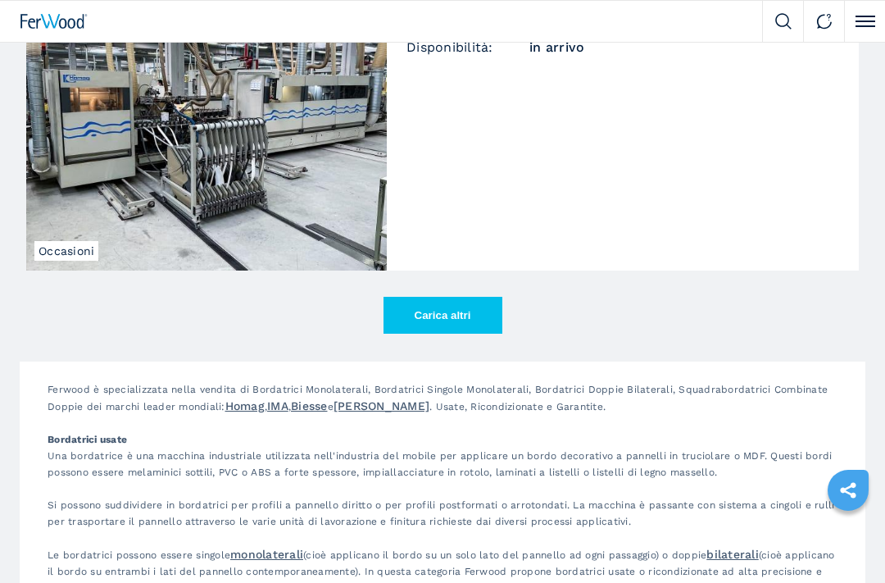
click at [438, 297] on button "Carica altri" at bounding box center [443, 315] width 119 height 37
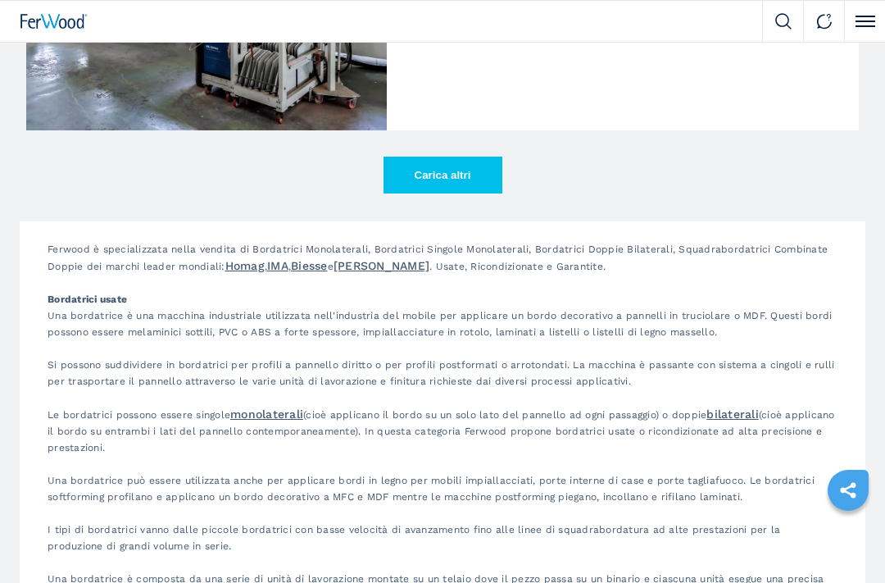
scroll to position [24992, 0]
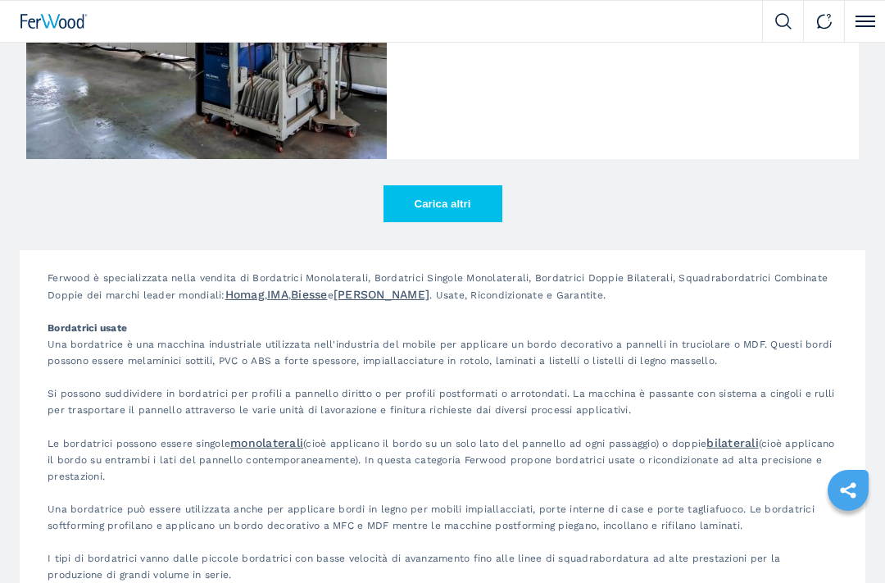
click at [441, 193] on button "Carica altri" at bounding box center [443, 203] width 119 height 37
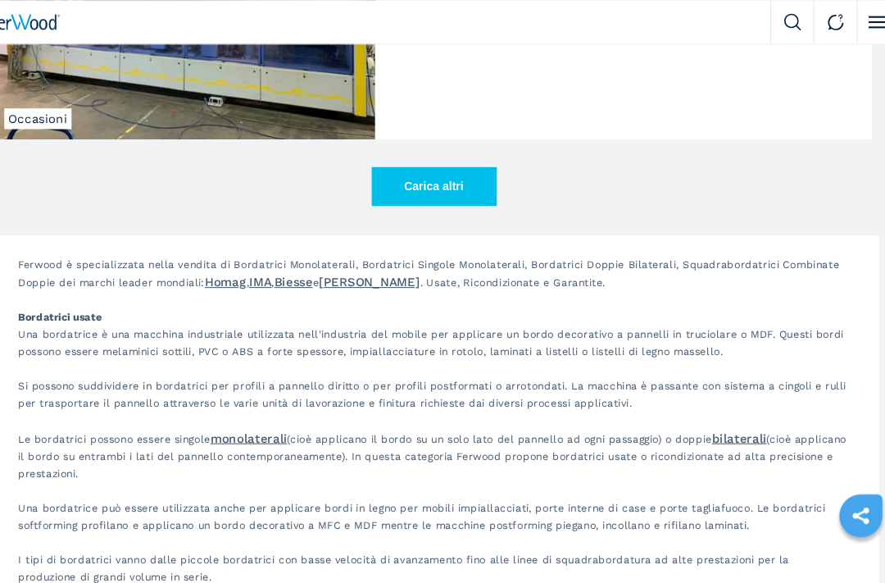
scroll to position [27473, 0]
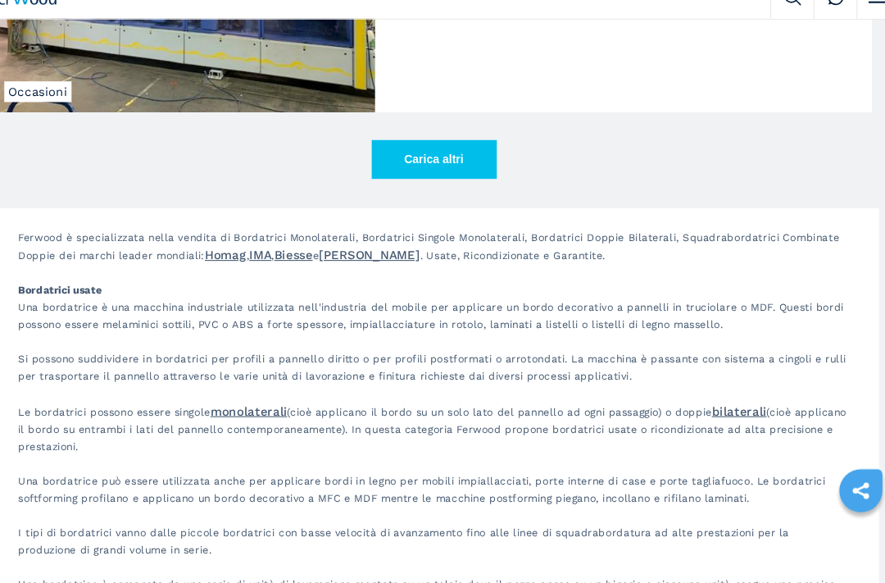
click at [402, 157] on button "Carica altri" at bounding box center [443, 175] width 119 height 37
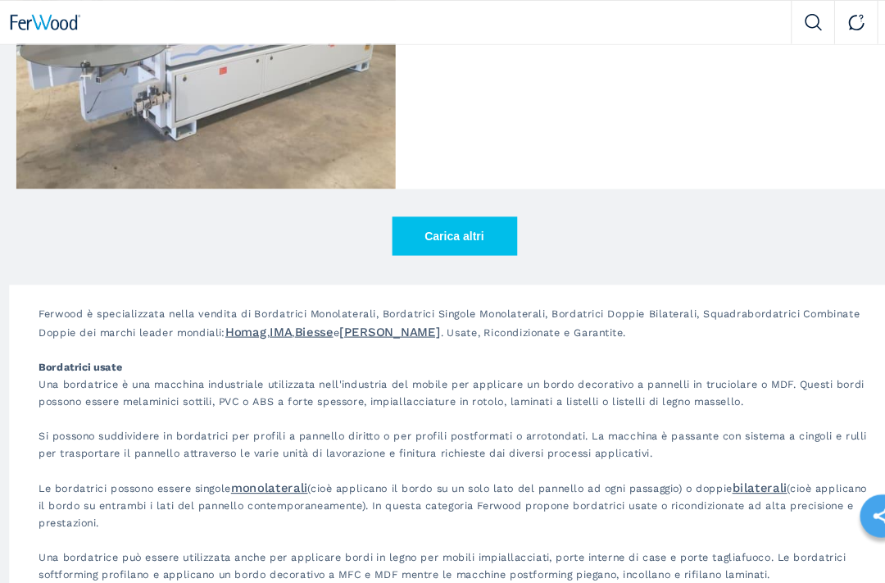
scroll to position [29872, 0]
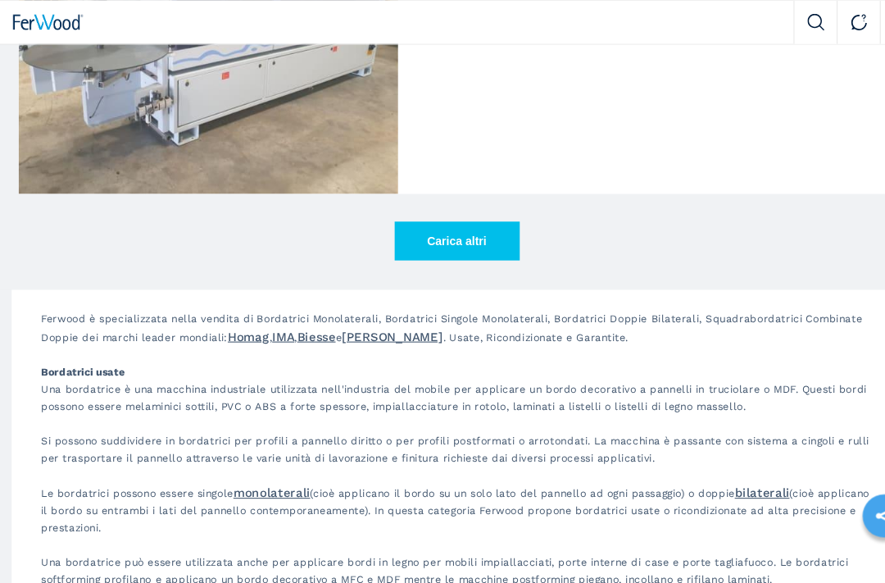
click at [421, 223] on button "Carica altri" at bounding box center [443, 229] width 119 height 37
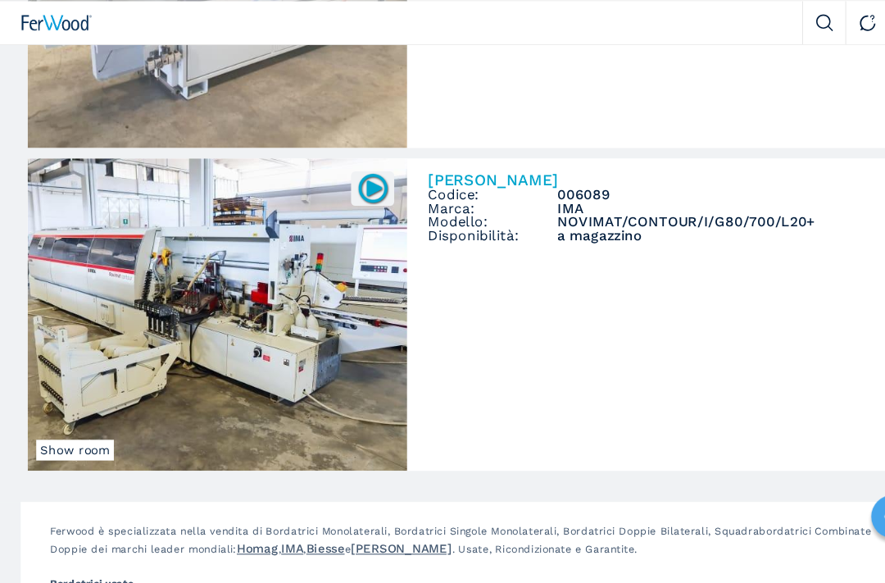
scroll to position [29915, 0]
